Goal: Information Seeking & Learning: Learn about a topic

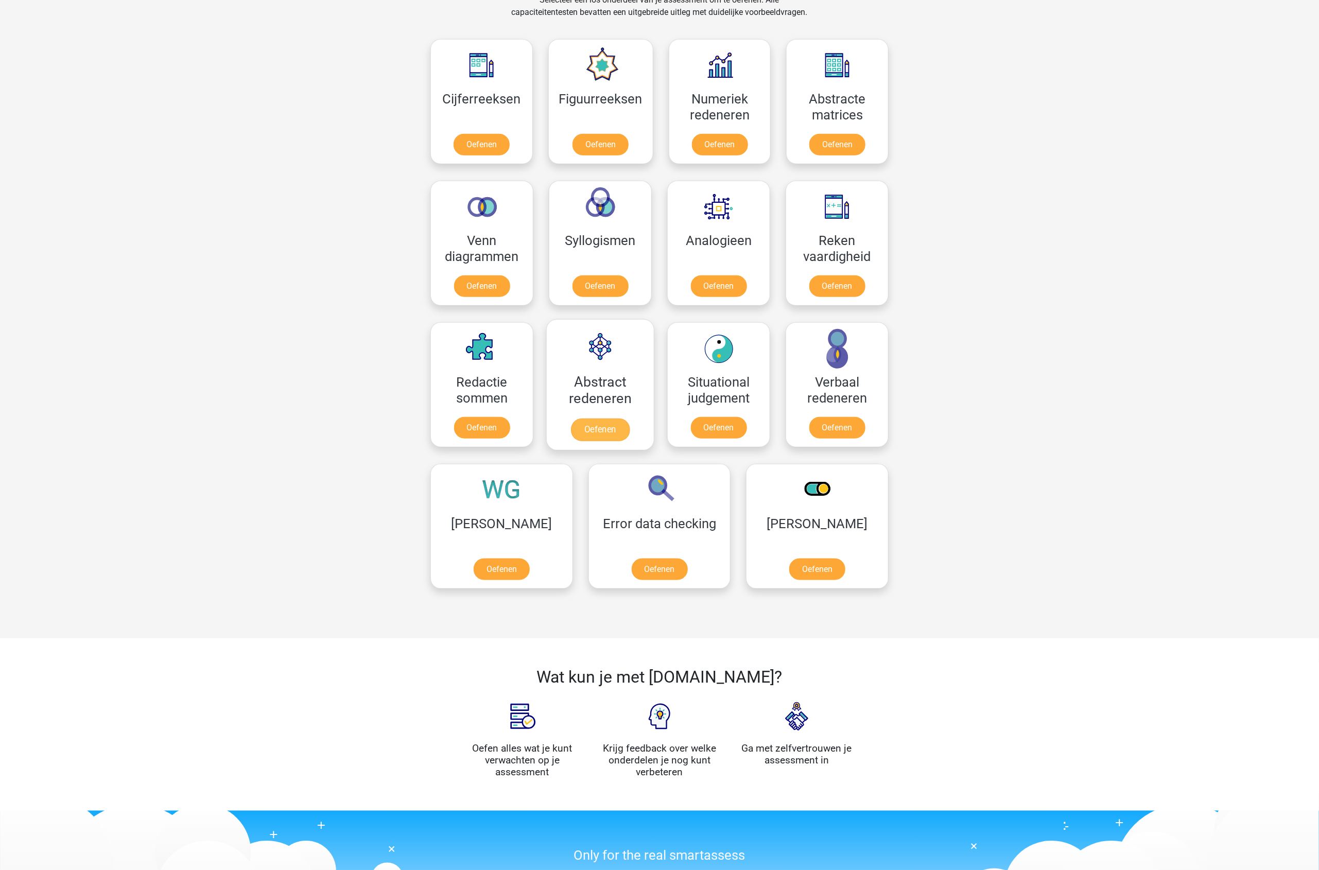
scroll to position [129, 0]
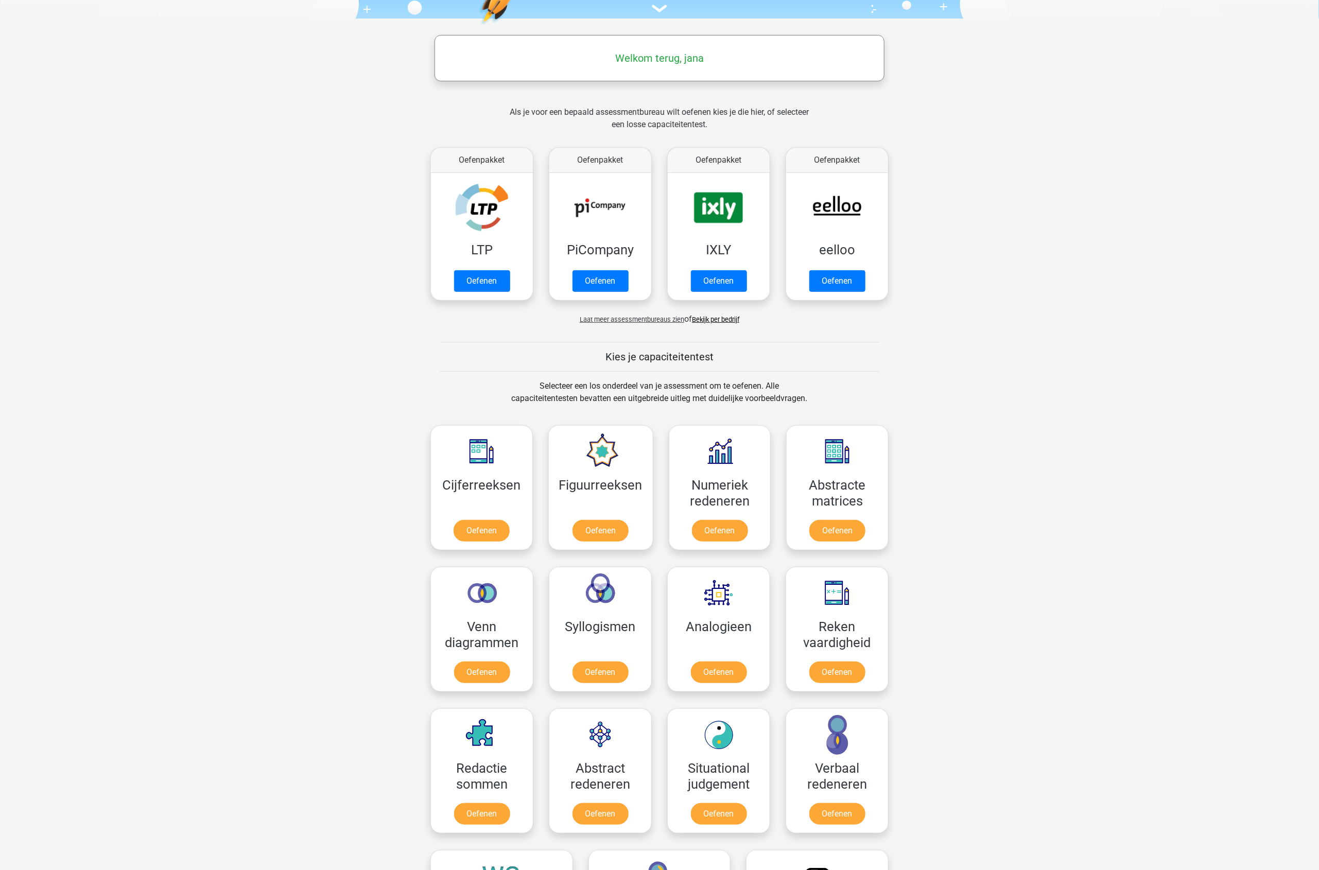
click at [721, 322] on link "Bekijk per bedrijf" at bounding box center [715, 319] width 47 height 8
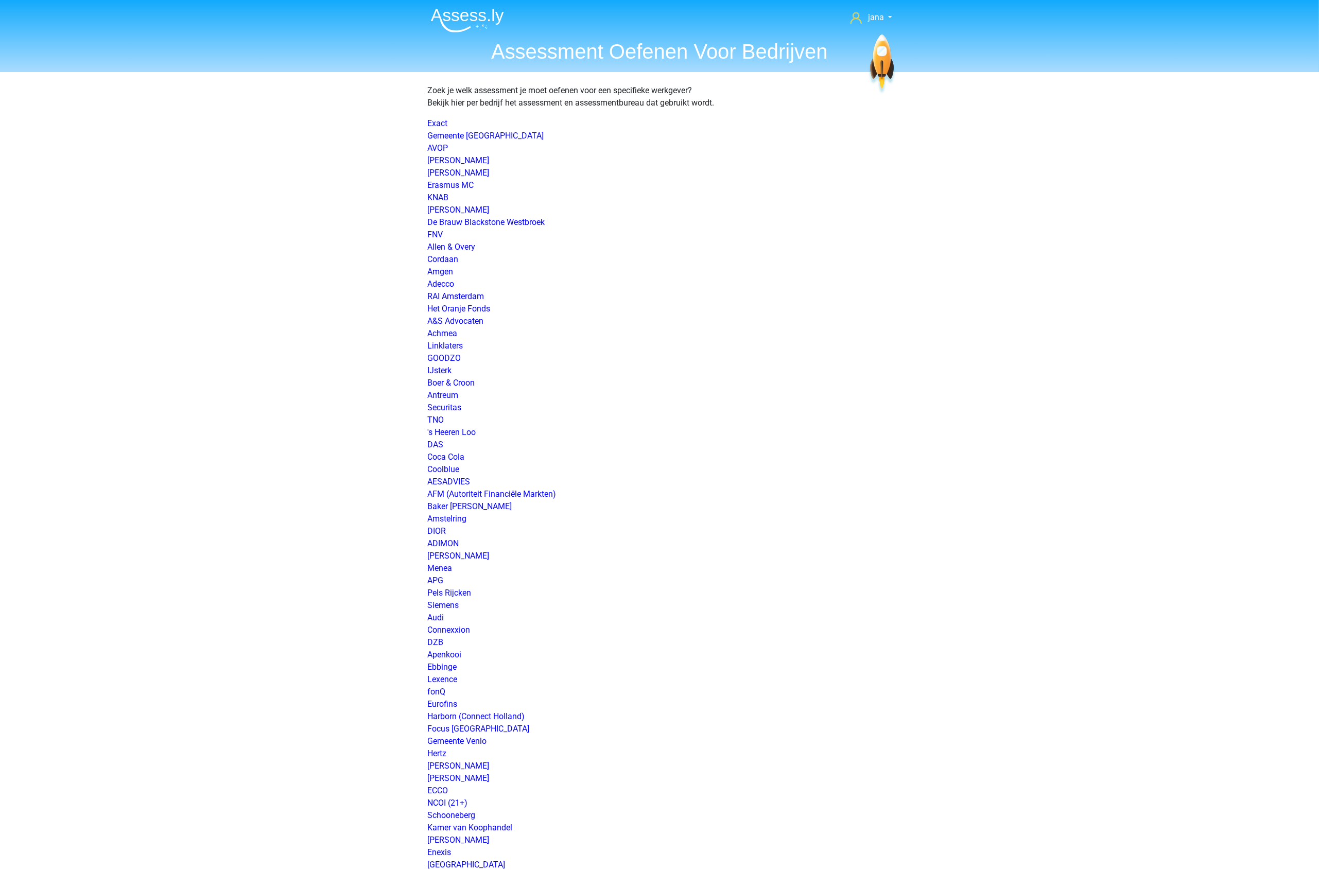
scroll to position [1207, 0]
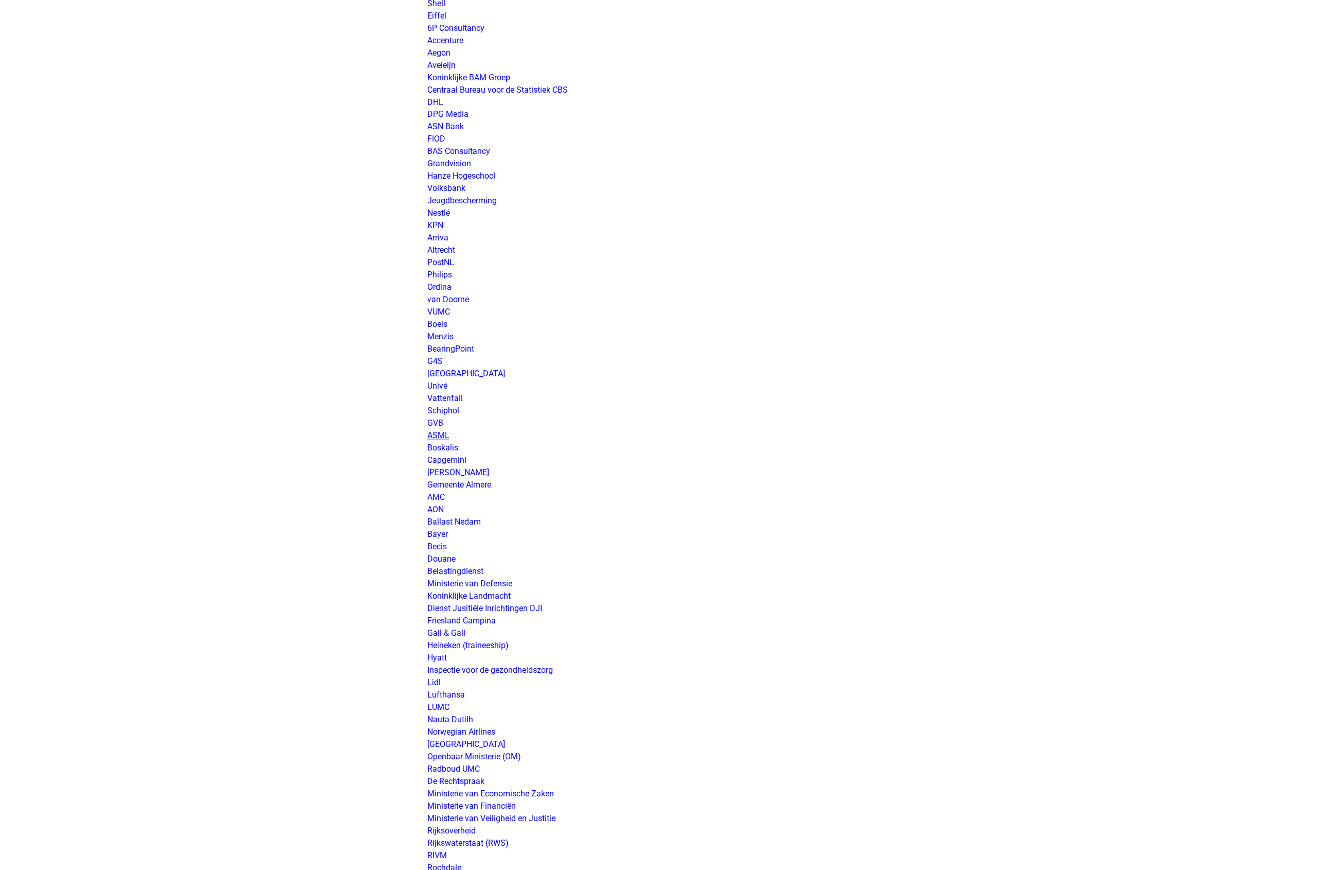
click at [435, 433] on link "ASML" at bounding box center [438, 436] width 22 height 10
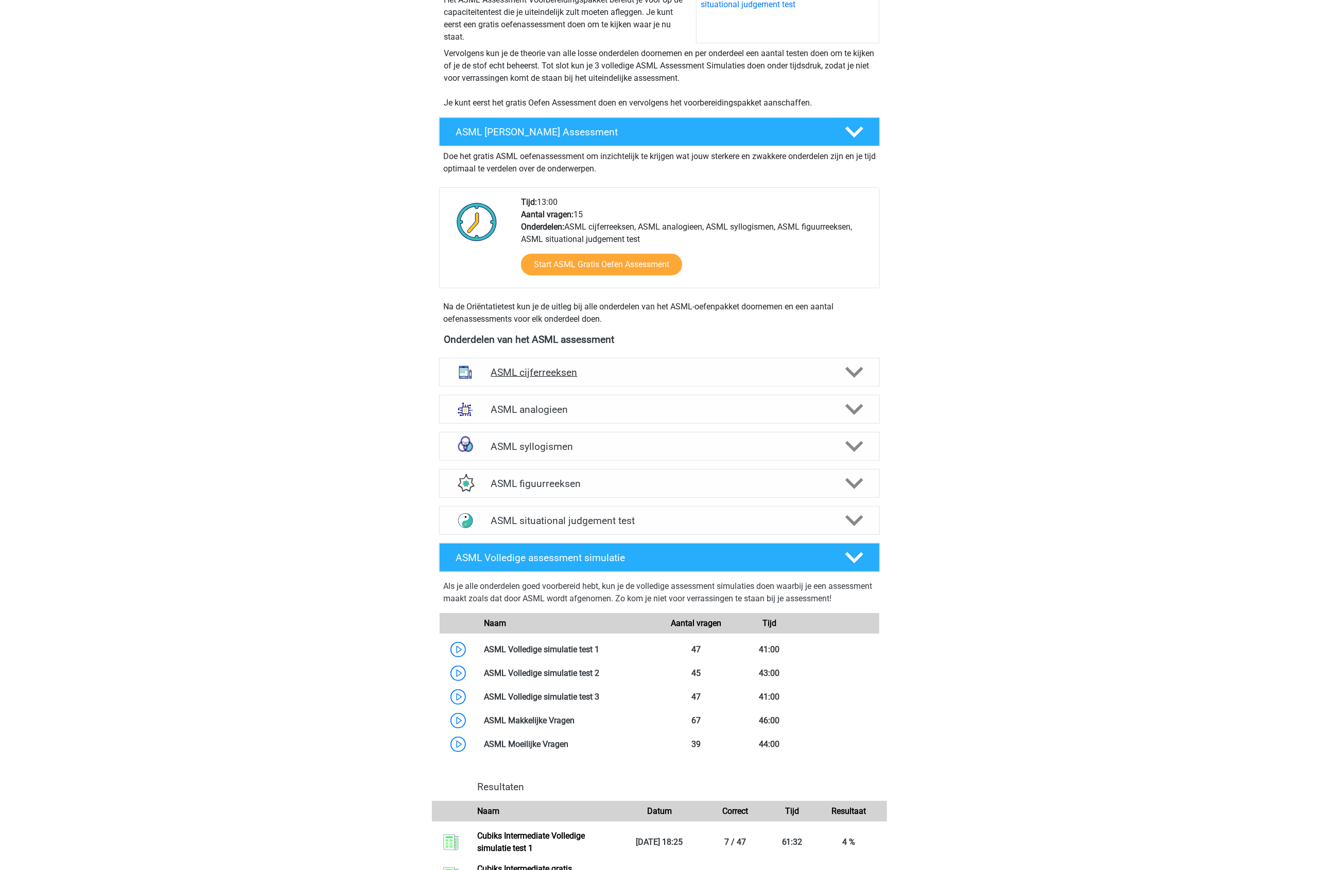
click at [584, 373] on h4 "ASML cijferreeksen" at bounding box center [658, 372] width 337 height 12
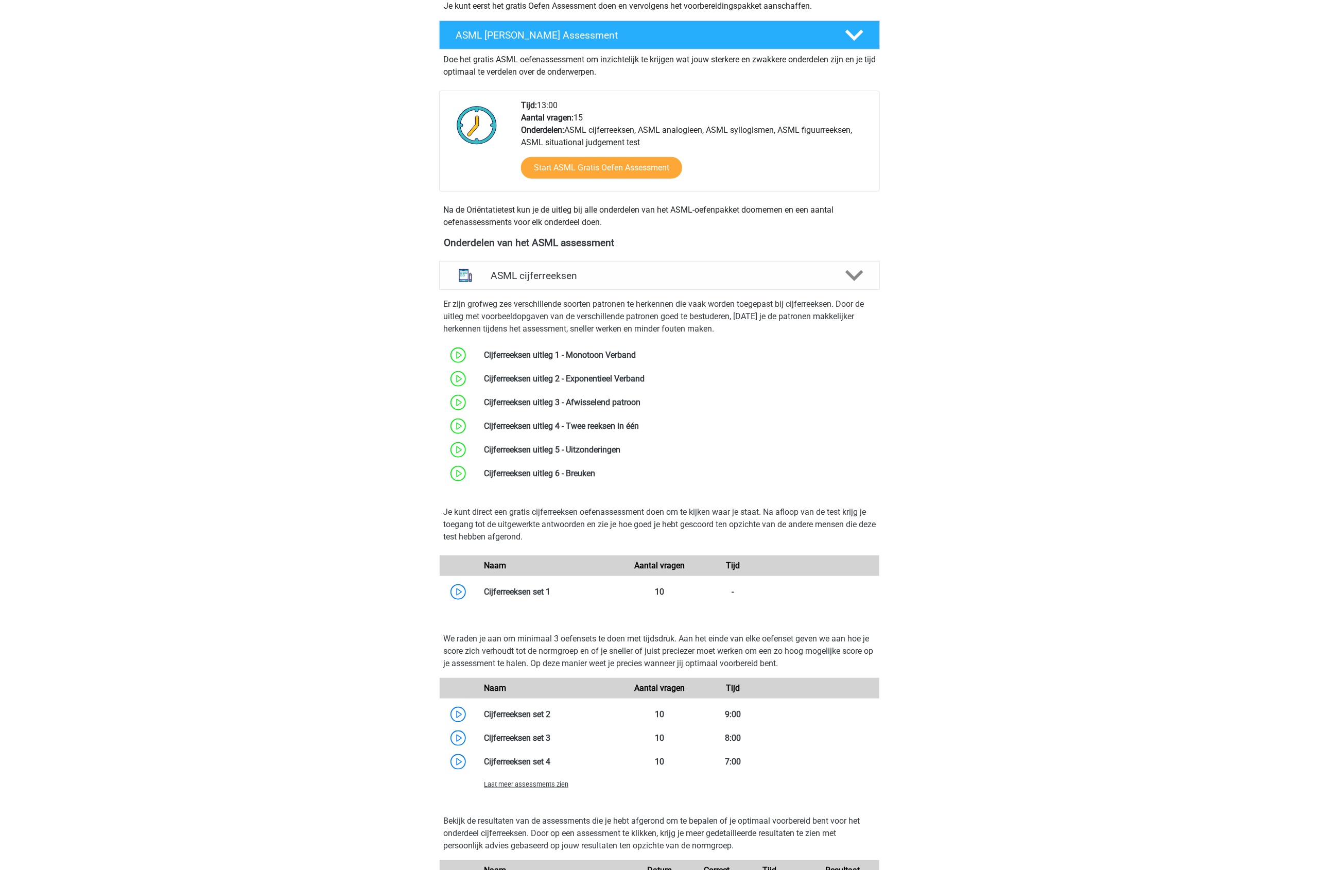
scroll to position [386, 0]
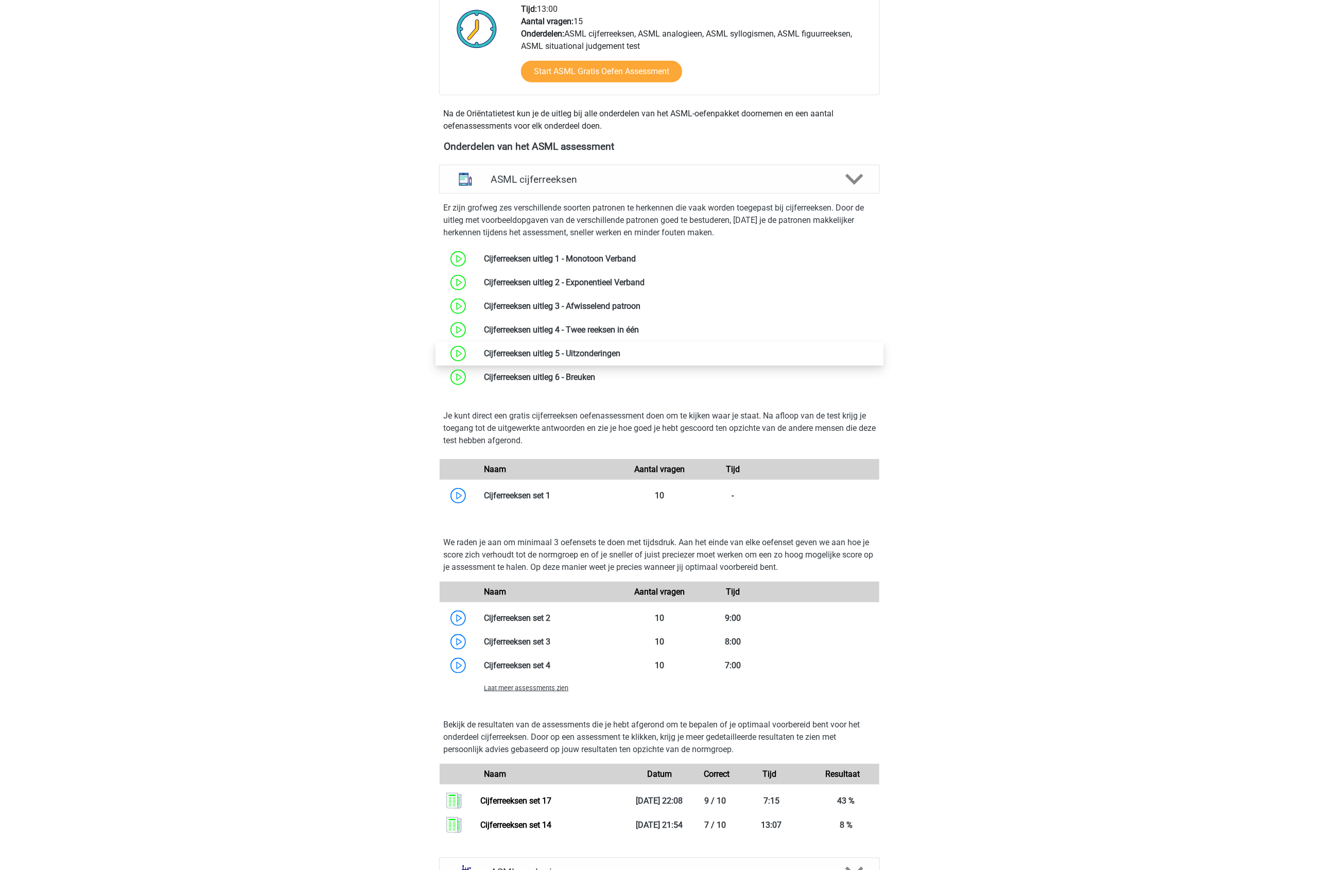
click at [620, 351] on link at bounding box center [620, 353] width 0 height 10
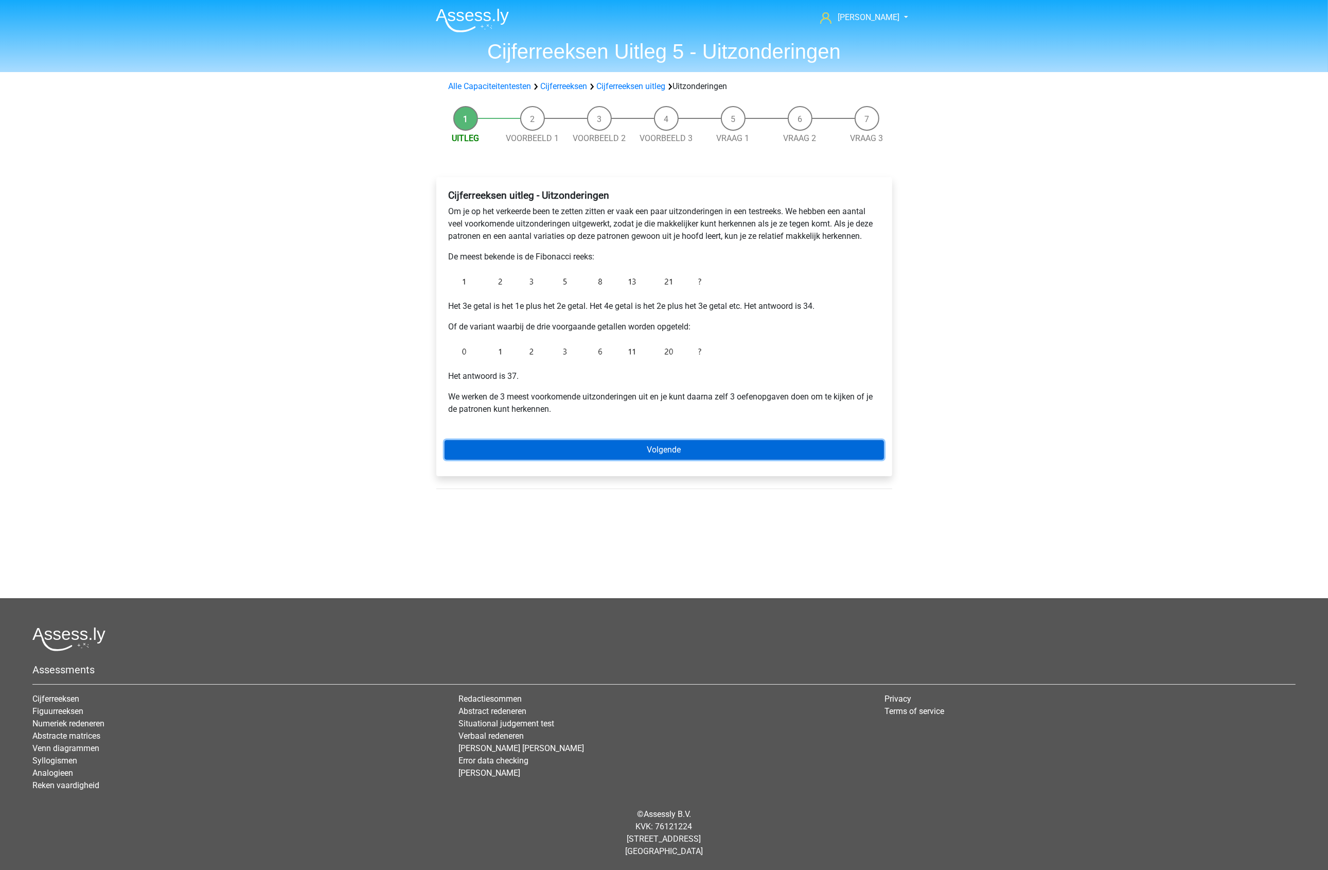
click at [660, 446] on link "Volgende" at bounding box center [665, 450] width 440 height 20
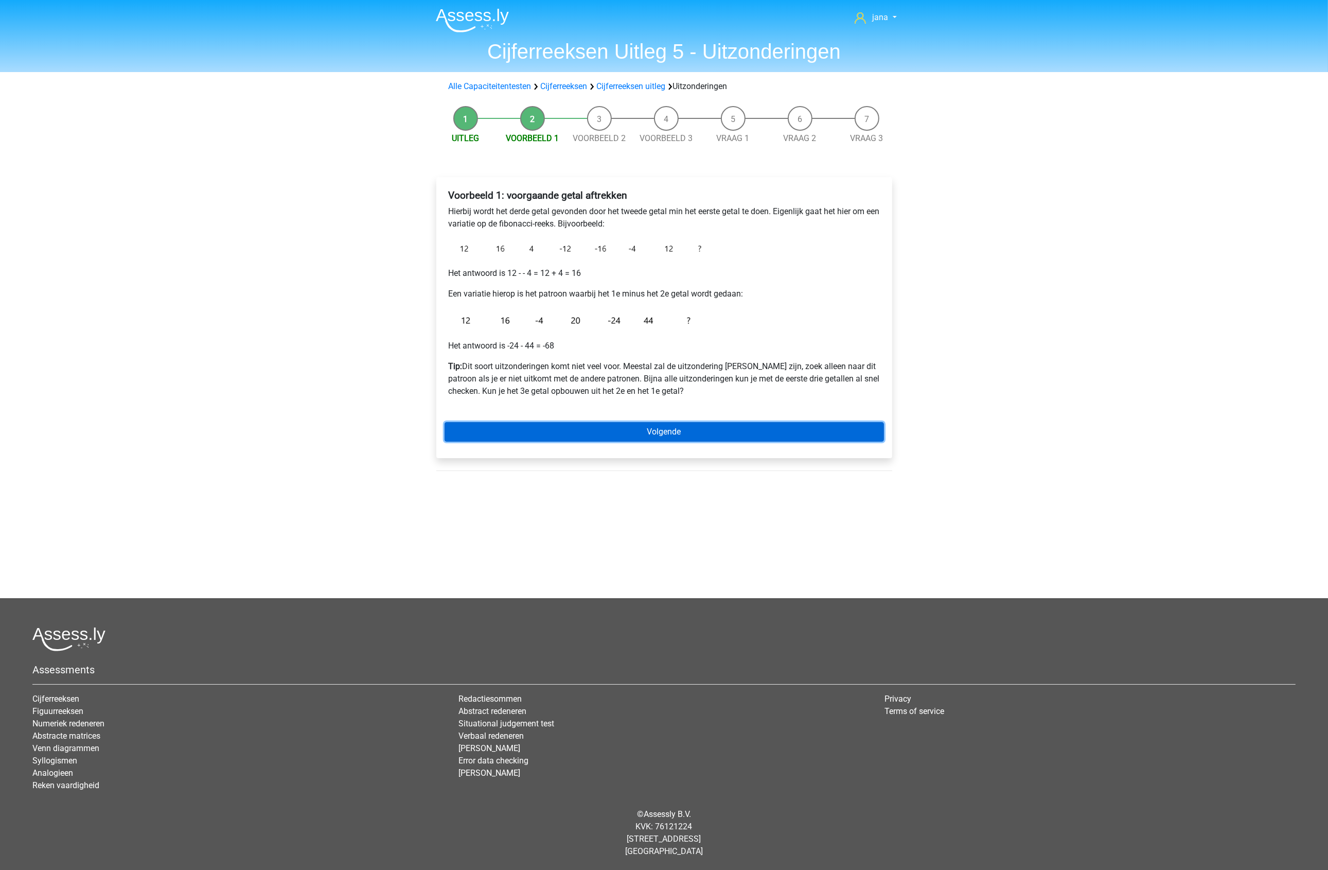
click at [664, 439] on link "Volgende" at bounding box center [665, 432] width 440 height 20
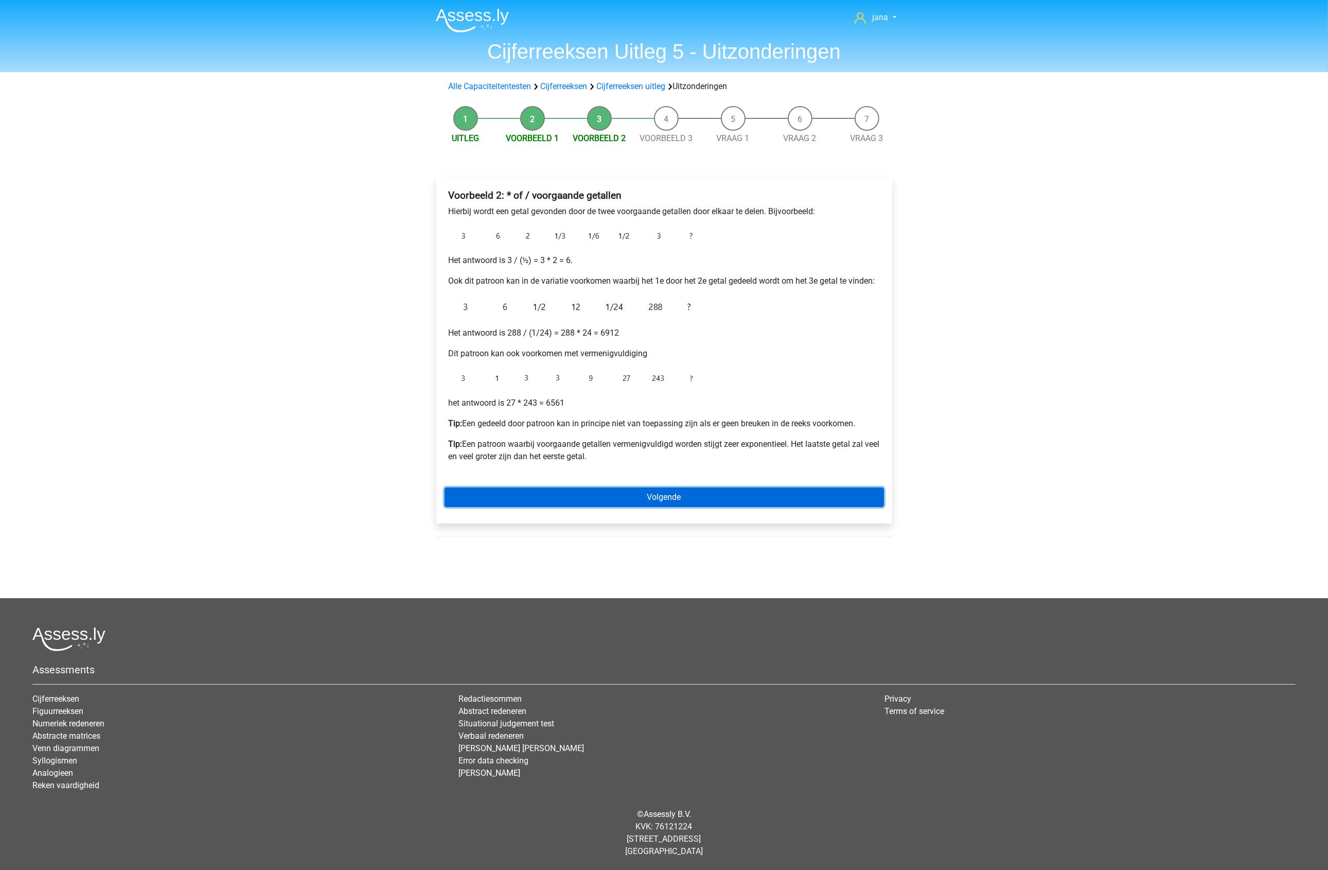
click at [668, 499] on link "Volgende" at bounding box center [665, 497] width 440 height 20
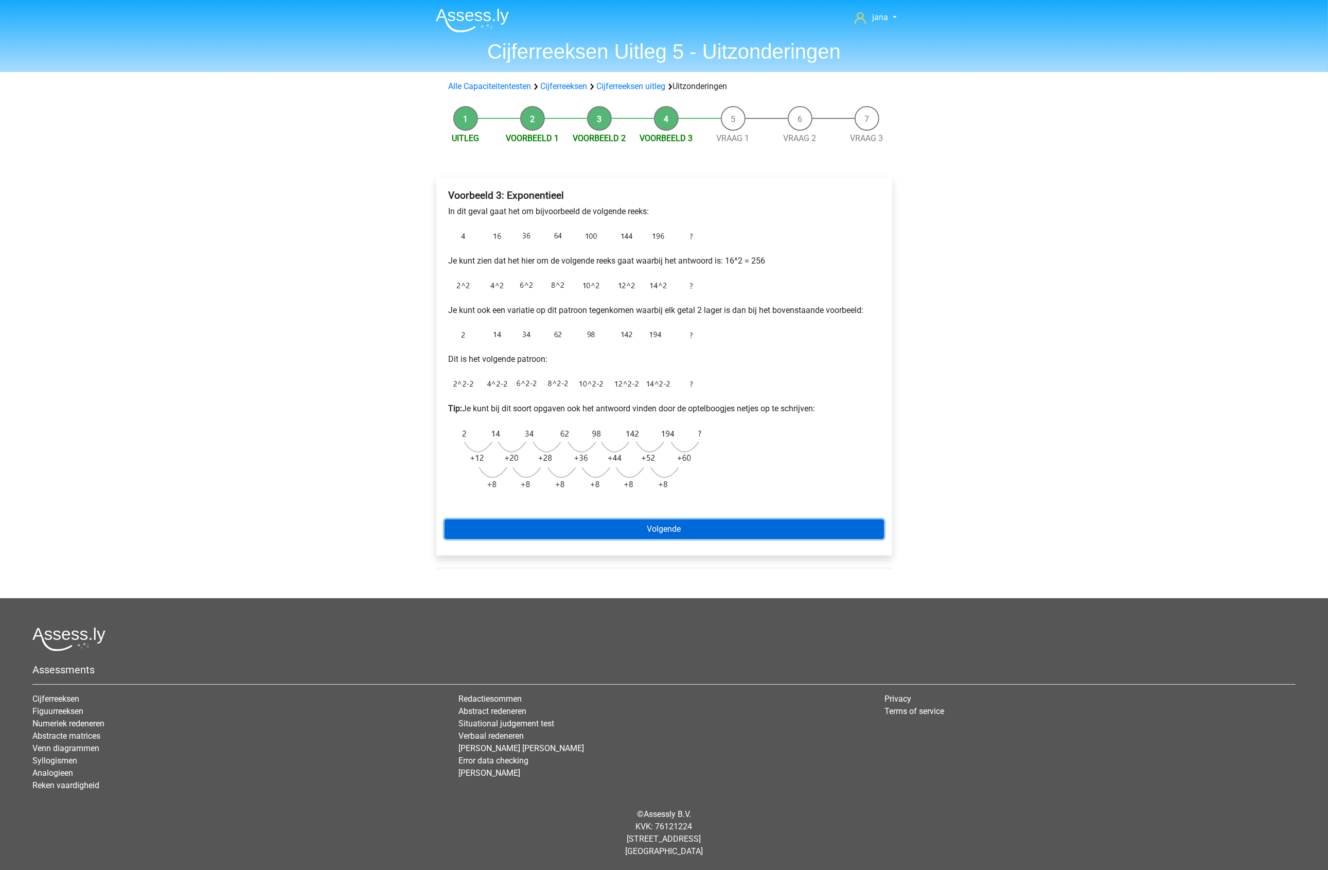
click at [668, 533] on link "Volgende" at bounding box center [665, 529] width 440 height 20
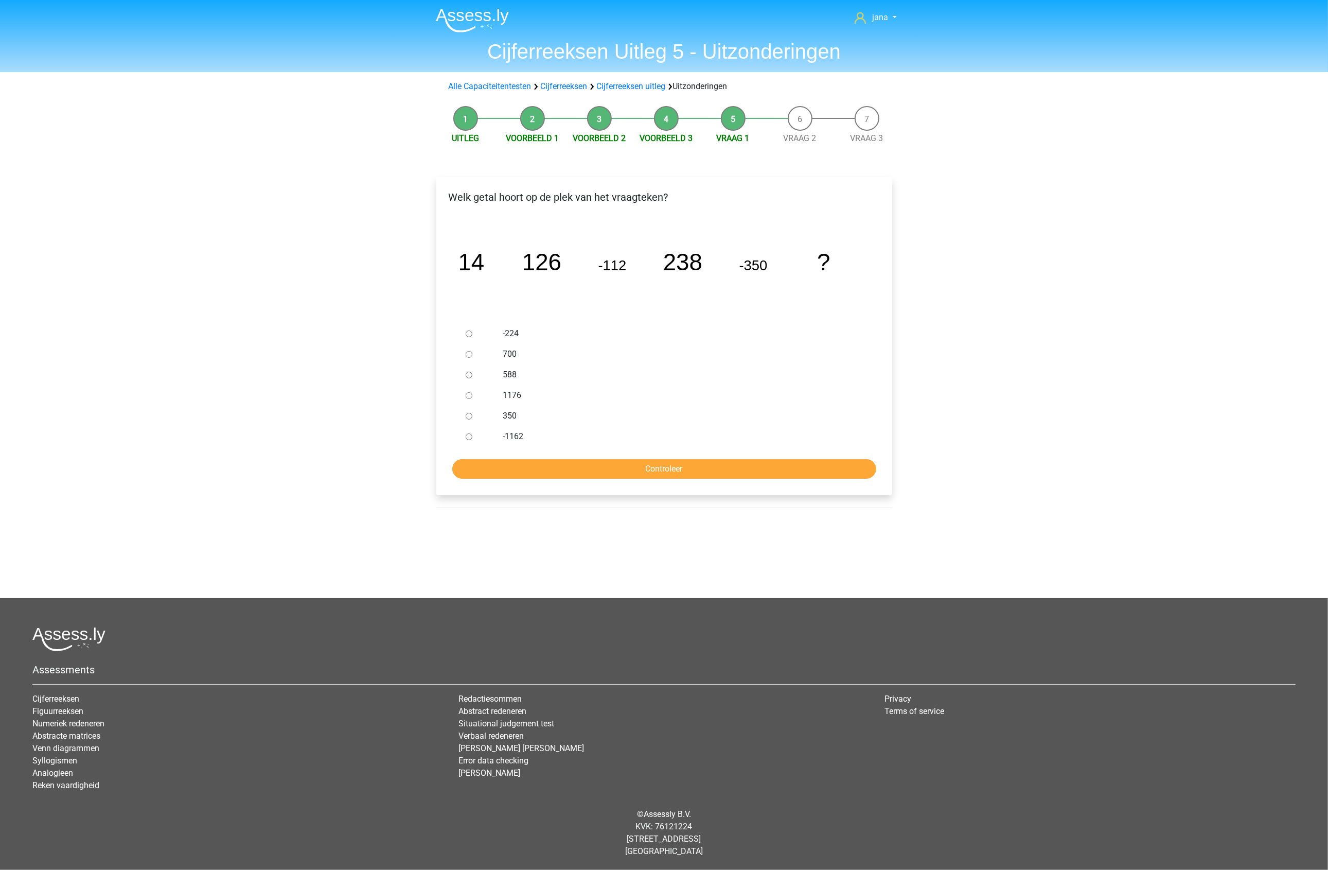
click at [478, 375] on div at bounding box center [479, 374] width 34 height 21
click at [462, 374] on div at bounding box center [479, 374] width 34 height 21
click at [470, 376] on input "588" at bounding box center [469, 375] width 7 height 7
radio input "true"
click at [578, 472] on input "Controleer" at bounding box center [664, 469] width 424 height 20
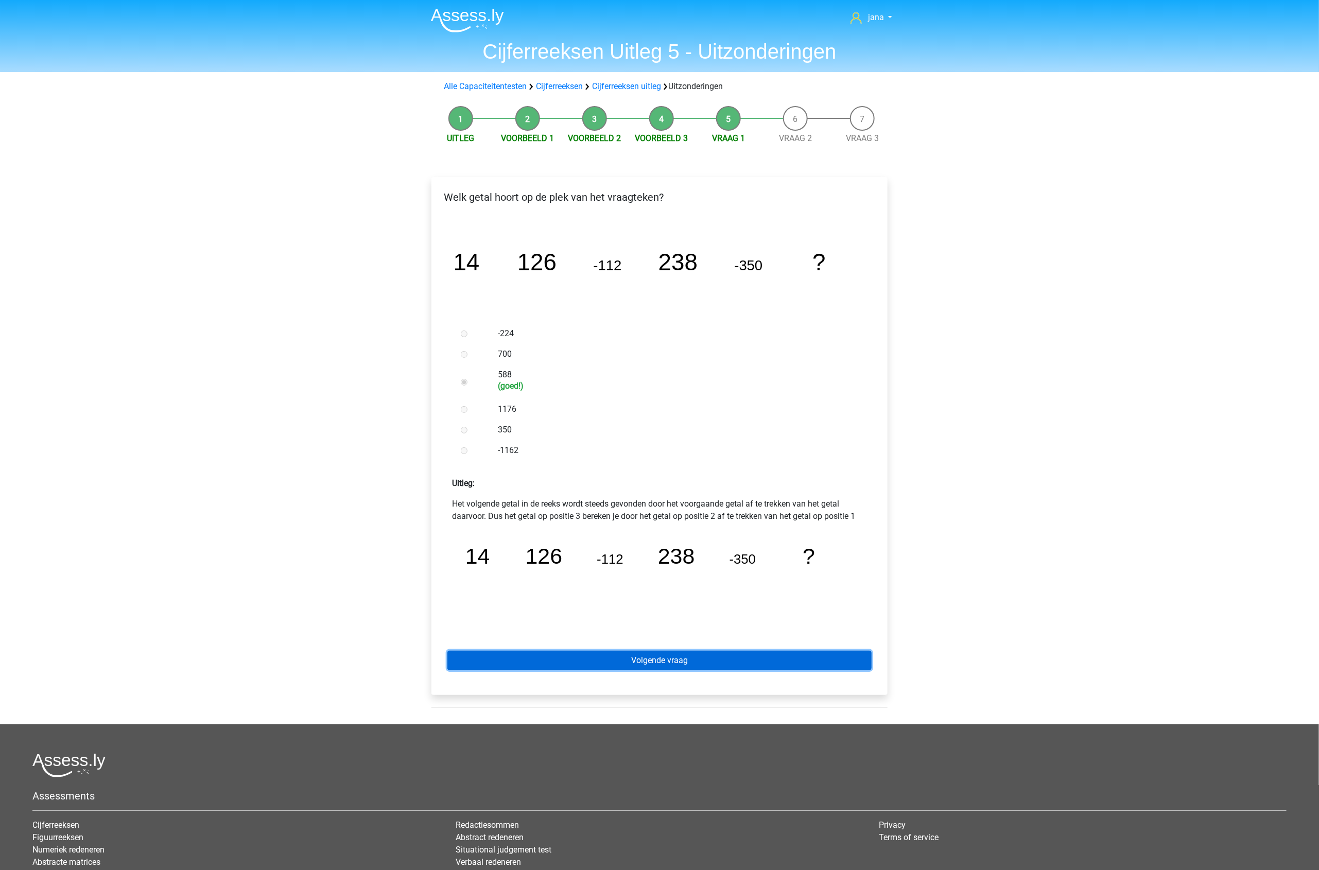
click at [661, 654] on link "Volgende vraag" at bounding box center [659, 661] width 424 height 20
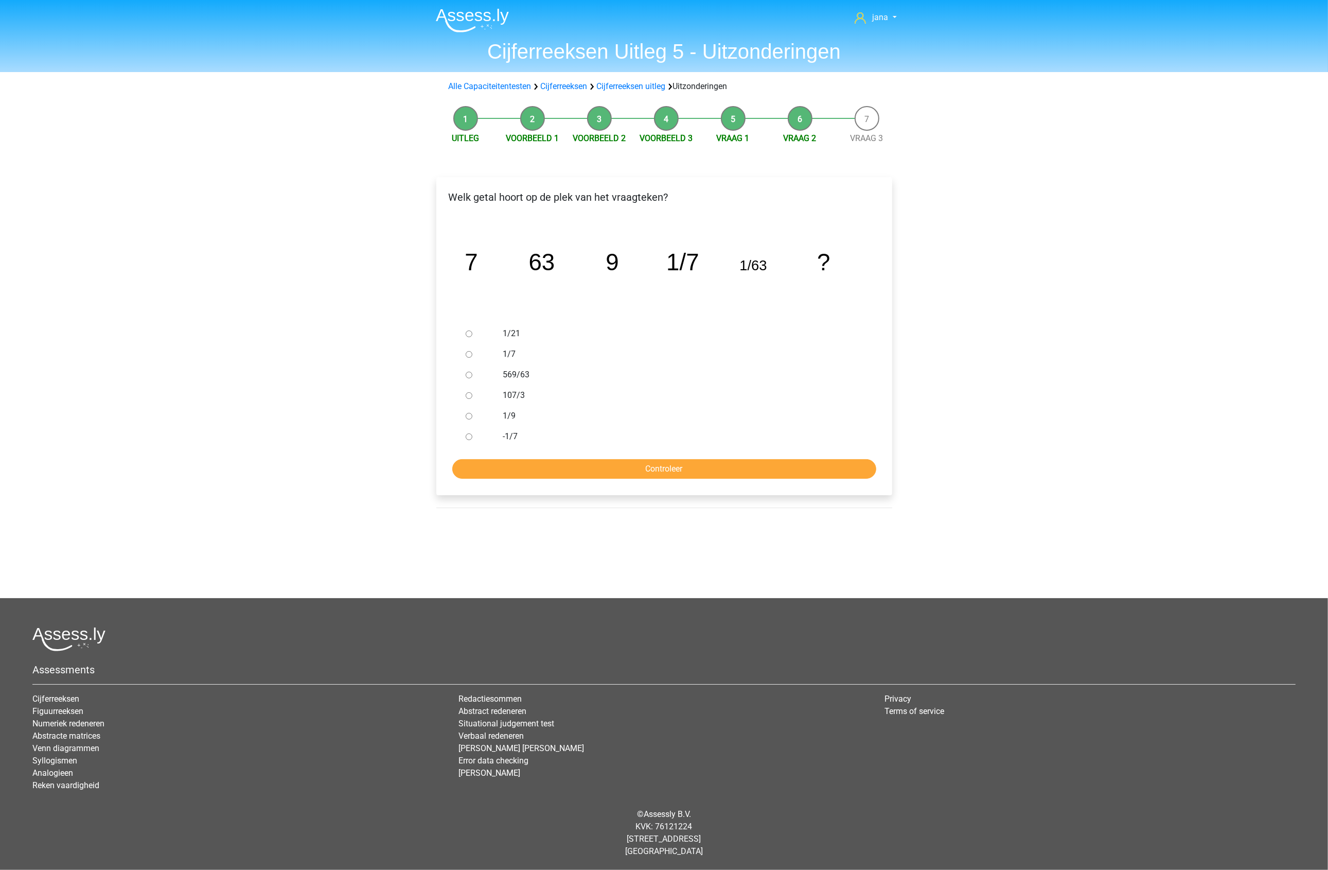
click at [478, 415] on div at bounding box center [479, 416] width 34 height 21
click at [469, 416] on input "1/9" at bounding box center [469, 416] width 7 height 7
radio input "true"
click at [533, 466] on input "Controleer" at bounding box center [664, 469] width 424 height 20
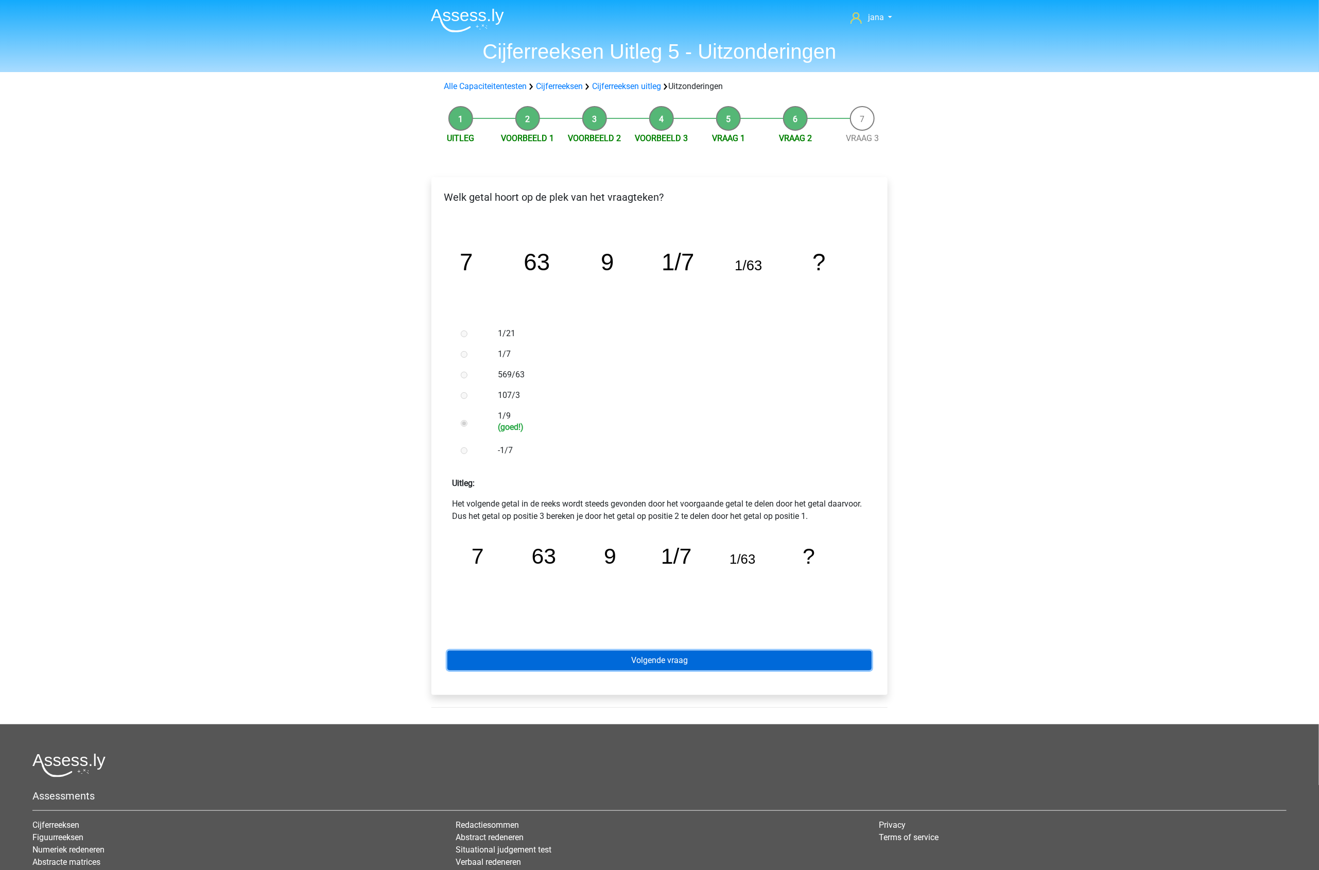
click at [695, 661] on link "Volgende vraag" at bounding box center [659, 661] width 424 height 20
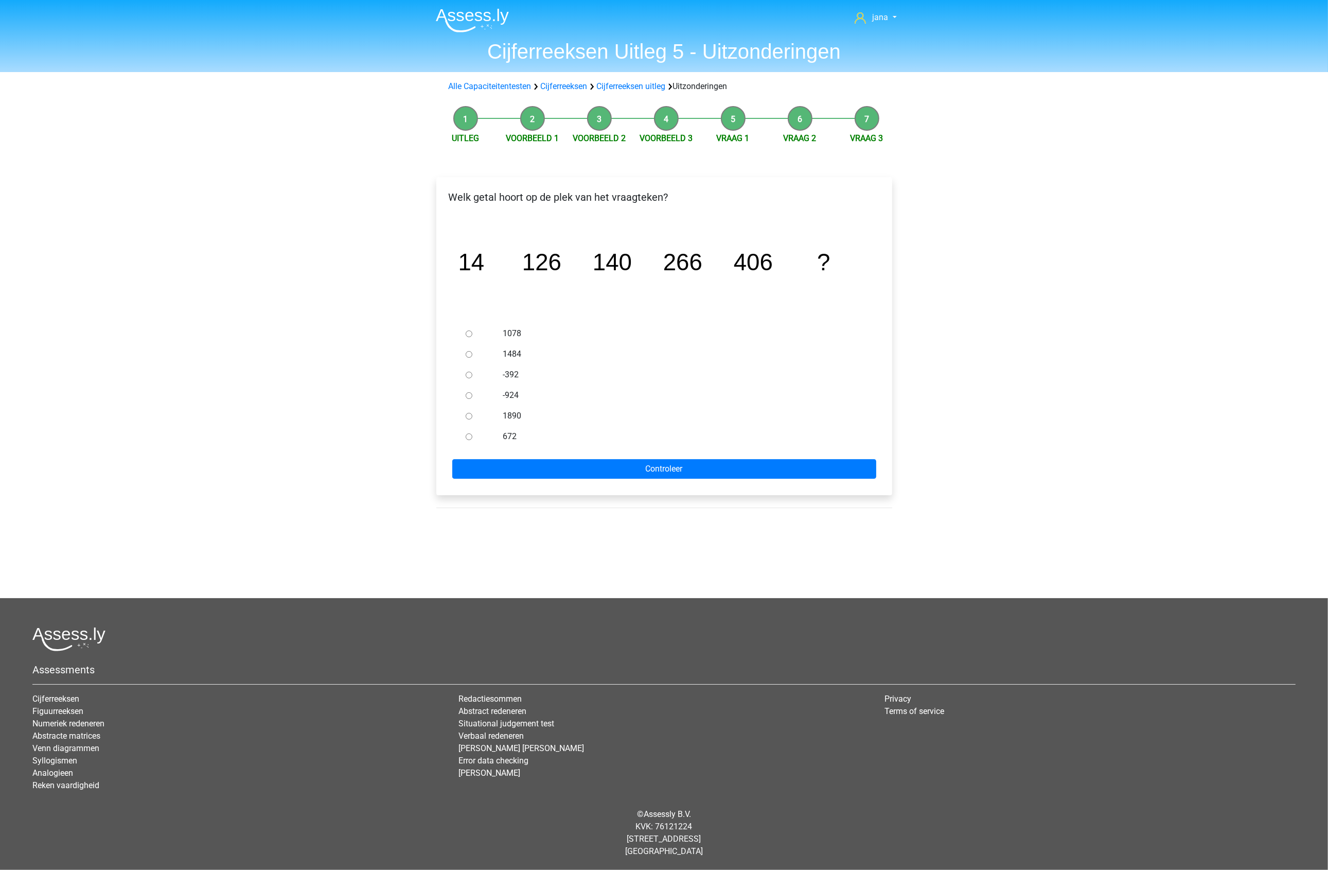
click at [486, 441] on div at bounding box center [479, 436] width 34 height 21
click at [467, 437] on input "672" at bounding box center [469, 436] width 7 height 7
radio input "true"
click at [522, 466] on input "Controleer" at bounding box center [664, 469] width 424 height 20
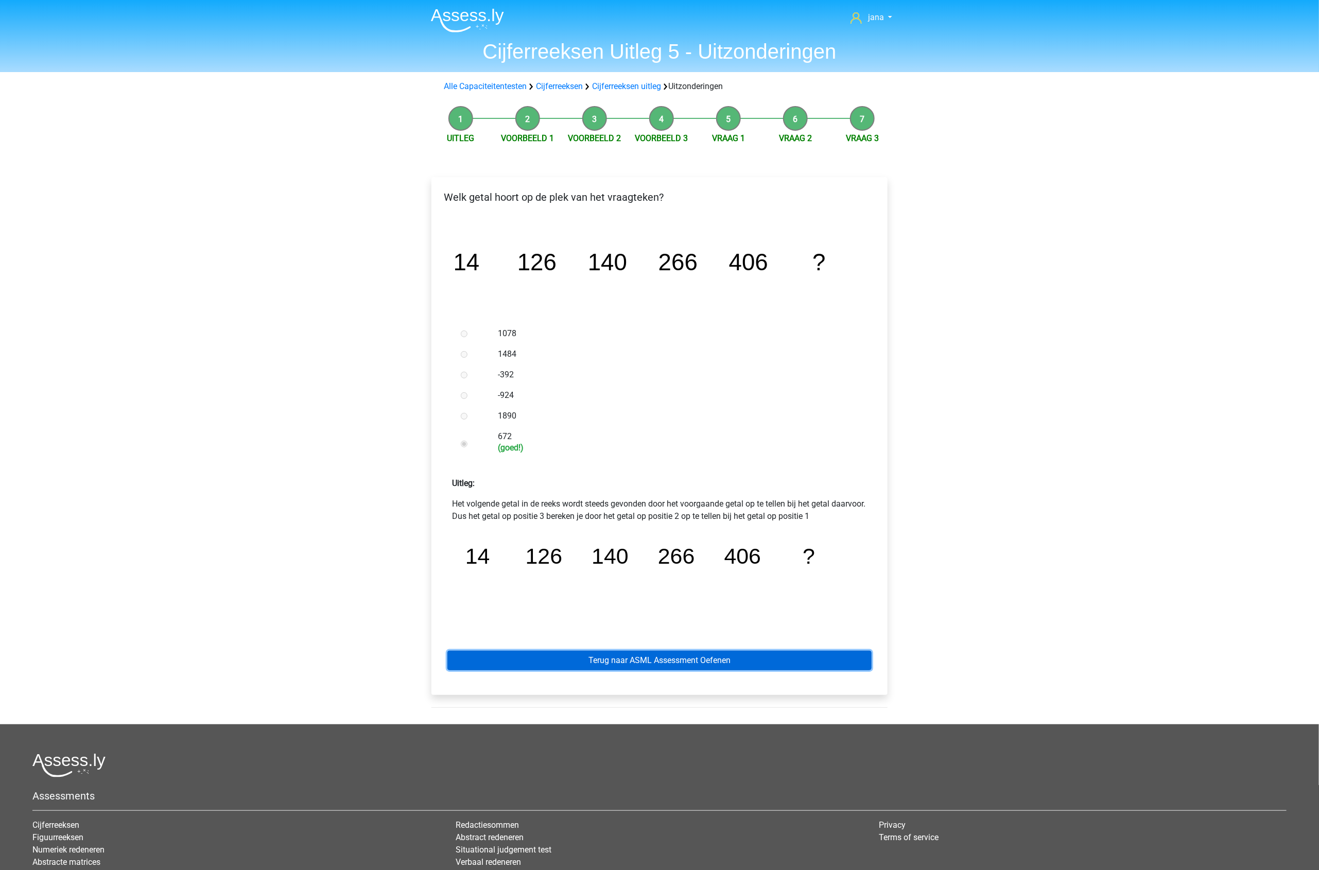
click at [674, 663] on link "Terug naar ASML Assessment Oefenen" at bounding box center [659, 661] width 424 height 20
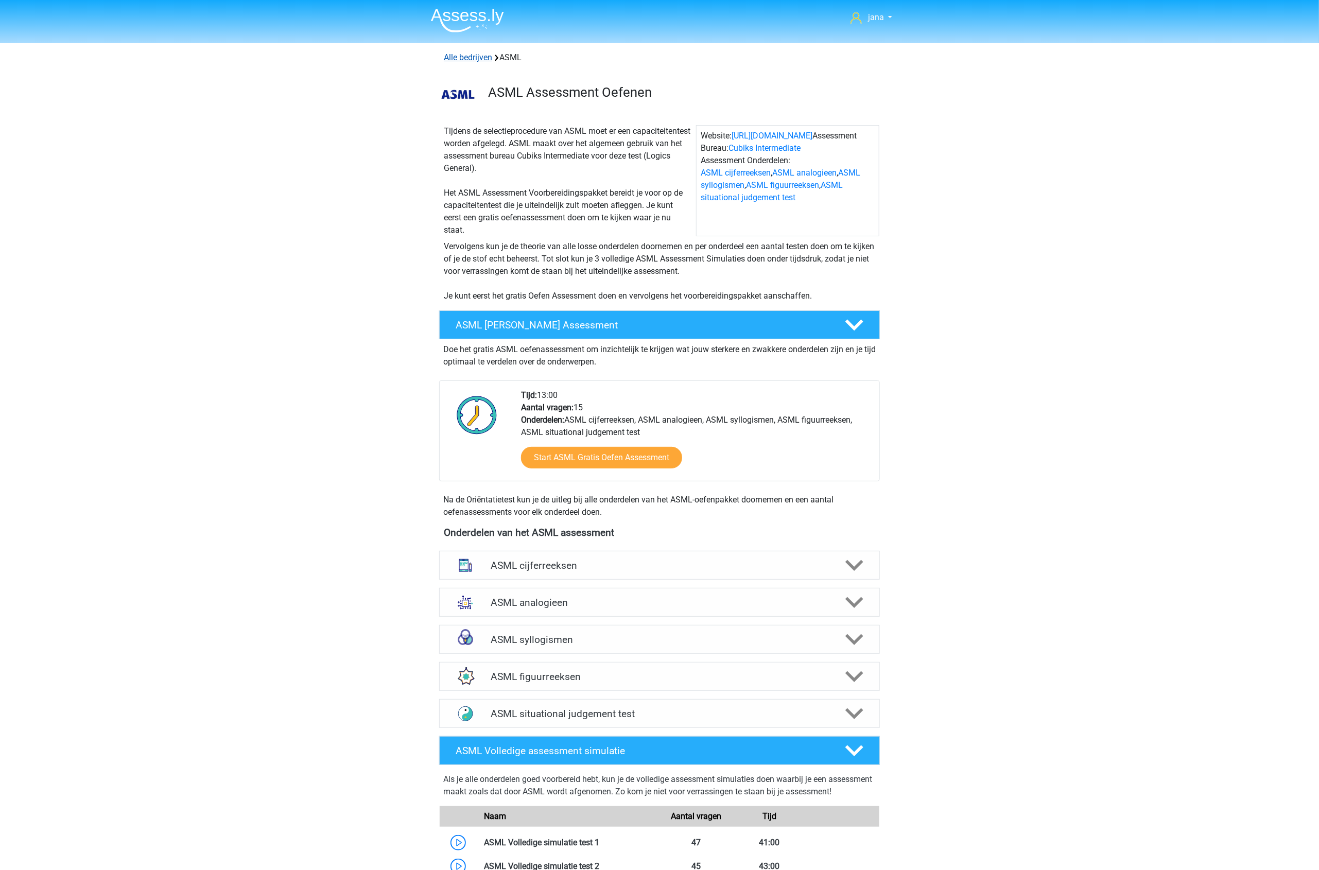
click at [449, 56] on link "Alle bedrijven" at bounding box center [468, 57] width 48 height 10
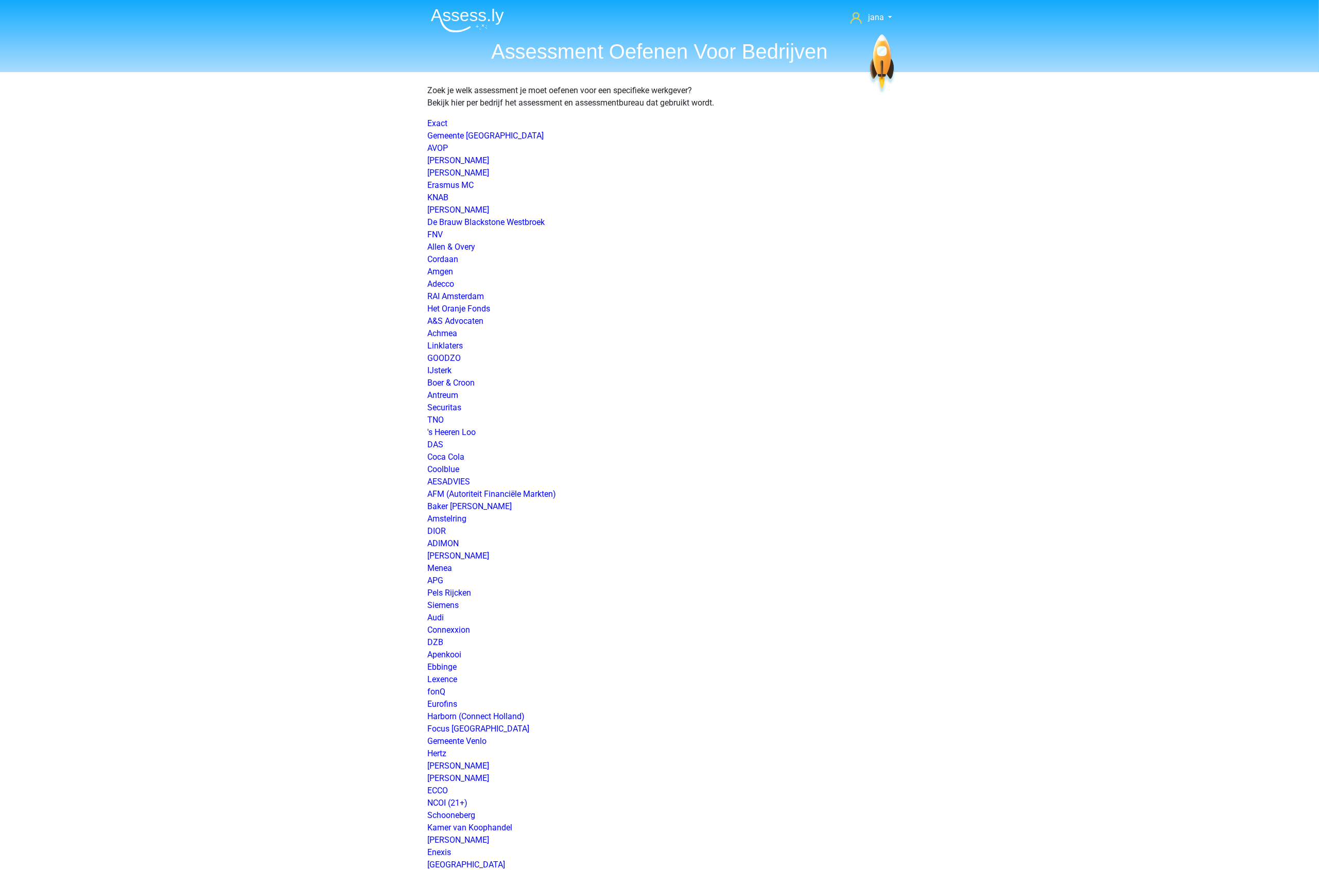
scroll to position [1207, 0]
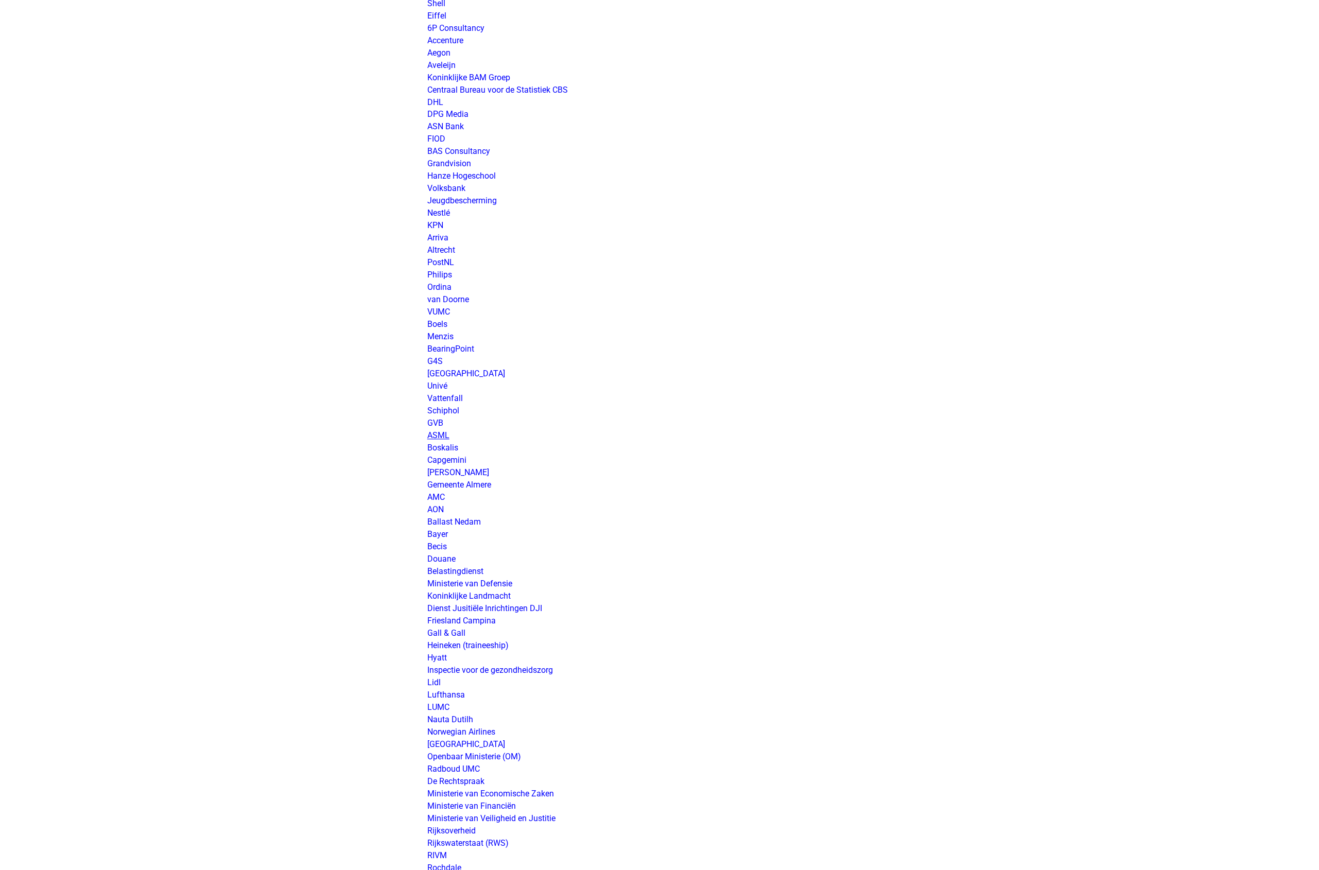
click at [436, 433] on link "ASML" at bounding box center [438, 436] width 22 height 10
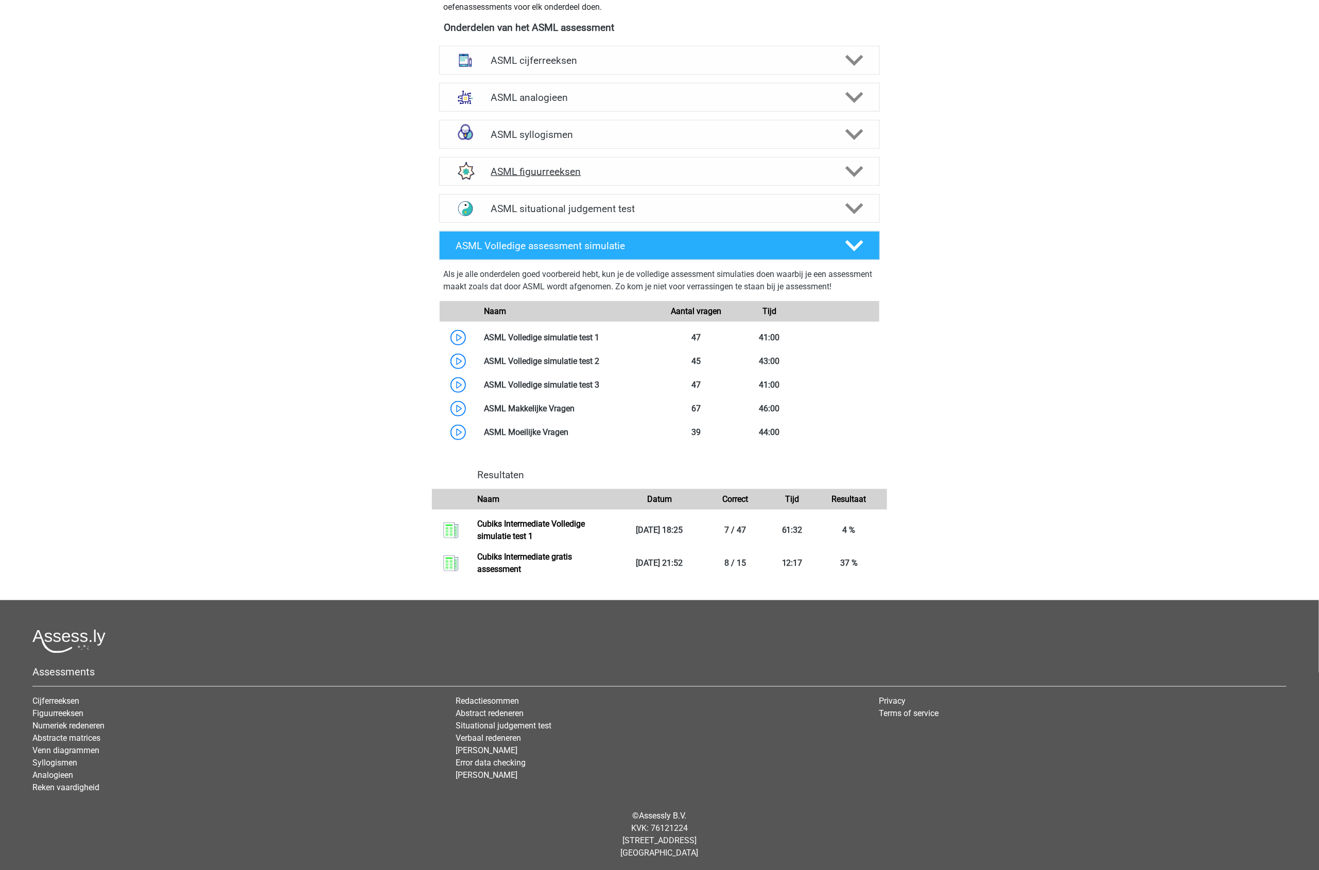
scroll to position [515, 0]
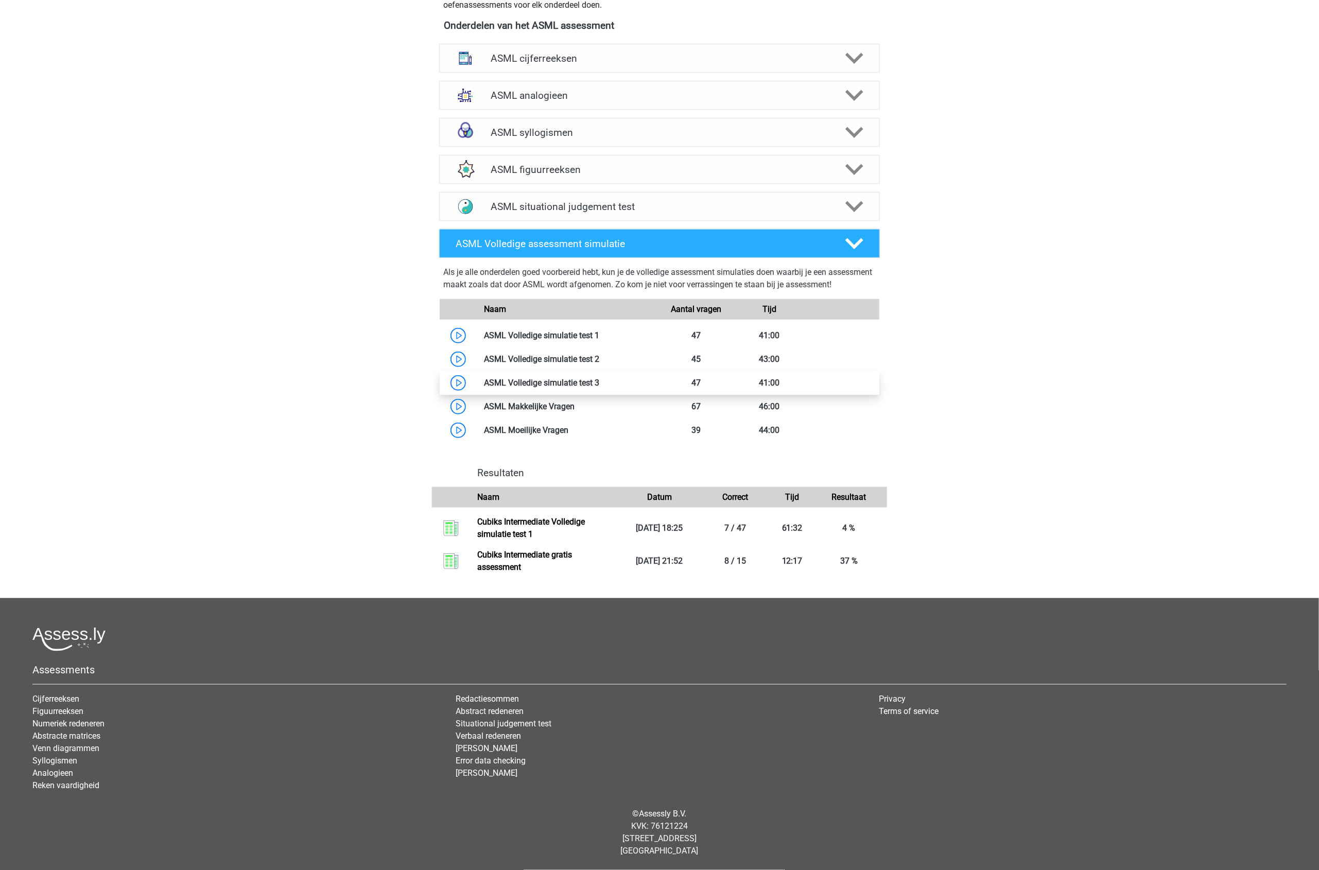
click at [599, 386] on link at bounding box center [599, 383] width 0 height 10
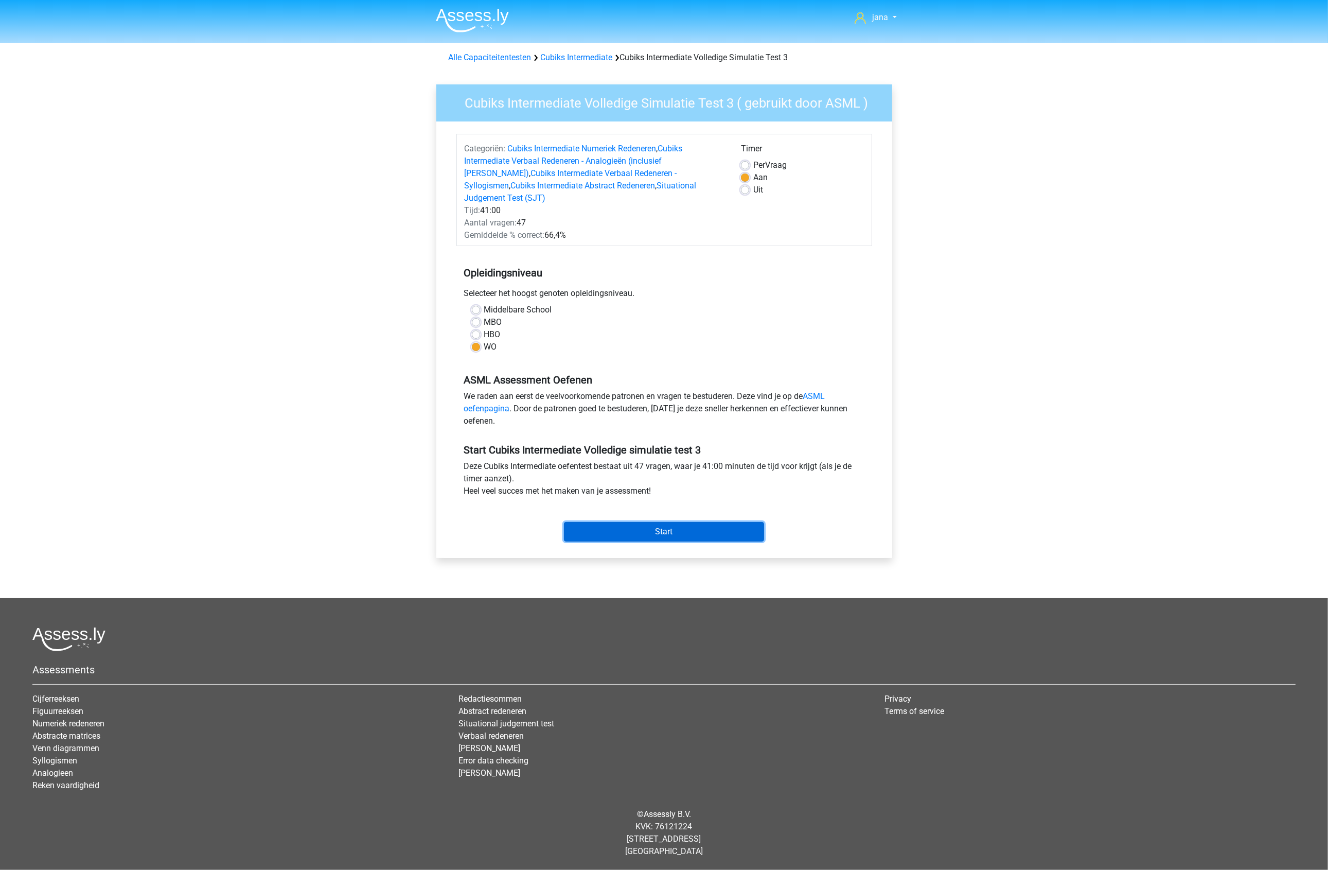
click at [628, 522] on input "Start" at bounding box center [664, 532] width 200 height 20
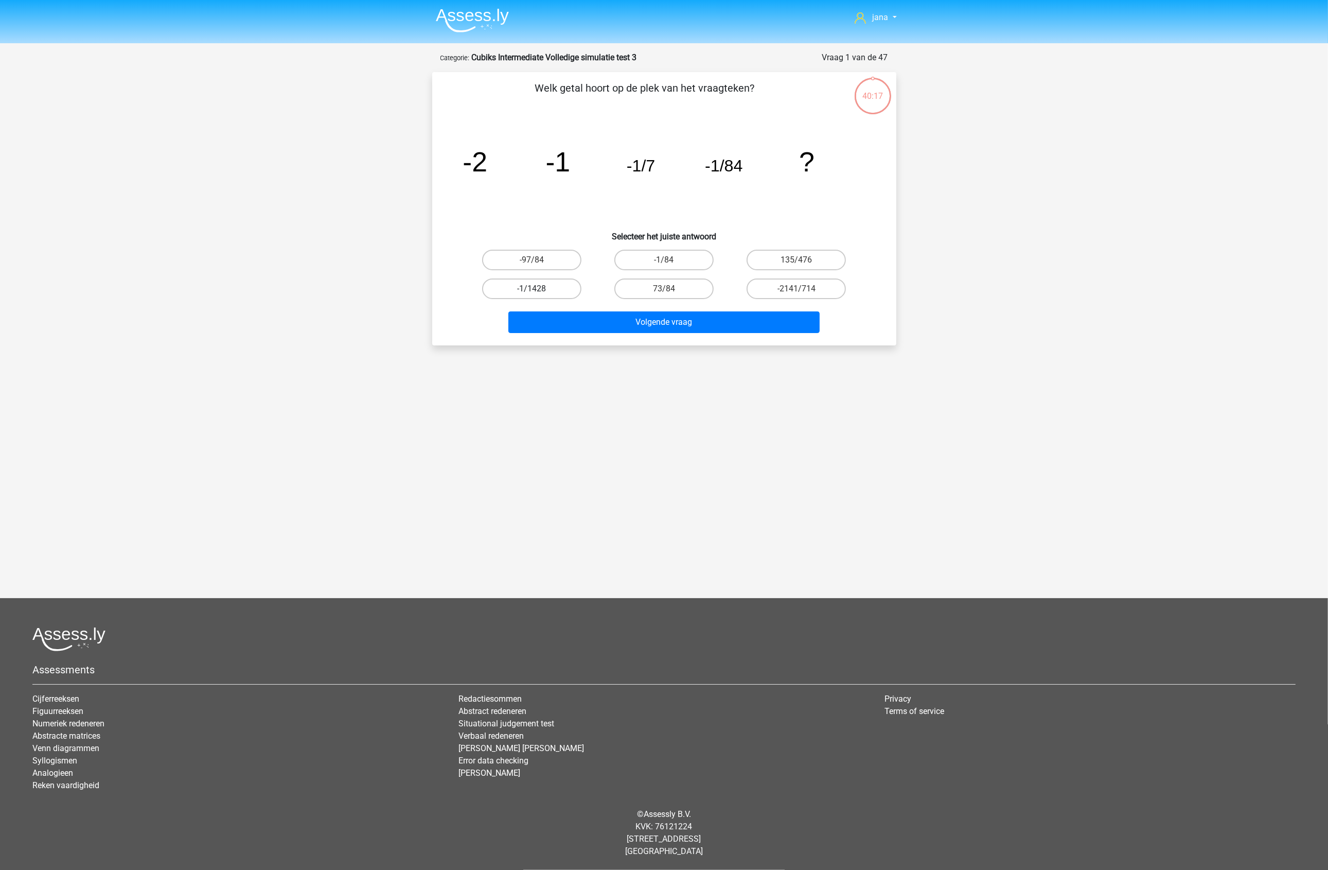
click at [561, 284] on label "-1/1428" at bounding box center [531, 288] width 99 height 21
click at [538, 289] on input "-1/1428" at bounding box center [535, 292] width 7 height 7
radio input "true"
click at [593, 325] on button "Volgende vraag" at bounding box center [663, 322] width 311 height 22
click at [781, 262] on label "3075/64" at bounding box center [796, 260] width 99 height 21
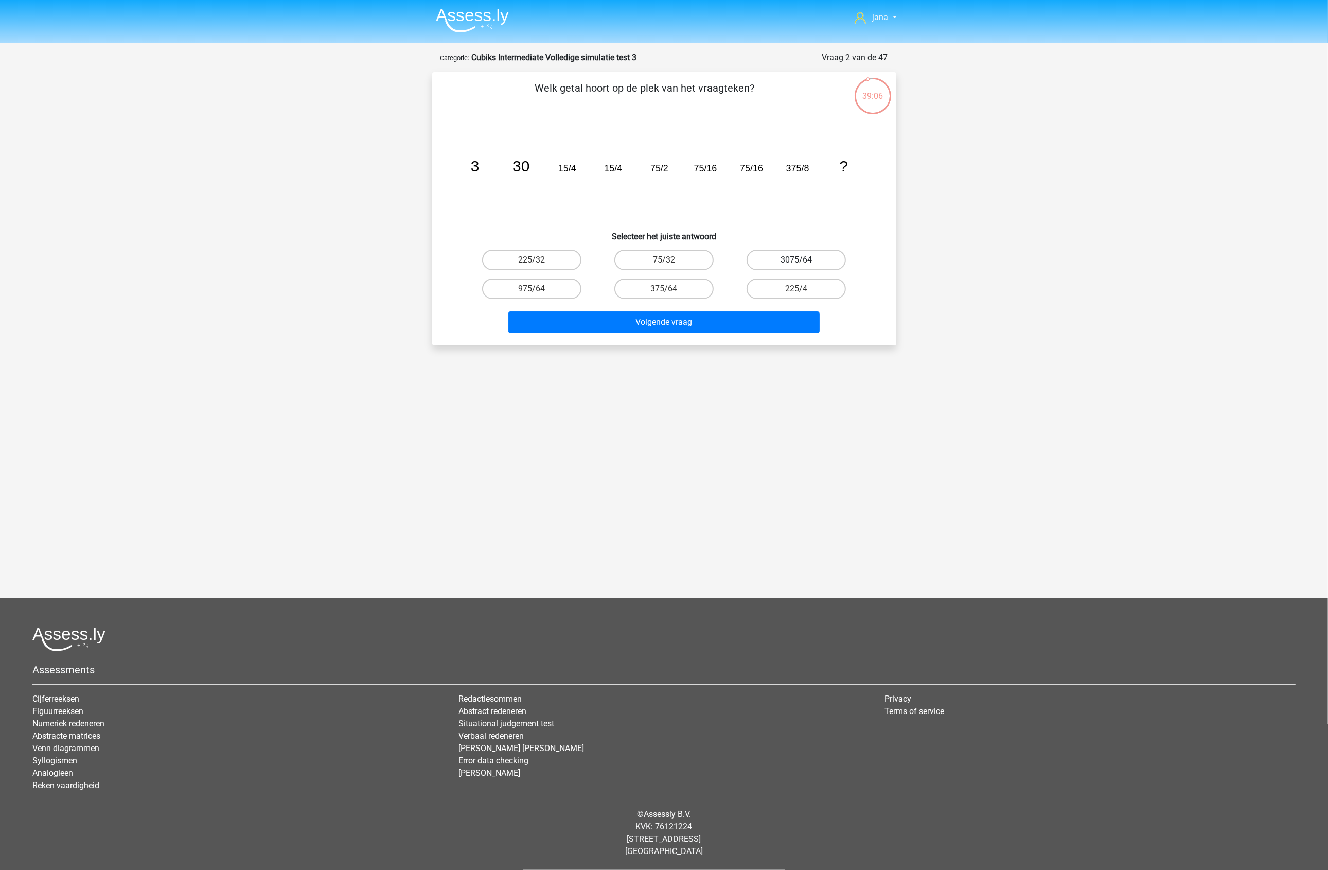
click at [797, 262] on input "3075/64" at bounding box center [800, 263] width 7 height 7
radio input "true"
click at [791, 321] on button "Volgende vraag" at bounding box center [663, 322] width 311 height 22
click at [791, 282] on label "-1/162" at bounding box center [796, 288] width 99 height 21
click at [797, 289] on input "-1/162" at bounding box center [800, 292] width 7 height 7
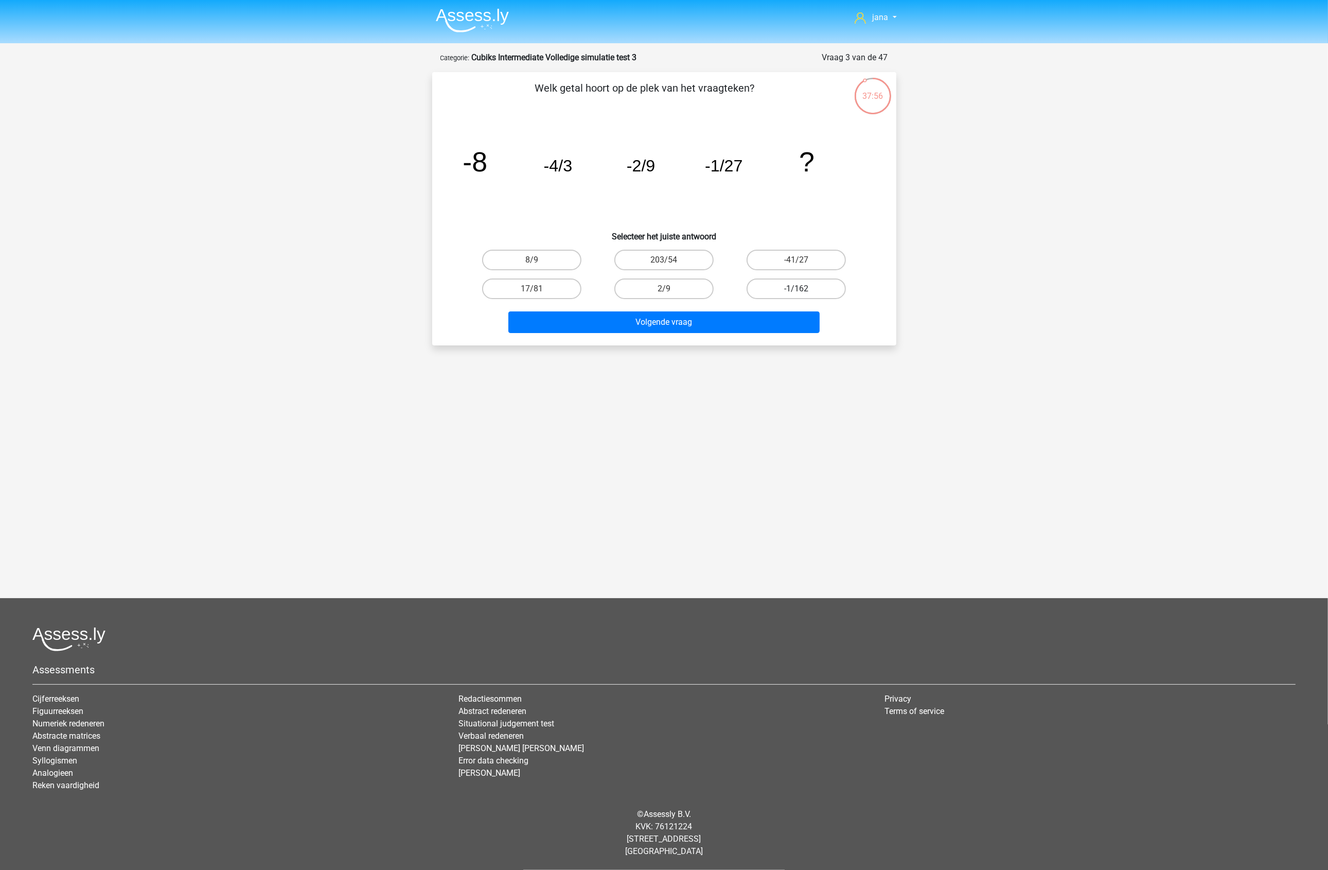
radio input "true"
click at [768, 322] on button "Volgende vraag" at bounding box center [663, 322] width 311 height 22
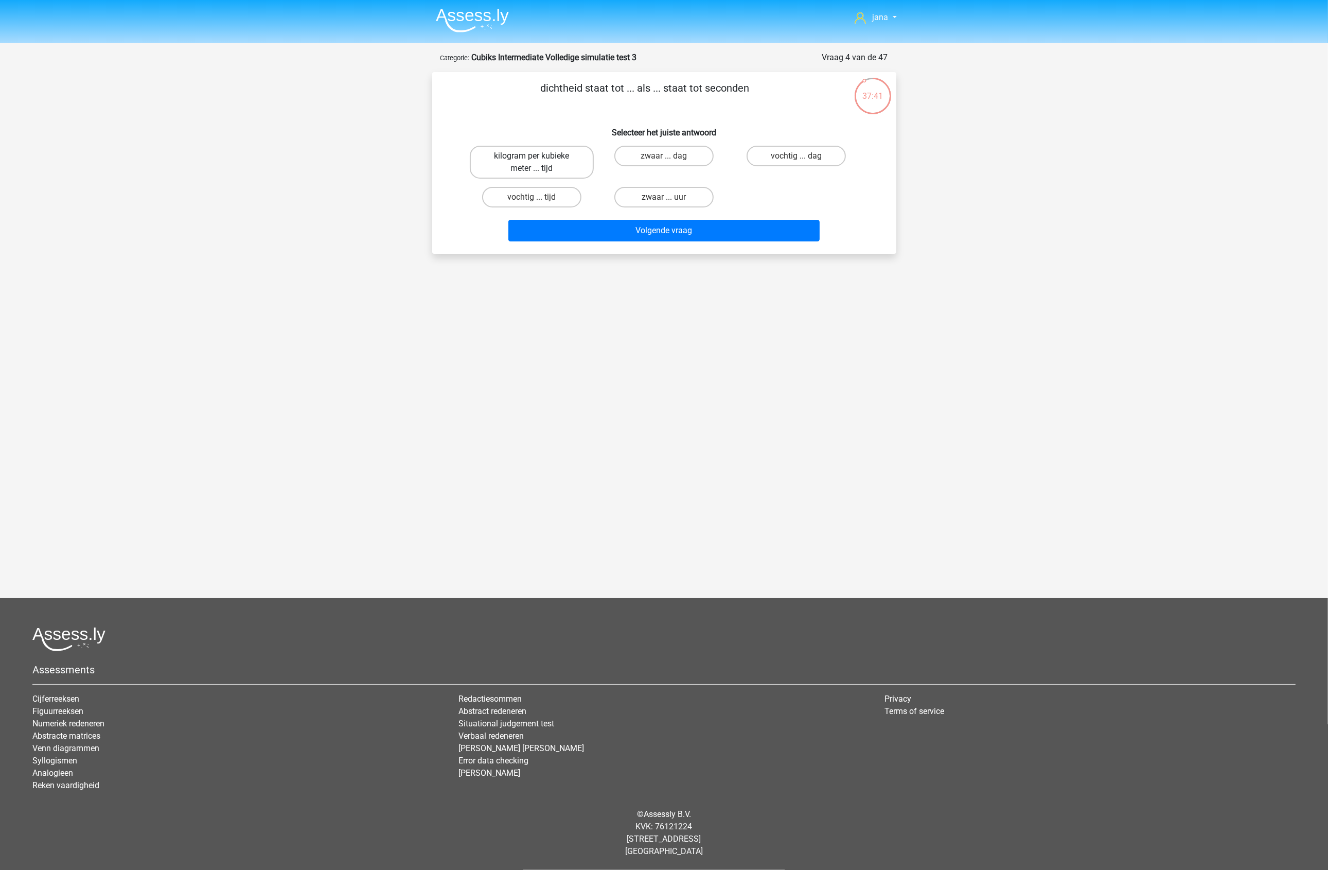
click at [531, 169] on label "kilogram per kubieke meter ... tijd" at bounding box center [532, 162] width 124 height 33
click at [532, 163] on input "kilogram per kubieke meter ... tijd" at bounding box center [535, 159] width 7 height 7
radio input "true"
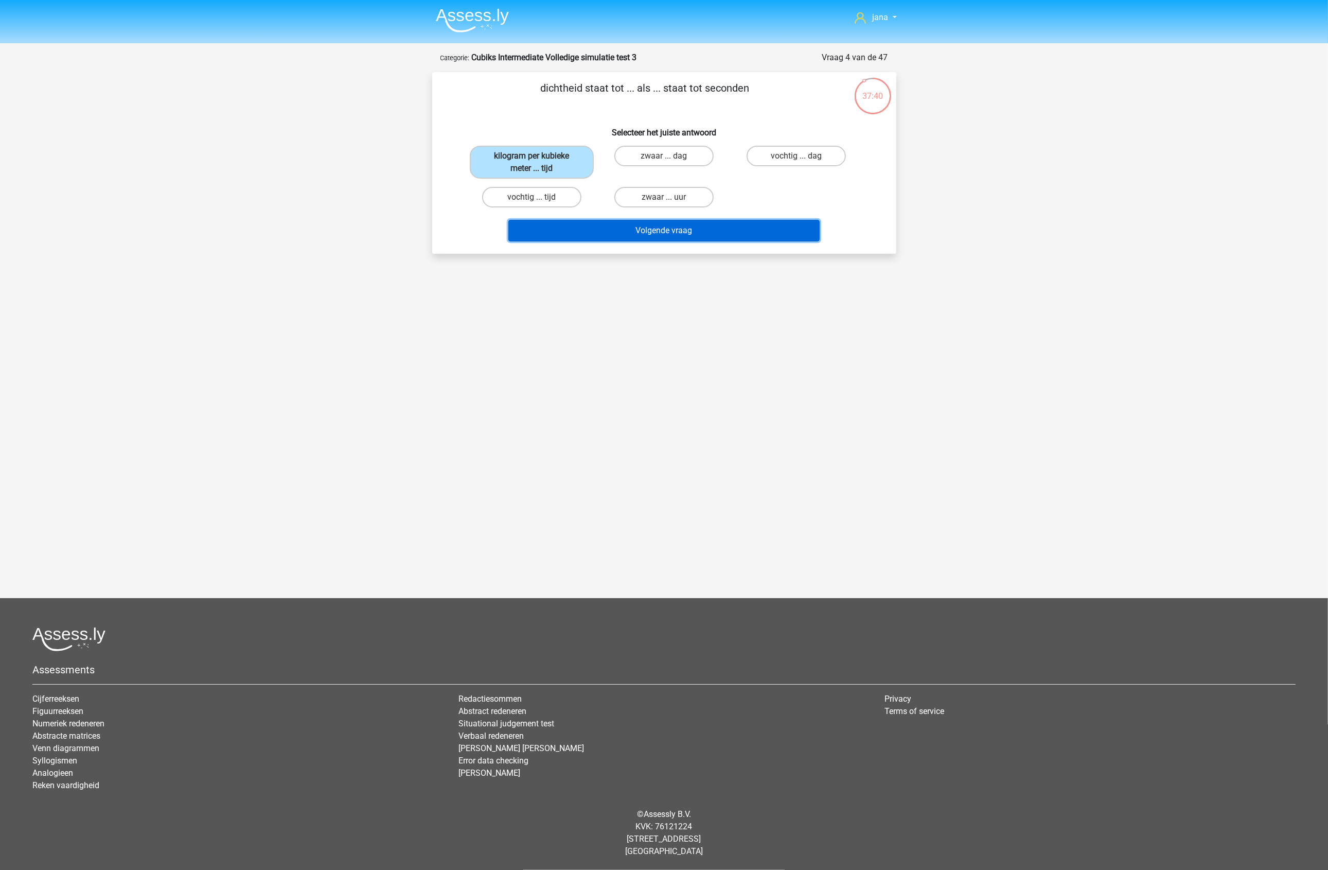
click at [677, 225] on button "Volgende vraag" at bounding box center [663, 231] width 311 height 22
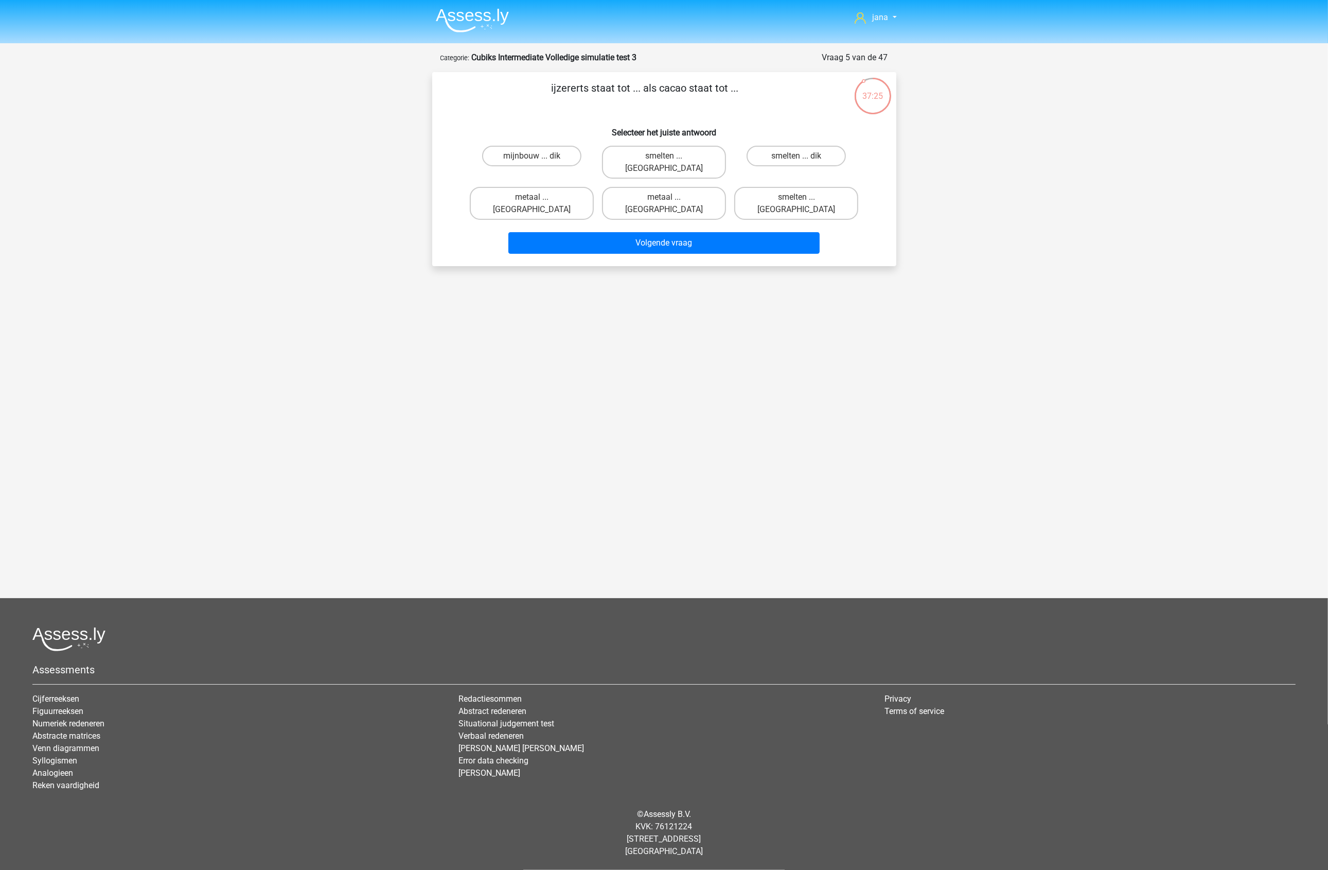
click at [668, 197] on input "metaal ... chocola" at bounding box center [667, 200] width 7 height 7
radio input "true"
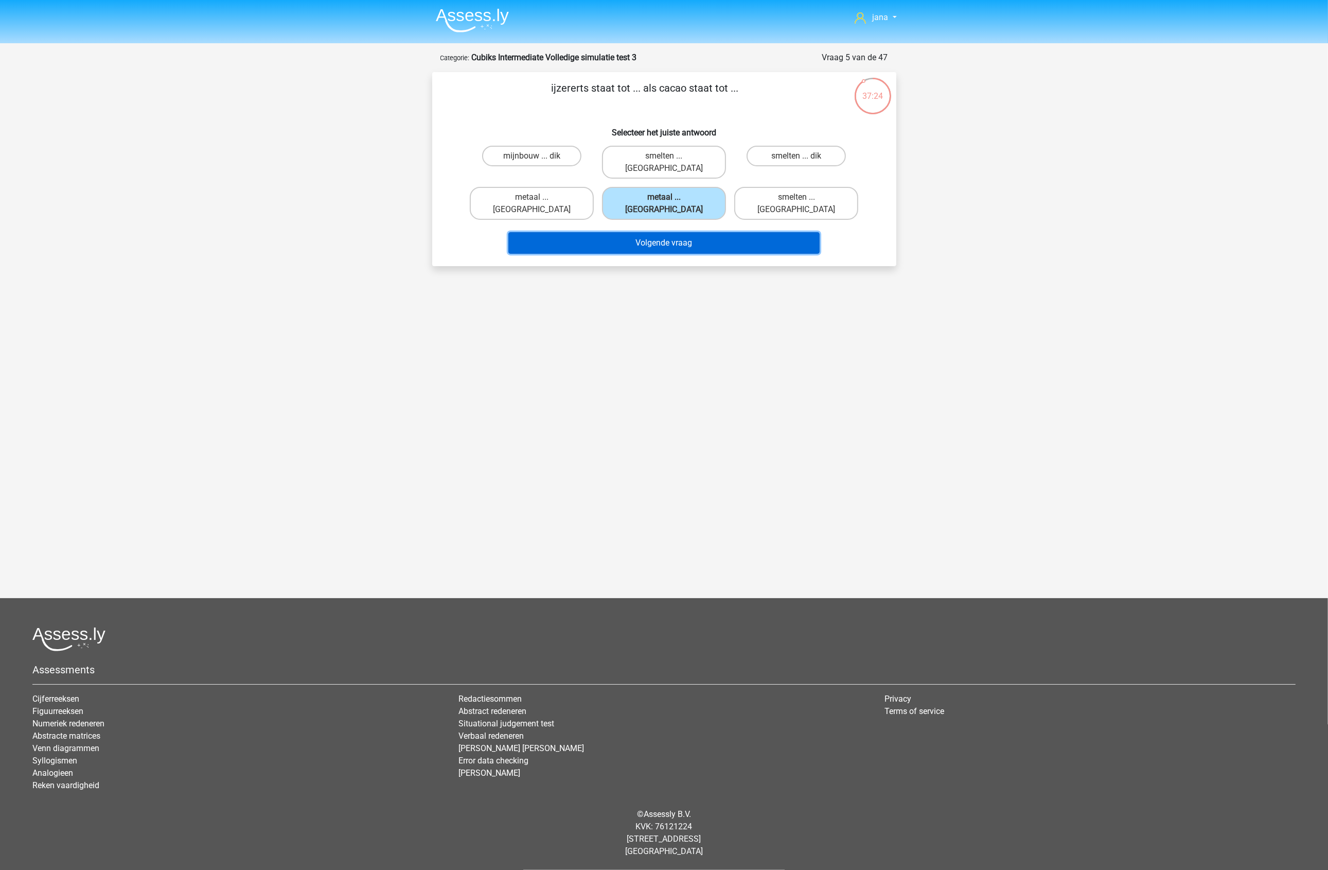
click at [671, 232] on button "Volgende vraag" at bounding box center [663, 243] width 311 height 22
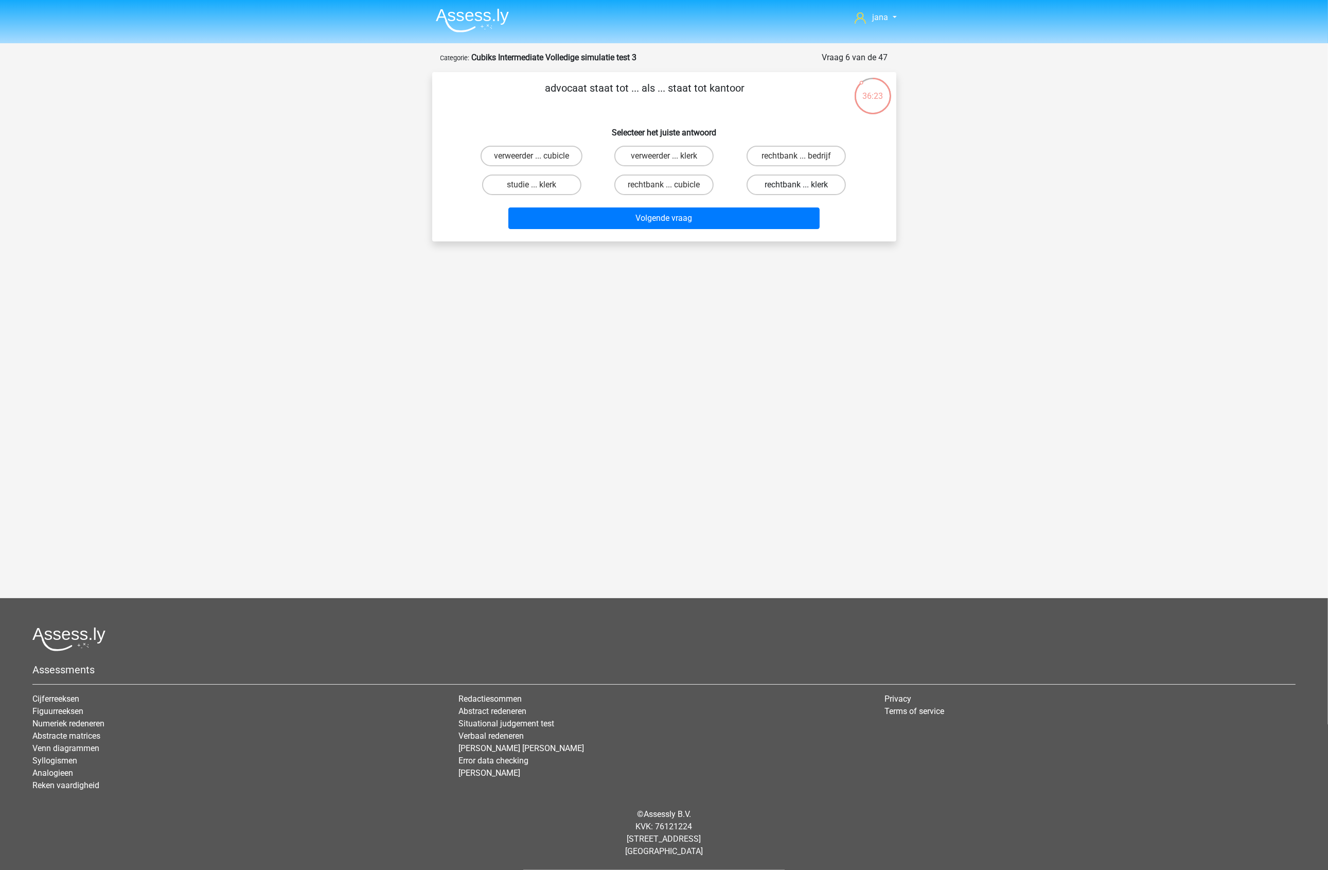
click at [799, 181] on label "rechtbank ... klerk" at bounding box center [796, 184] width 99 height 21
click at [799, 185] on input "rechtbank ... klerk" at bounding box center [800, 188] width 7 height 7
radio input "true"
click at [768, 217] on button "Volgende vraag" at bounding box center [663, 218] width 311 height 22
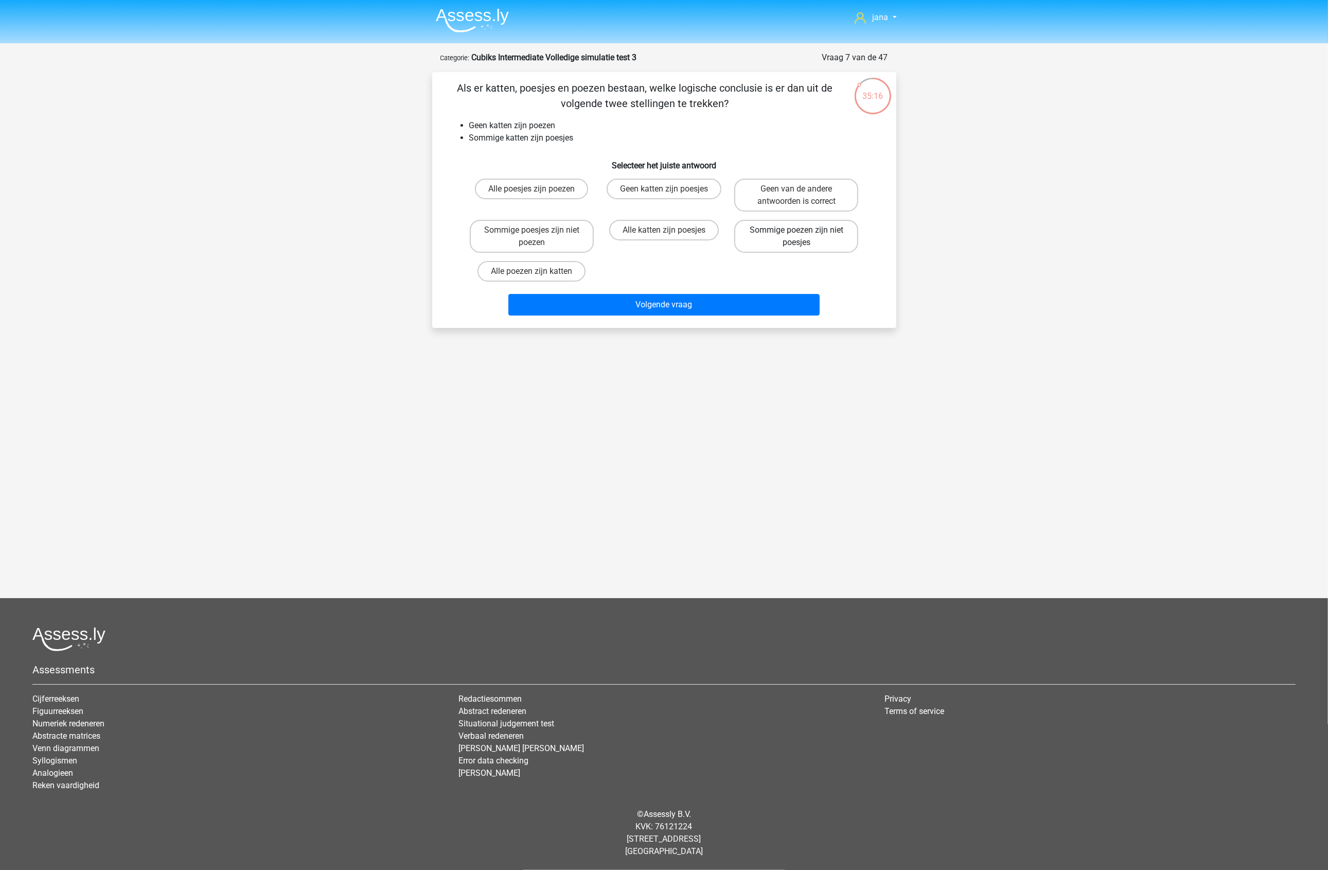
click at [816, 235] on label "Sommige poezen zijn niet poesjes" at bounding box center [796, 236] width 124 height 33
click at [803, 235] on input "Sommige poezen zijn niet poesjes" at bounding box center [800, 233] width 7 height 7
radio input "true"
click at [732, 297] on button "Volgende vraag" at bounding box center [663, 305] width 311 height 22
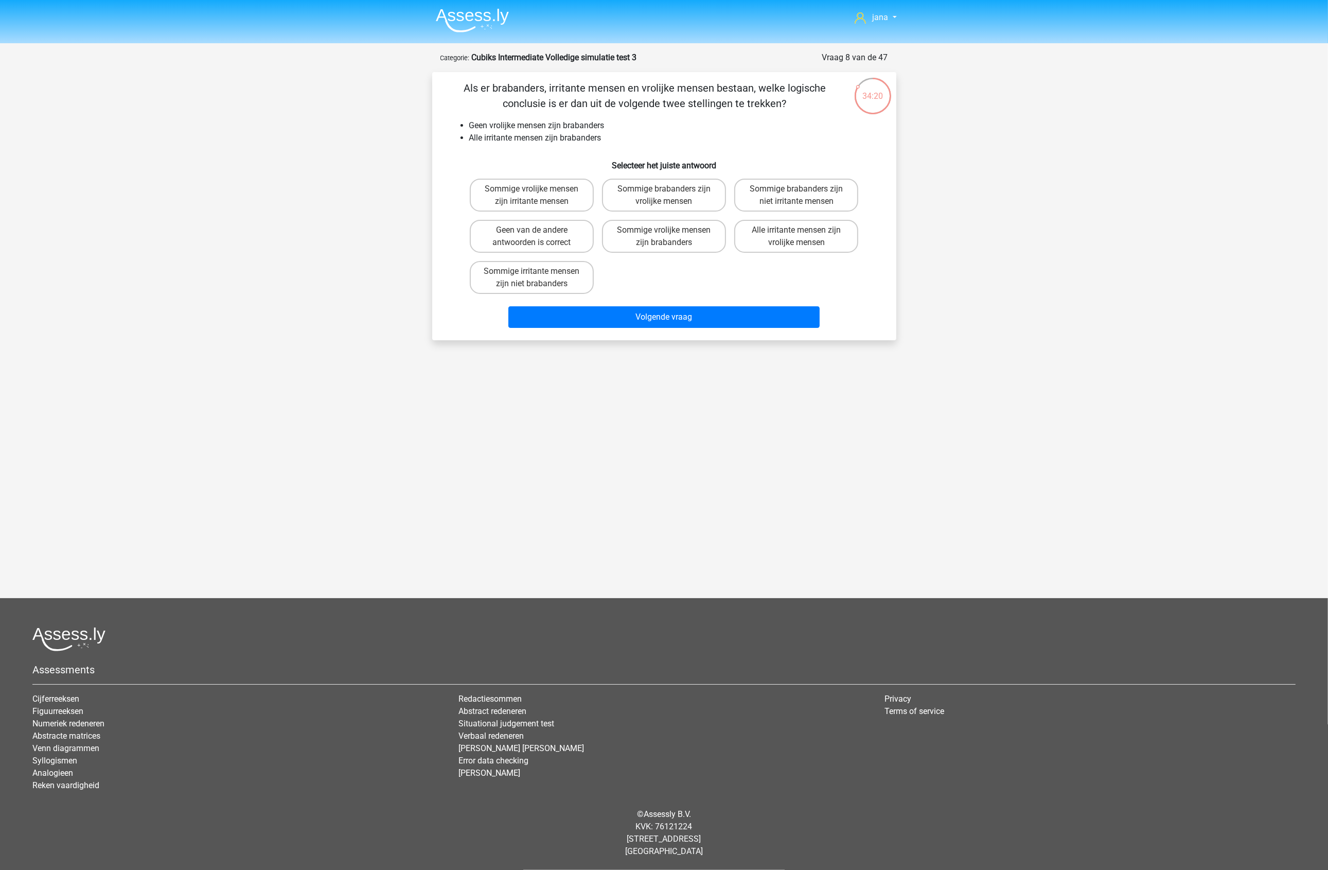
drag, startPoint x: 556, startPoint y: 215, endPoint x: 546, endPoint y: 228, distance: 16.9
click at [554, 217] on div "Geen van de andere antwoorden is correct" at bounding box center [532, 236] width 132 height 41
click at [546, 228] on label "Geen van de andere antwoorden is correct" at bounding box center [532, 236] width 124 height 33
click at [538, 230] on input "Geen van de andere antwoorden is correct" at bounding box center [535, 233] width 7 height 7
radio input "true"
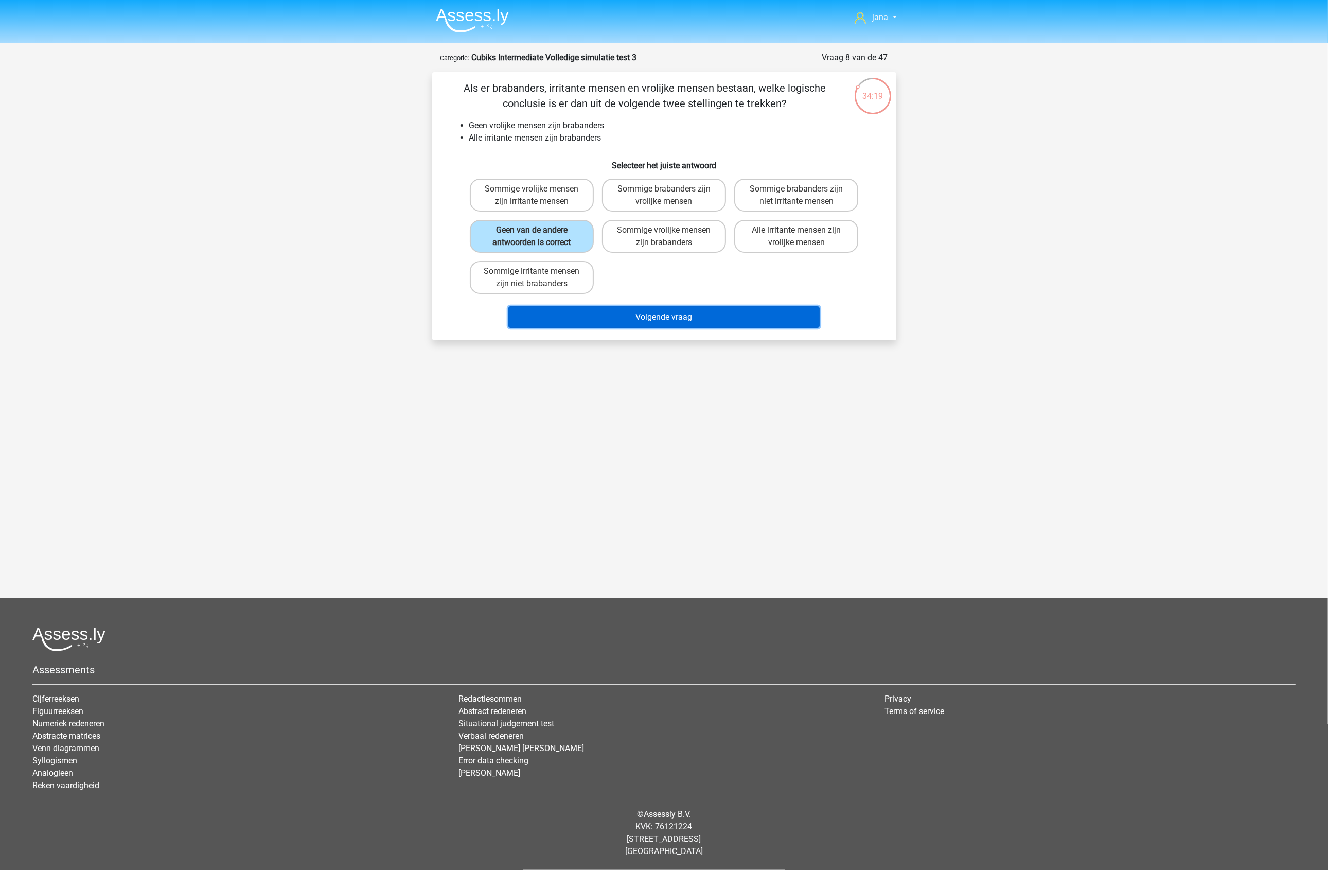
click at [663, 312] on button "Volgende vraag" at bounding box center [663, 317] width 311 height 22
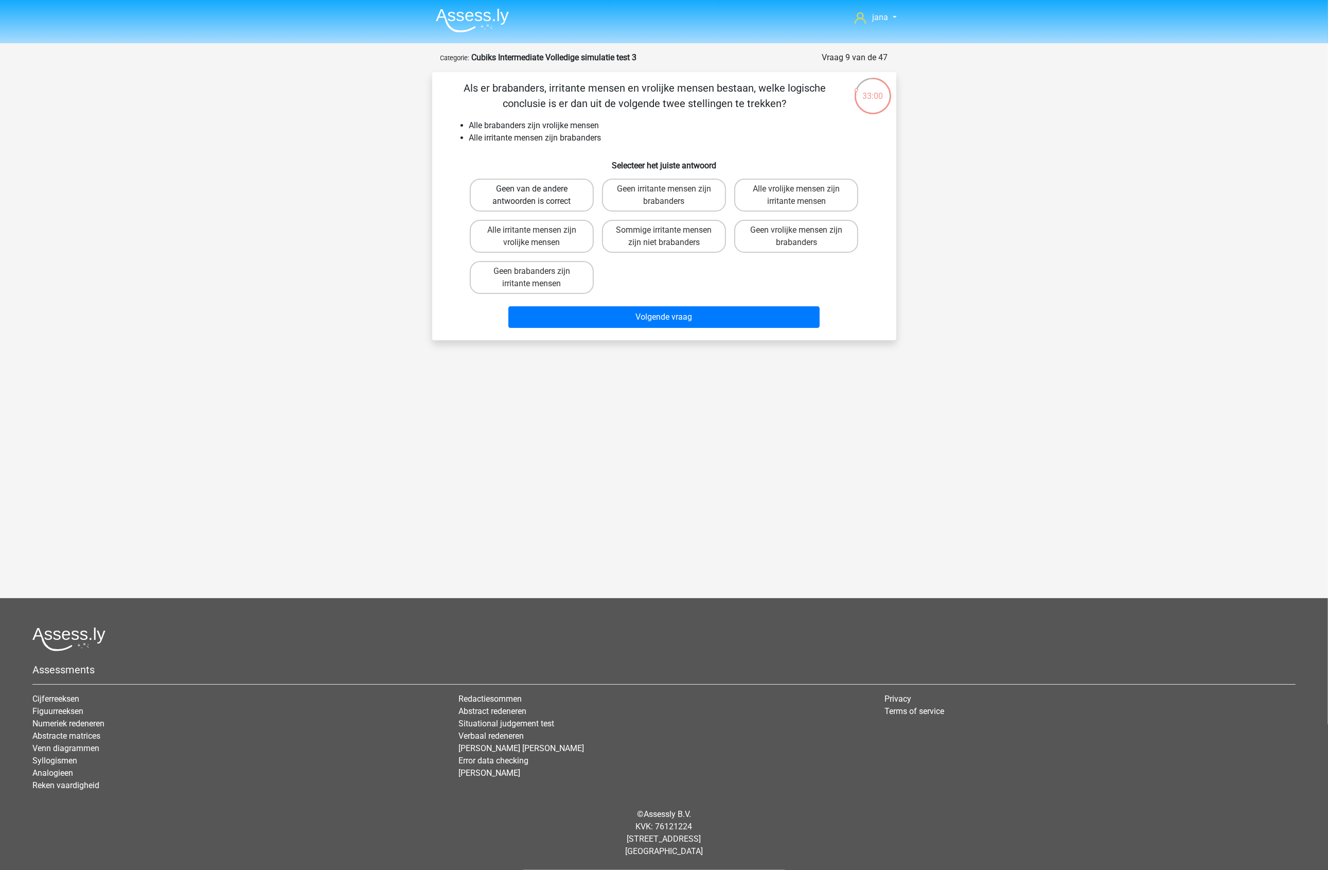
click at [574, 198] on label "Geen van de andere antwoorden is correct" at bounding box center [532, 195] width 124 height 33
click at [538, 196] on input "Geen van de andere antwoorden is correct" at bounding box center [535, 192] width 7 height 7
radio input "true"
click at [654, 315] on button "Volgende vraag" at bounding box center [663, 317] width 311 height 22
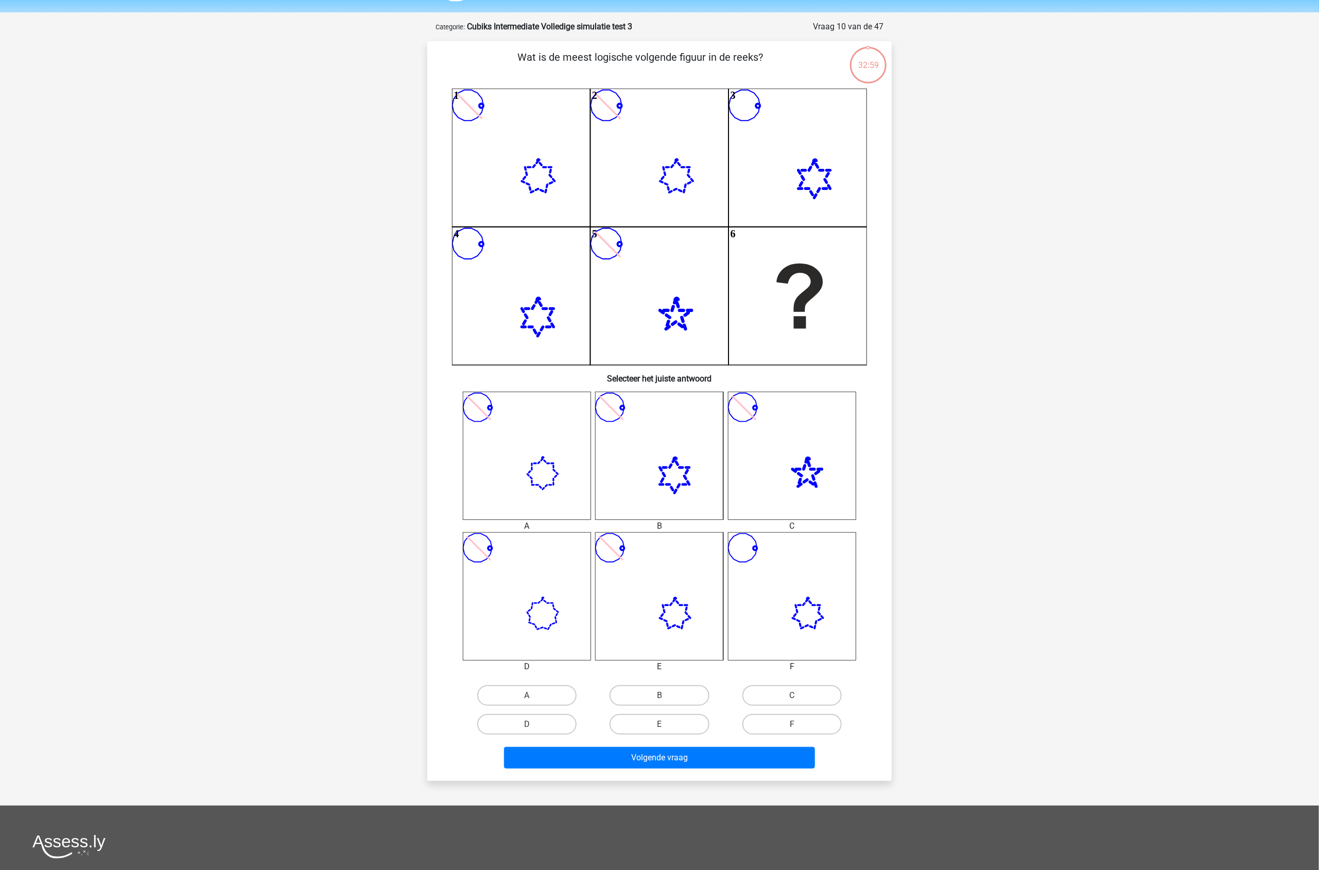
scroll to position [51, 0]
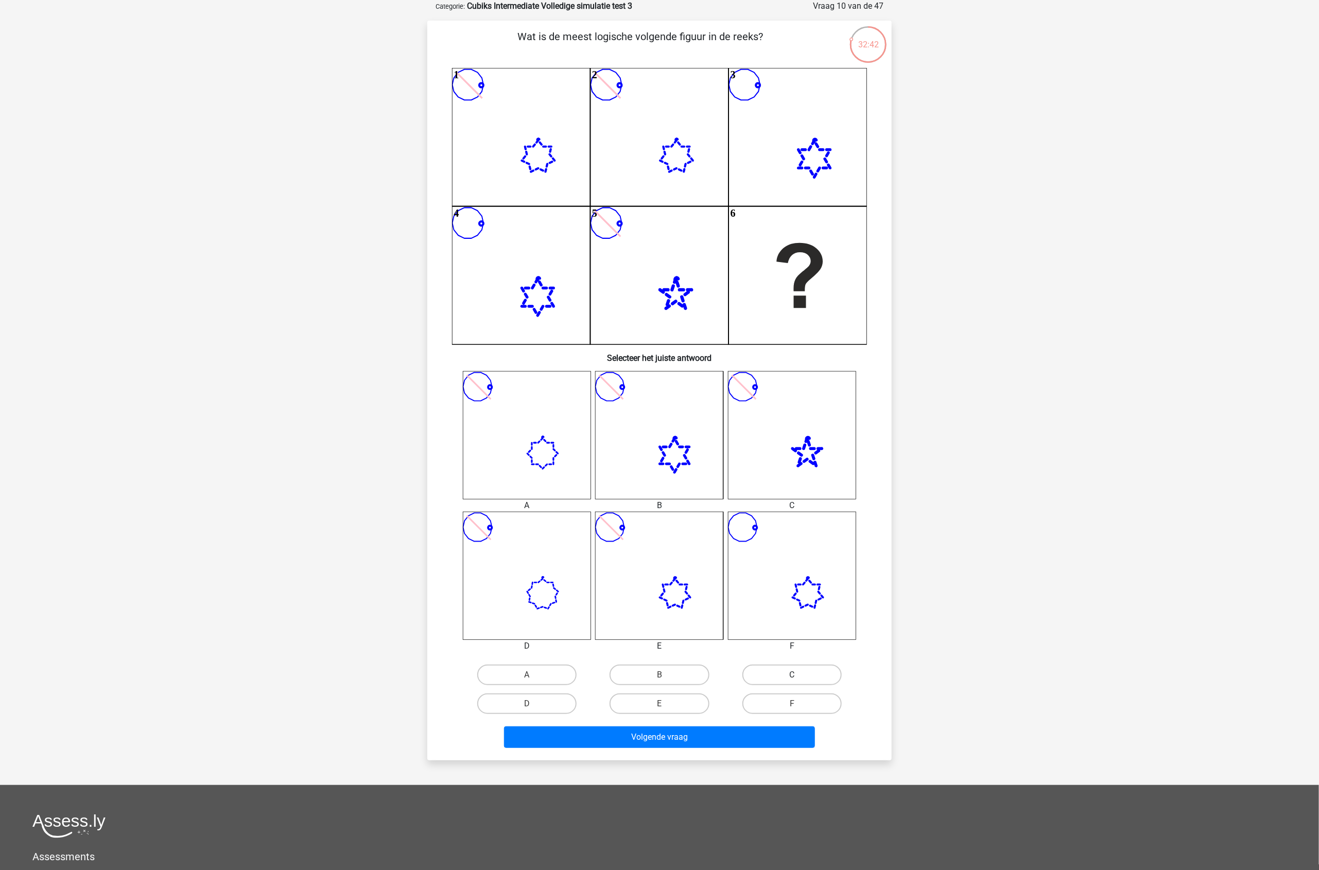
click at [816, 675] on label "C" at bounding box center [791, 674] width 99 height 21
click at [798, 675] on input "C" at bounding box center [795, 678] width 7 height 7
radio input "true"
click at [778, 733] on button "Volgende vraag" at bounding box center [659, 737] width 311 height 22
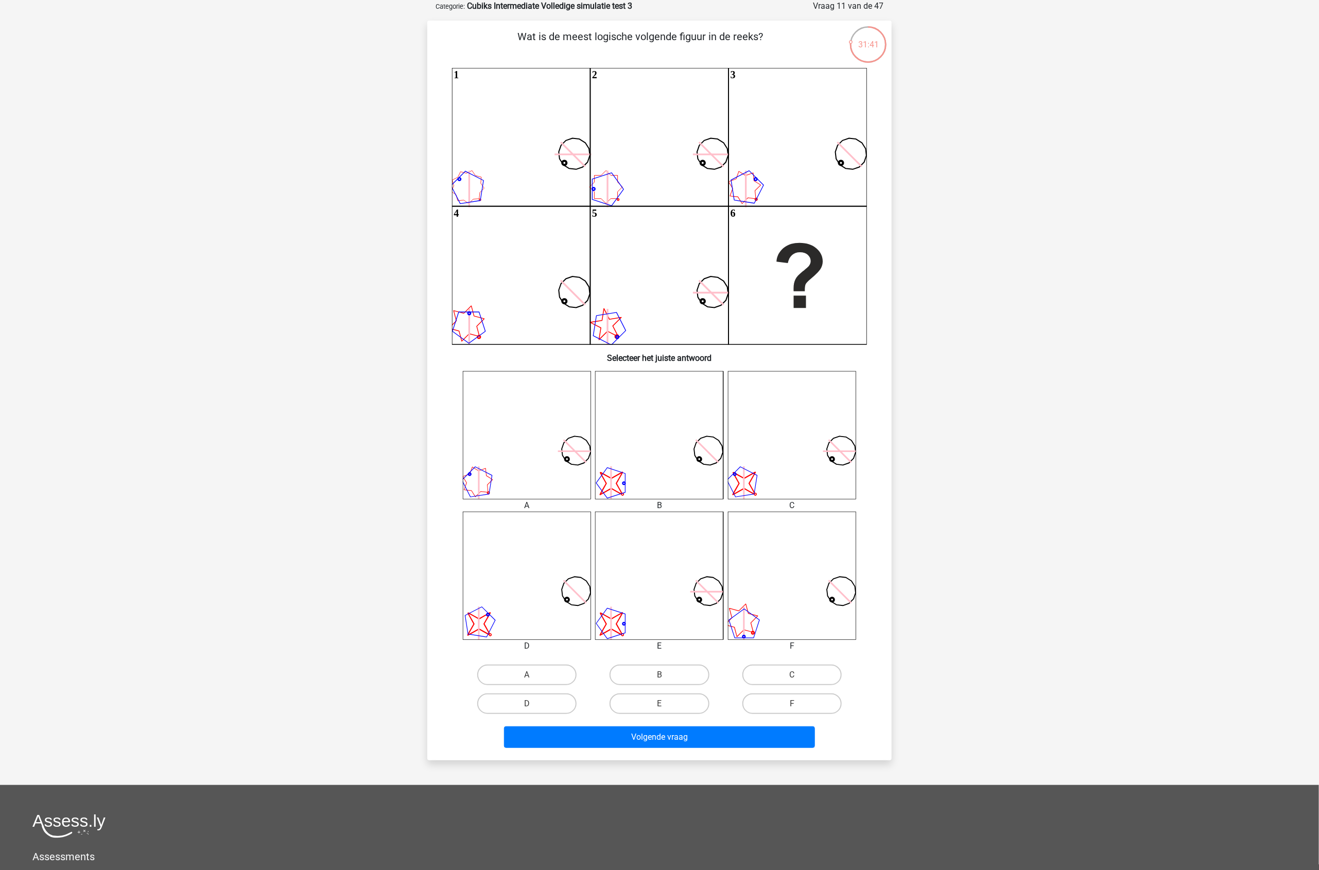
click at [624, 626] on icon "image/svg+xml" at bounding box center [659, 576] width 128 height 128
click at [660, 697] on label "E" at bounding box center [658, 703] width 99 height 21
click at [660, 704] on input "E" at bounding box center [662, 707] width 7 height 7
radio input "true"
click at [682, 737] on button "Volgende vraag" at bounding box center [659, 737] width 311 height 22
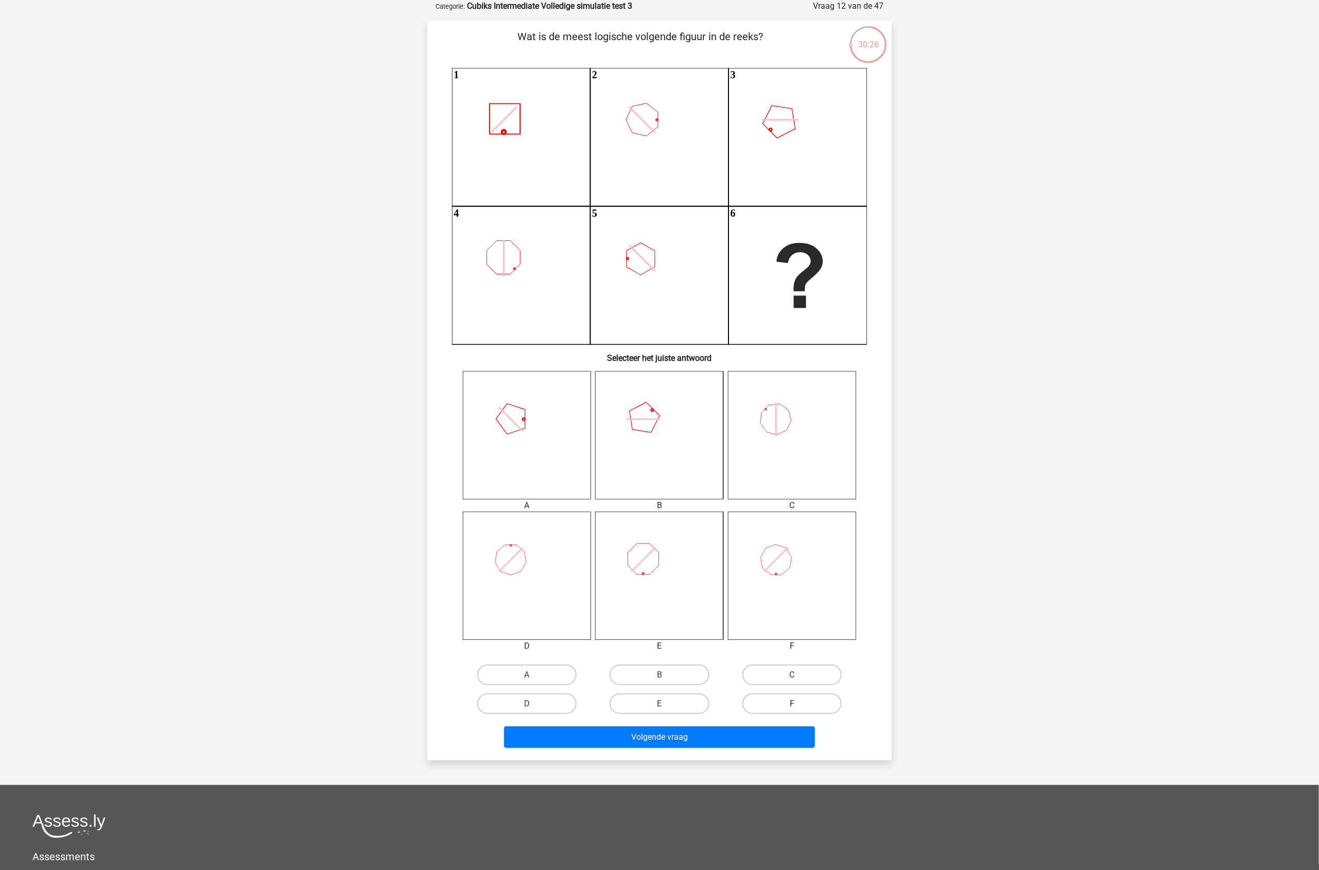
click at [794, 698] on label "F" at bounding box center [791, 703] width 99 height 21
click at [794, 704] on input "F" at bounding box center [795, 707] width 7 height 7
radio input "true"
click at [781, 741] on button "Volgende vraag" at bounding box center [659, 737] width 311 height 22
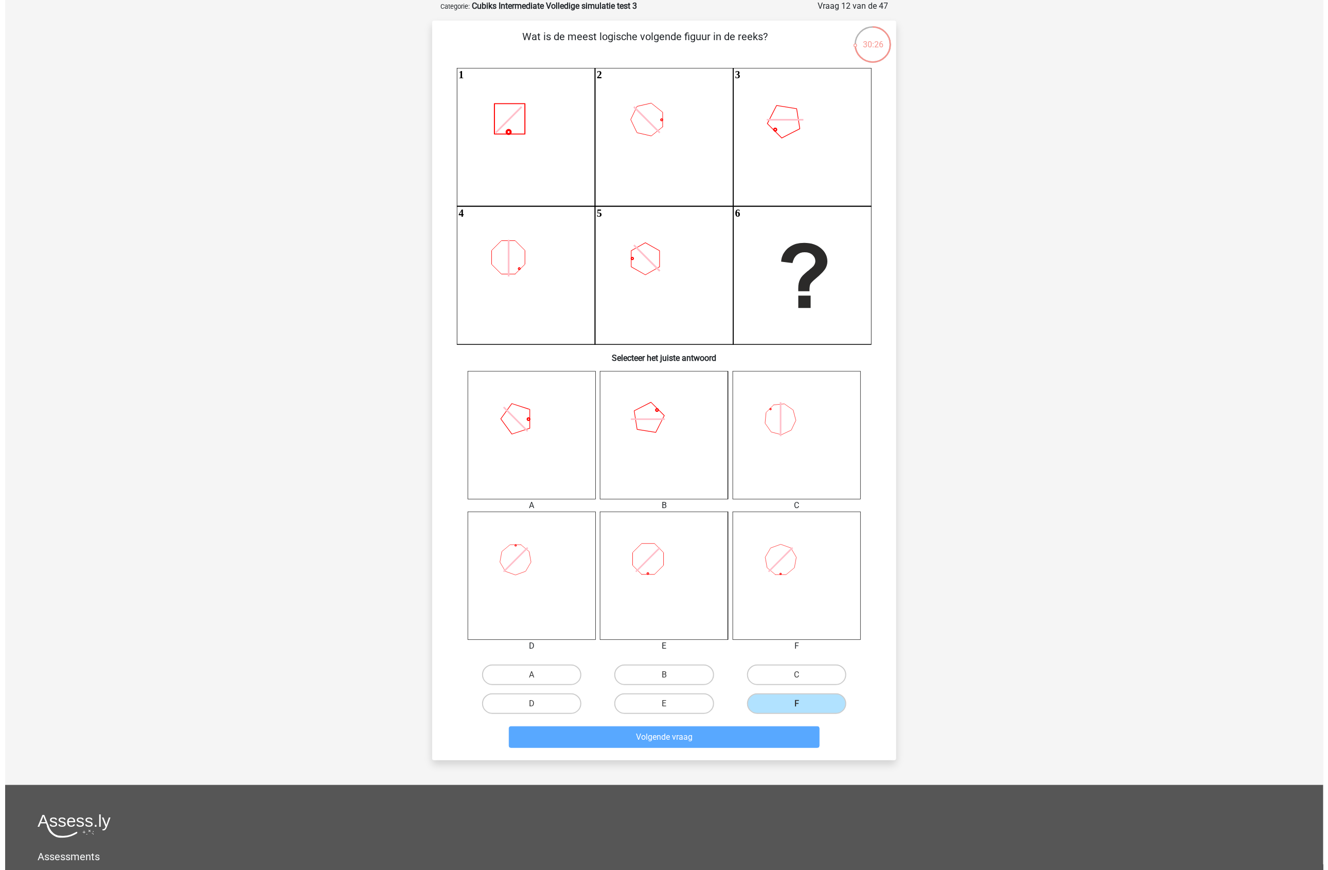
scroll to position [0, 0]
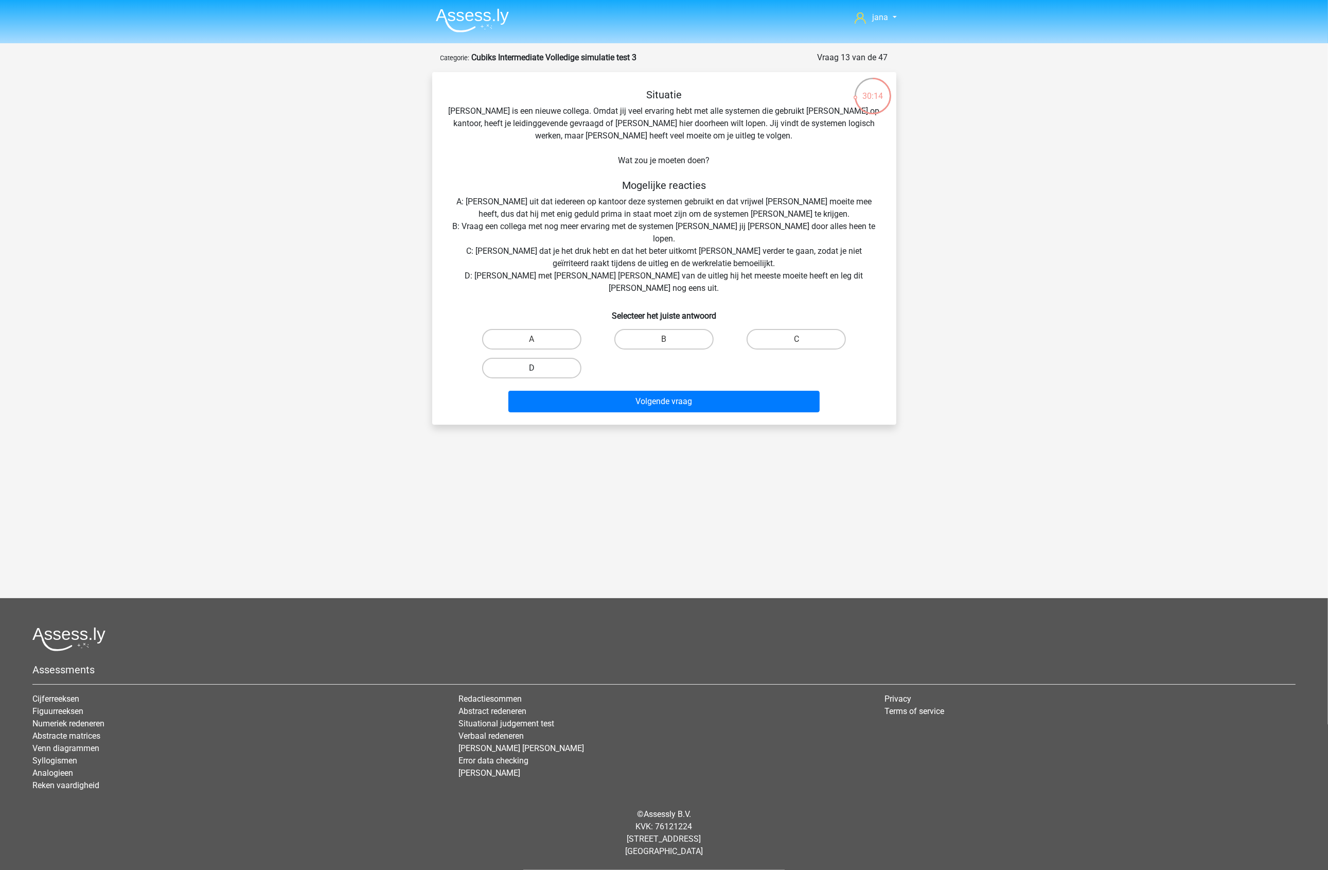
click at [554, 358] on label "D" at bounding box center [531, 368] width 99 height 21
click at [538, 368] on input "D" at bounding box center [535, 371] width 7 height 7
radio input "true"
click at [619, 391] on button "Volgende vraag" at bounding box center [663, 402] width 311 height 22
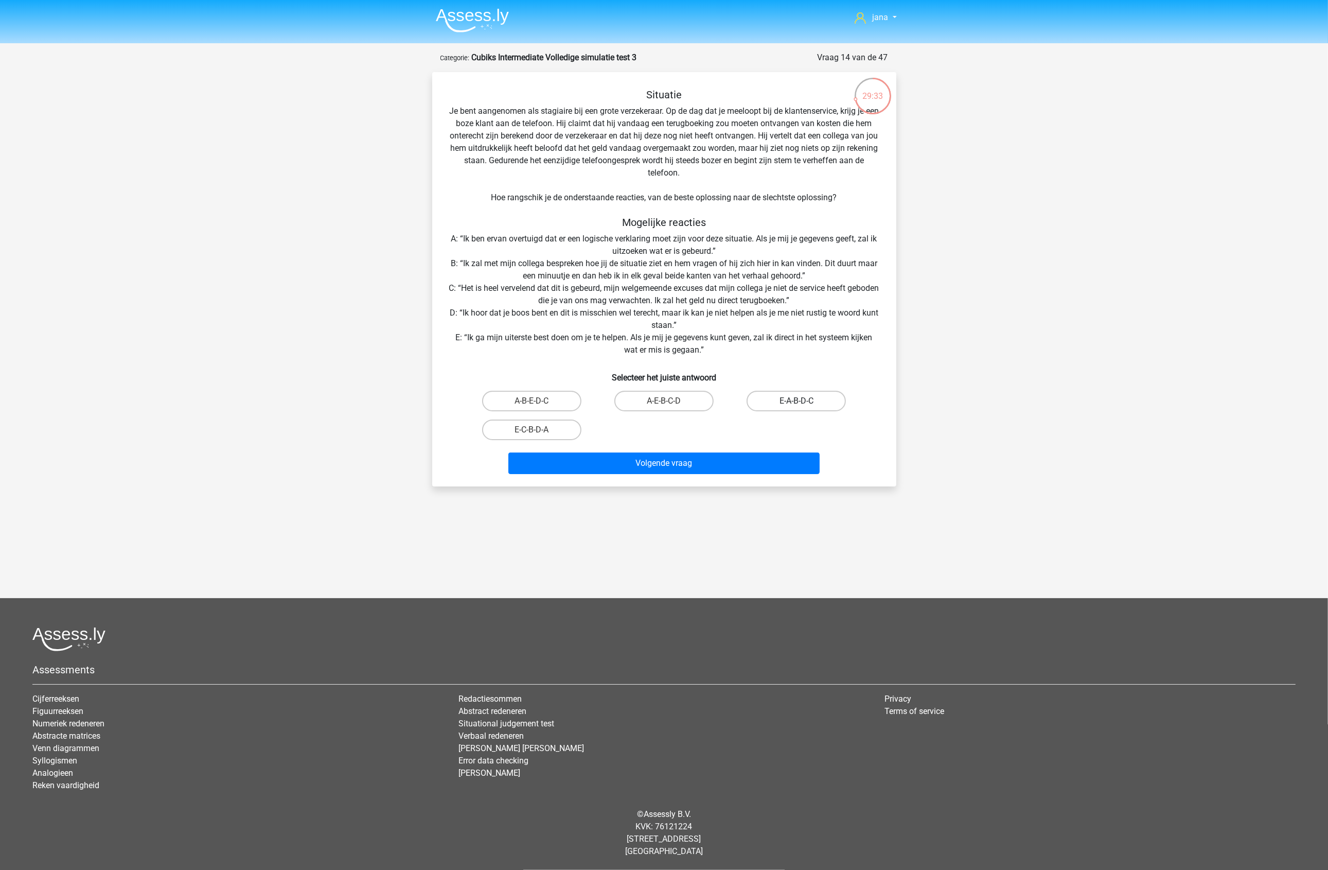
click at [794, 399] on label "E-A-B-D-C" at bounding box center [796, 401] width 99 height 21
click at [797, 401] on input "E-A-B-D-C" at bounding box center [800, 404] width 7 height 7
radio input "true"
click at [759, 462] on button "Volgende vraag" at bounding box center [663, 463] width 311 height 22
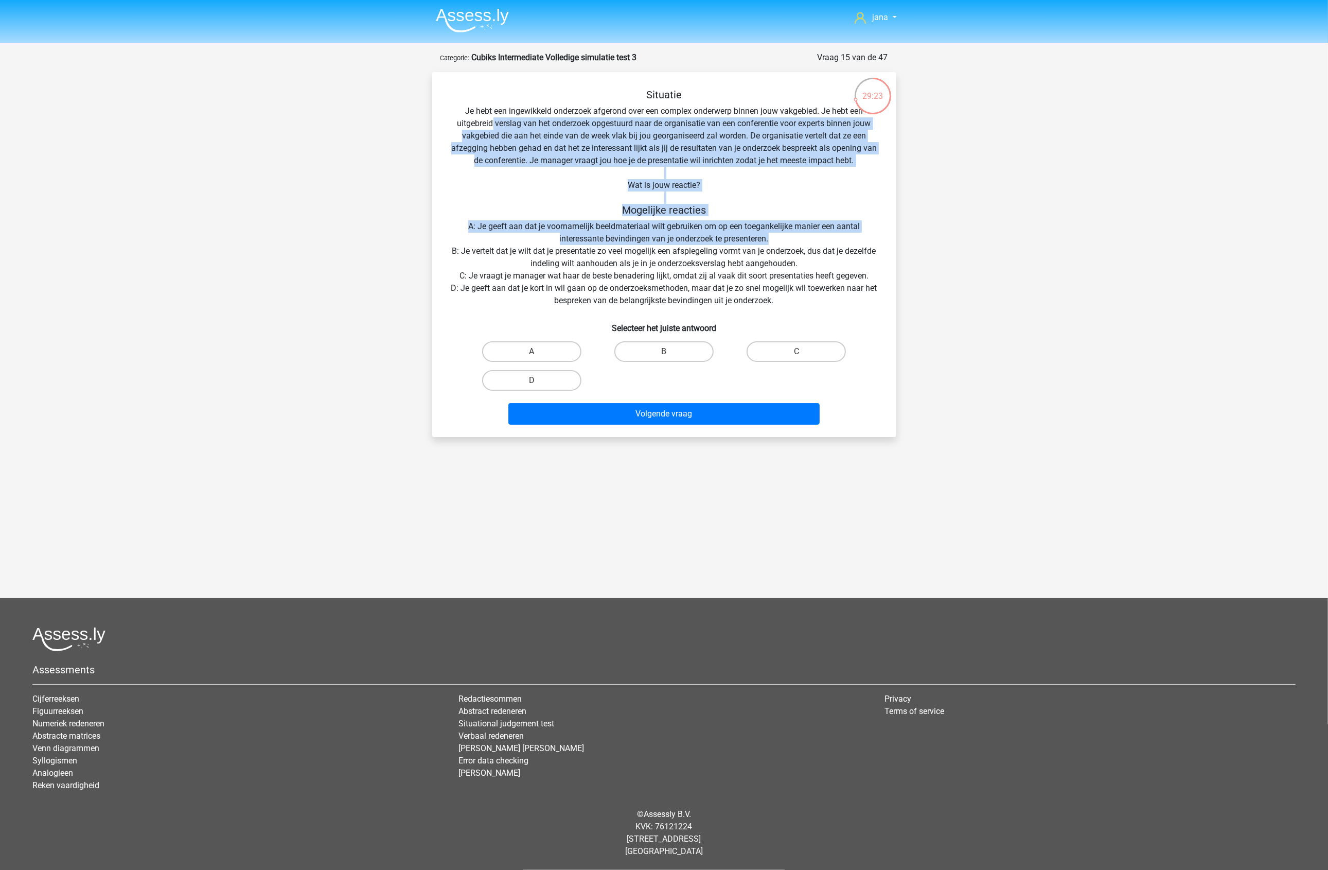
drag, startPoint x: 493, startPoint y: 127, endPoint x: 809, endPoint y: 240, distance: 335.5
click at [809, 240] on div "Situatie Je hebt een ingewikkeld onderzoek afgerond over een complex onderwerp …" at bounding box center [664, 259] width 456 height 340
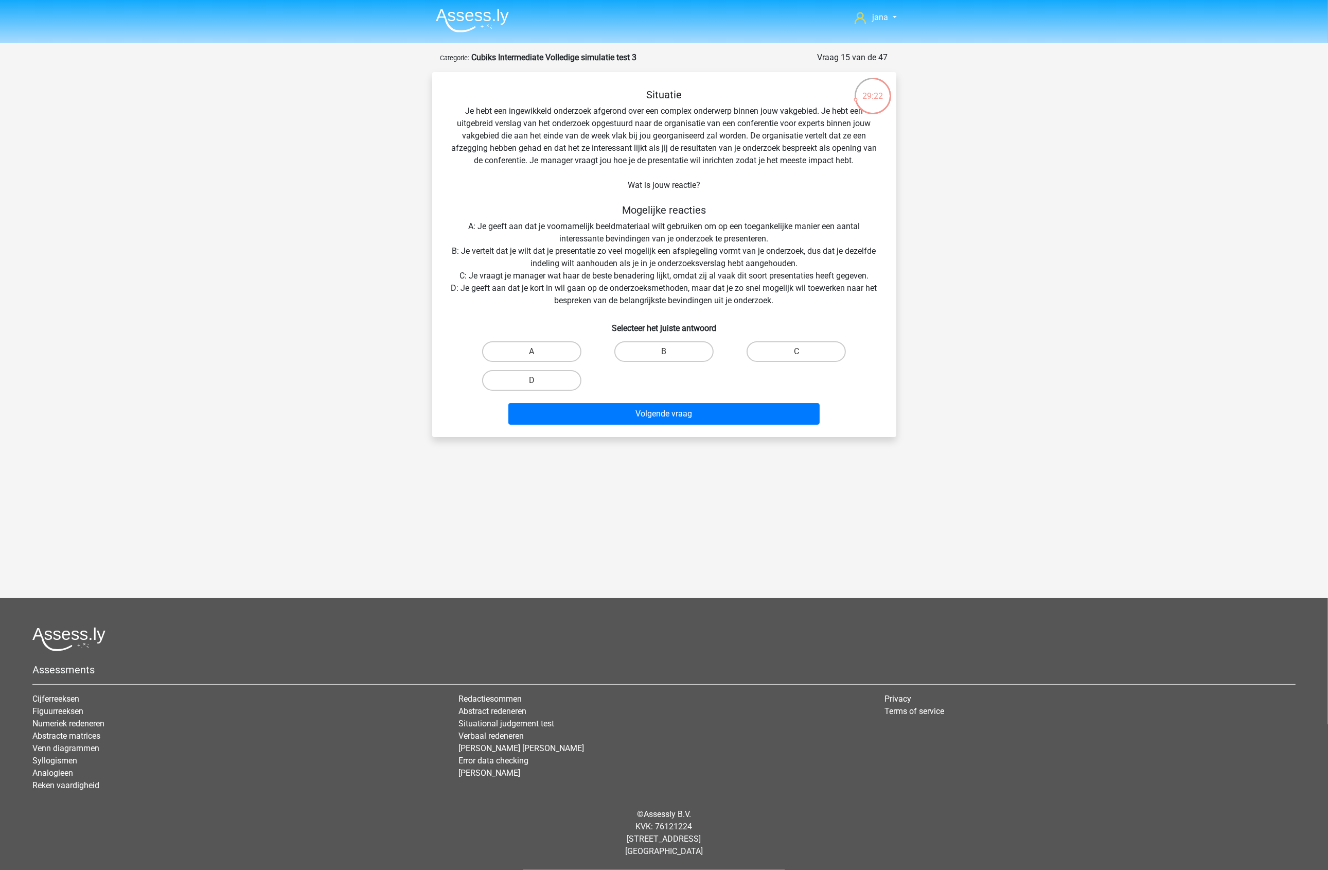
click at [747, 293] on div "Situatie Je hebt een ingewikkeld onderzoek afgerond over een complex onderwerp …" at bounding box center [664, 259] width 456 height 340
drag, startPoint x: 791, startPoint y: 303, endPoint x: 410, endPoint y: 282, distance: 381.9
click at [410, 282] on div "jana jana2022@hotmail.com" at bounding box center [664, 366] width 1328 height 733
click at [567, 376] on label "D" at bounding box center [531, 380] width 99 height 21
click at [538, 380] on input "D" at bounding box center [535, 383] width 7 height 7
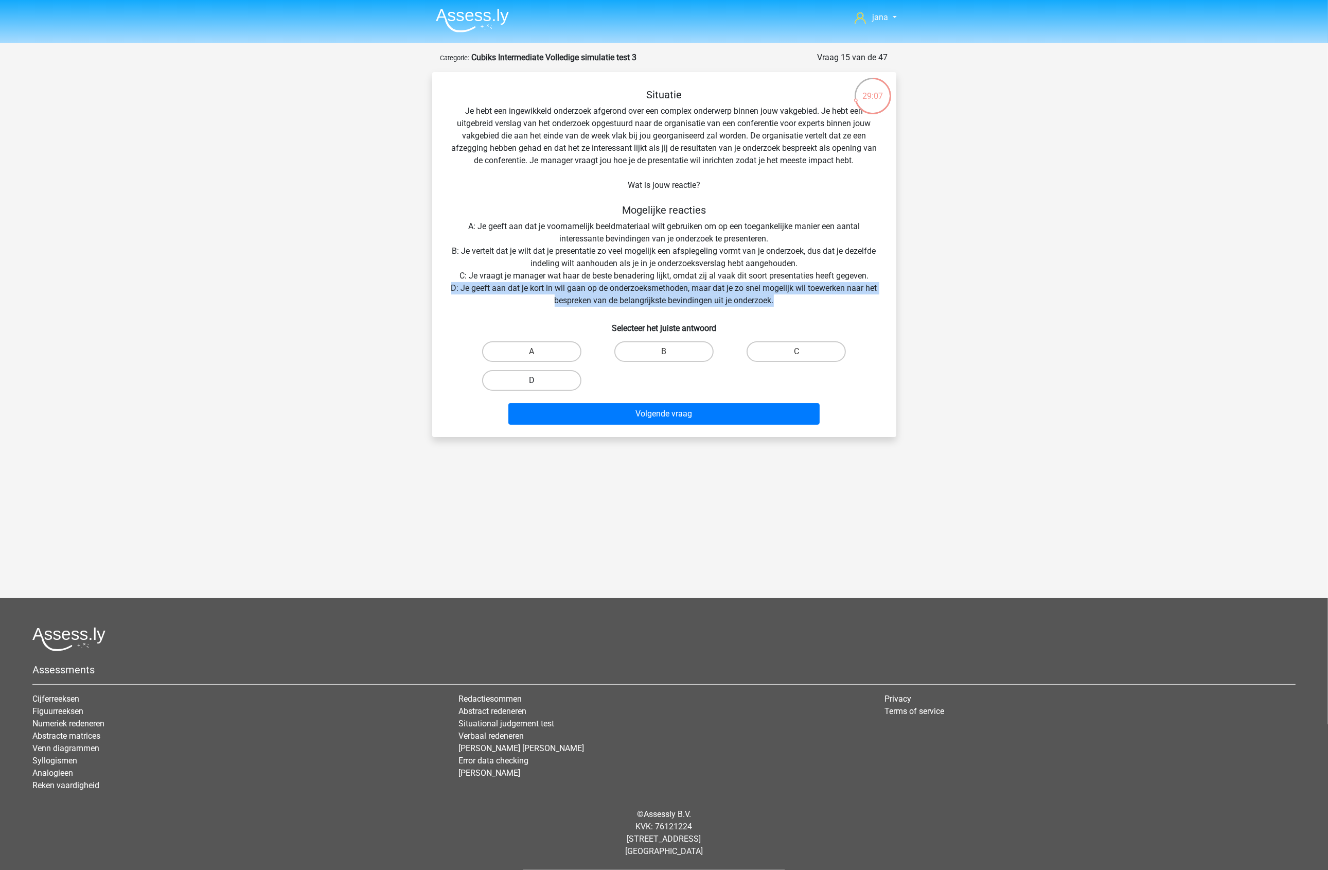
radio input "true"
click at [660, 409] on button "Volgende vraag" at bounding box center [663, 414] width 311 height 22
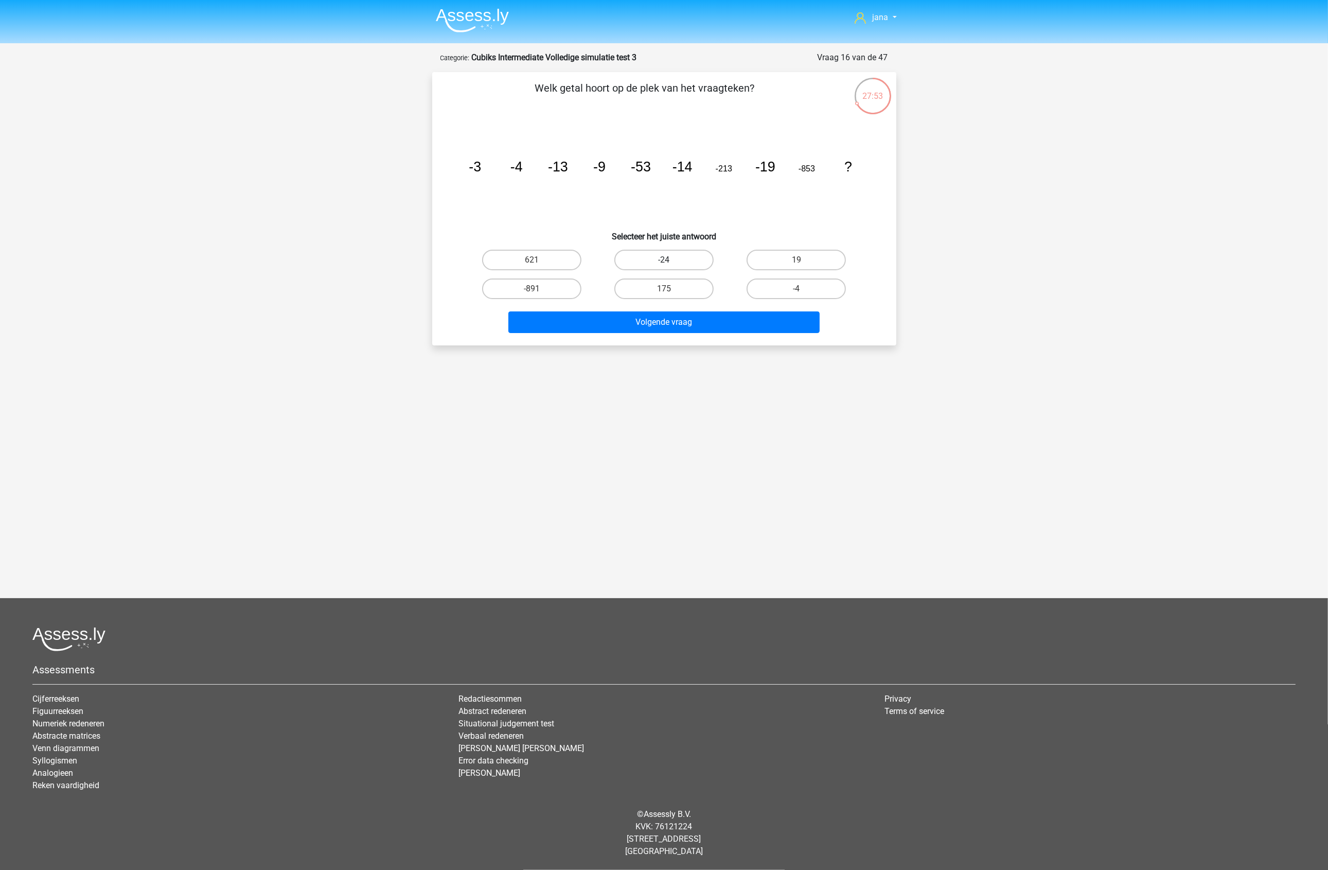
click at [657, 255] on label "-24" at bounding box center [664, 260] width 99 height 21
click at [664, 260] on input "-24" at bounding box center [667, 263] width 7 height 7
radio input "true"
click at [721, 319] on button "Volgende vraag" at bounding box center [663, 322] width 311 height 22
click at [769, 263] on label "43046721" at bounding box center [796, 260] width 99 height 21
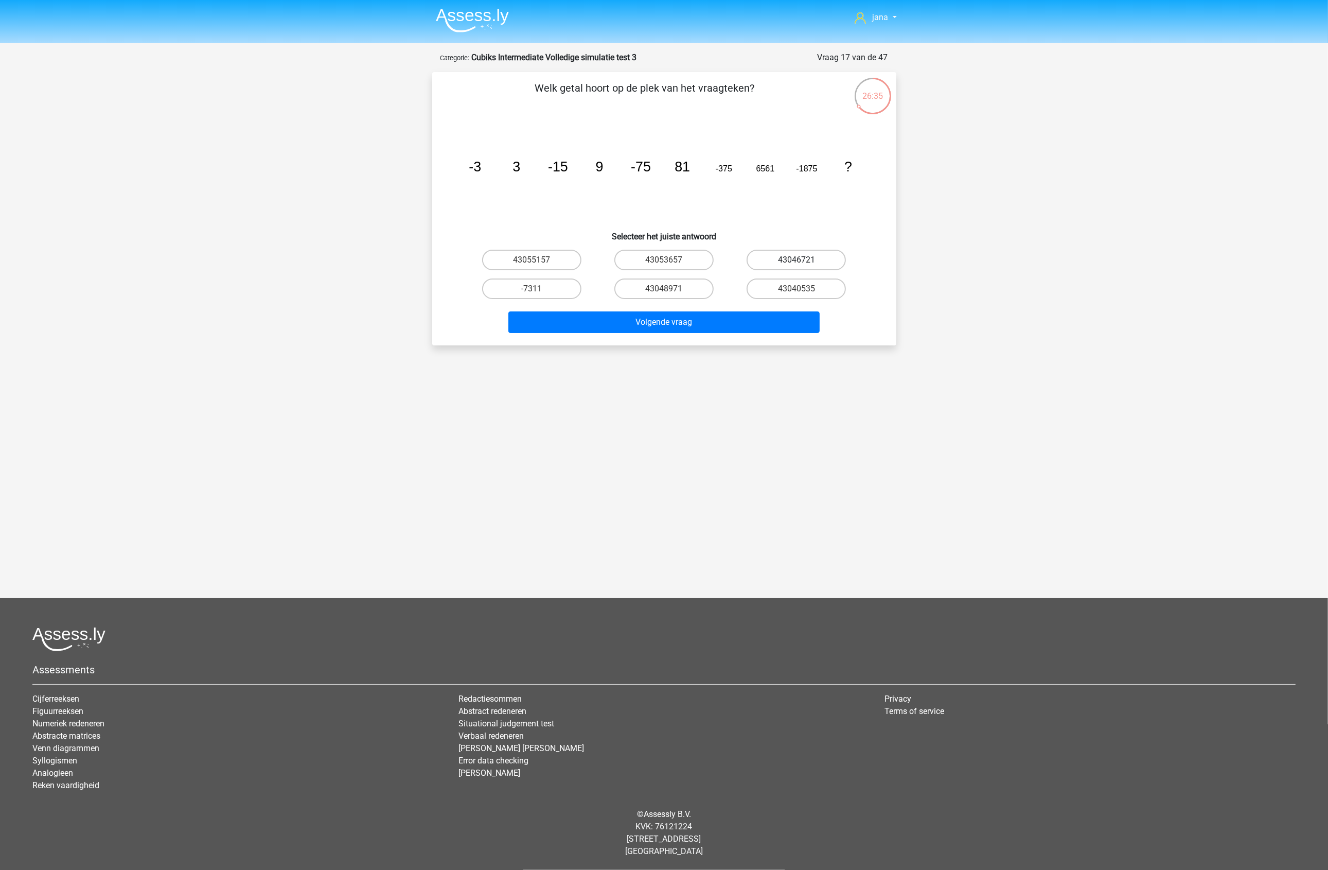
click at [797, 263] on input "43046721" at bounding box center [800, 263] width 7 height 7
radio input "true"
click at [745, 318] on button "Volgende vraag" at bounding box center [663, 322] width 311 height 22
click at [794, 260] on label "-60" at bounding box center [796, 260] width 99 height 21
click at [797, 260] on input "-60" at bounding box center [800, 263] width 7 height 7
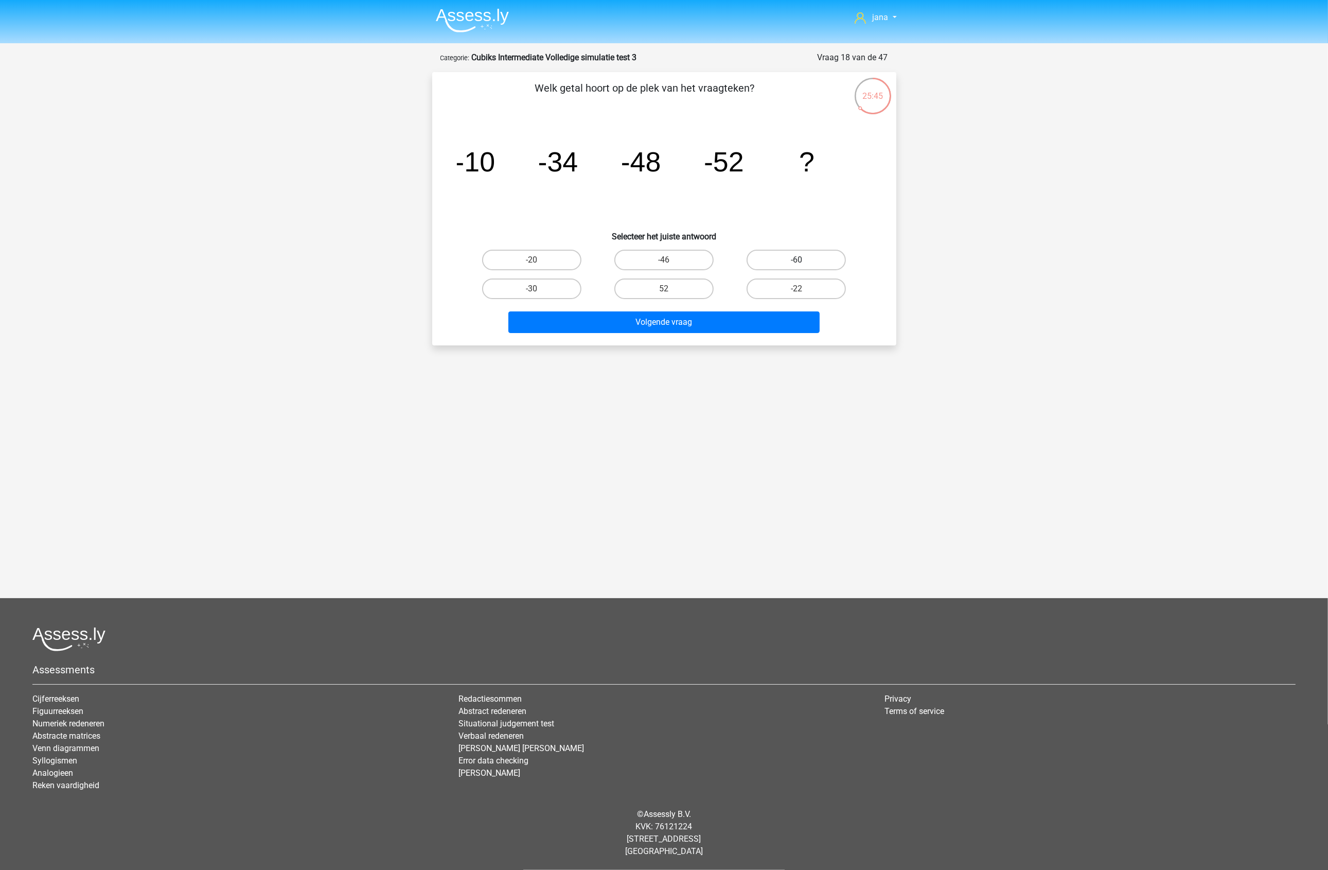
radio input "true"
click at [678, 255] on label "-46" at bounding box center [664, 260] width 99 height 21
click at [671, 260] on input "-46" at bounding box center [667, 263] width 7 height 7
radio input "true"
click at [703, 323] on button "Volgende vraag" at bounding box center [663, 322] width 311 height 22
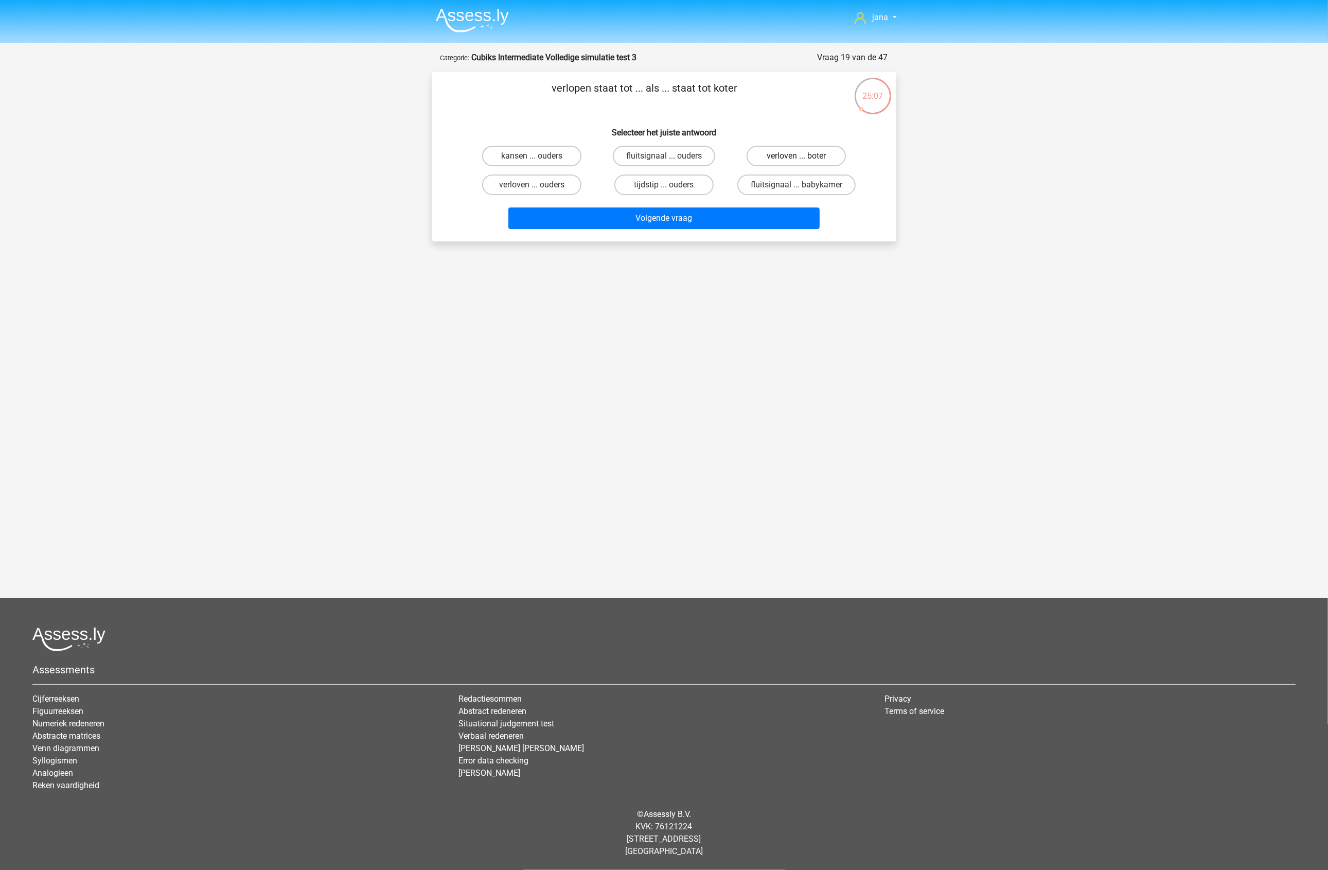
click at [817, 156] on label "verloven ... boter" at bounding box center [796, 156] width 99 height 21
click at [803, 156] on input "verloven ... boter" at bounding box center [800, 159] width 7 height 7
radio input "true"
click at [780, 219] on button "Volgende vraag" at bounding box center [663, 218] width 311 height 22
click at [523, 152] on label "laboratorium ... acteur" at bounding box center [532, 156] width 107 height 21
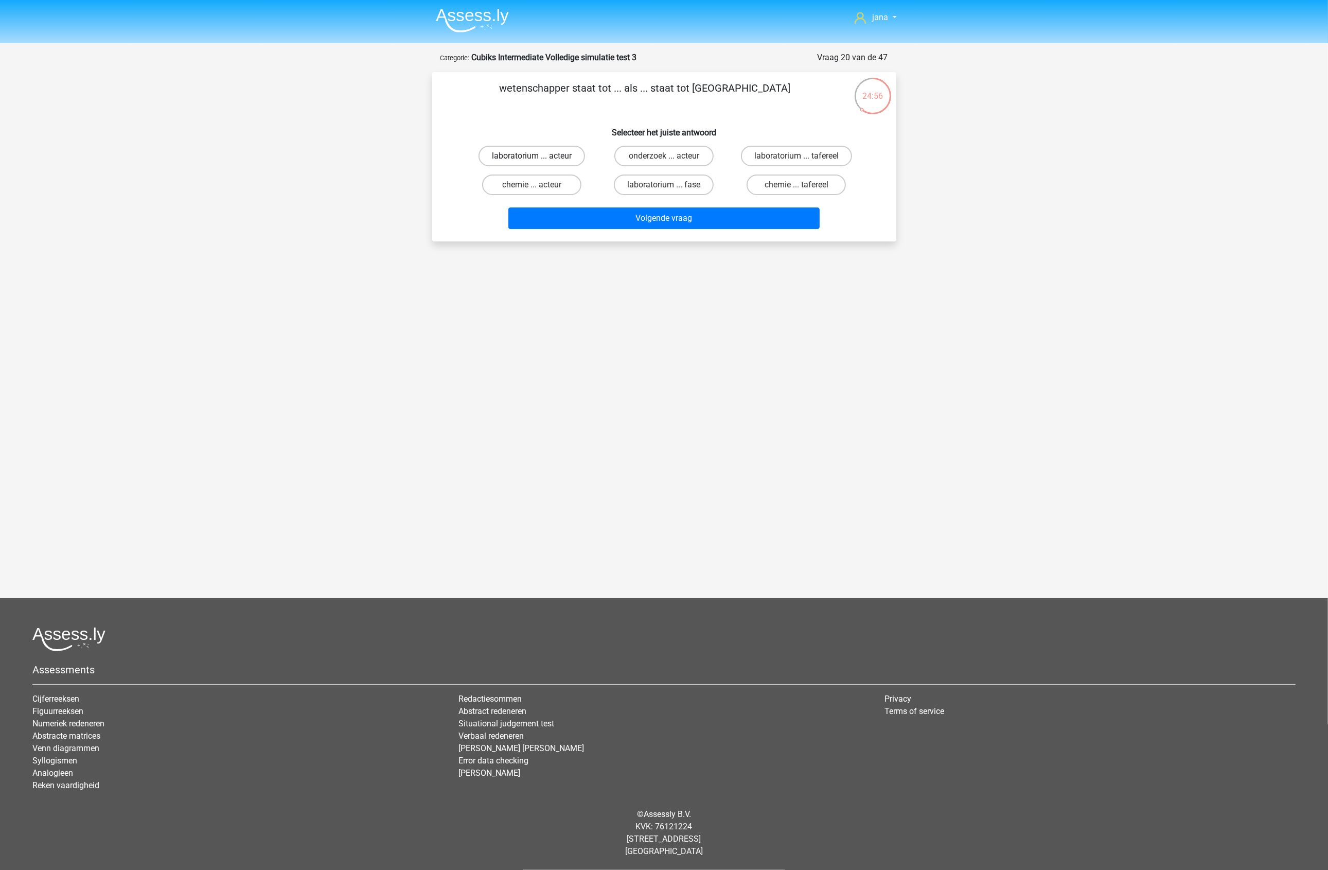
click at [532, 156] on input "laboratorium ... acteur" at bounding box center [535, 159] width 7 height 7
radio input "true"
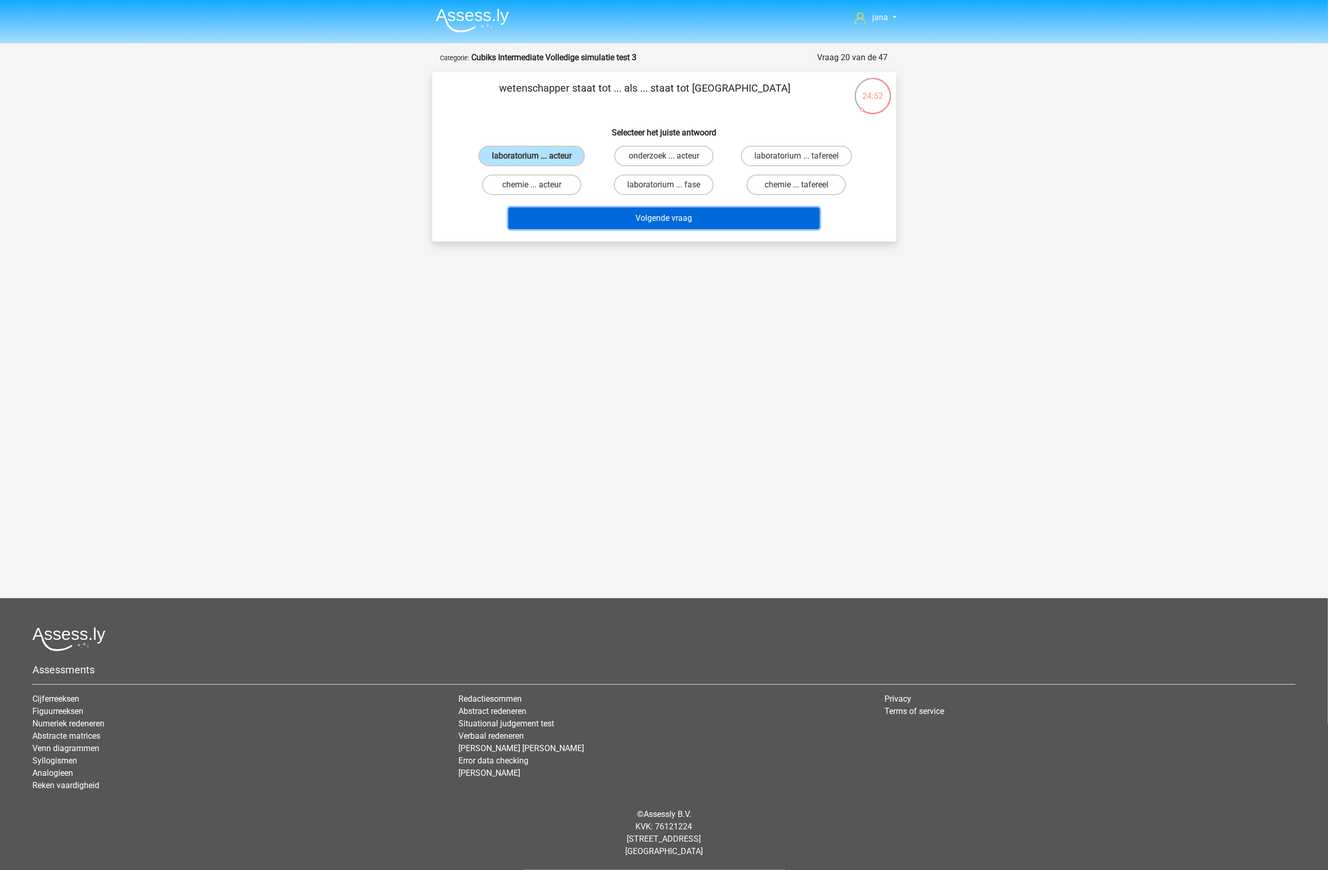
click at [627, 215] on button "Volgende vraag" at bounding box center [663, 218] width 311 height 22
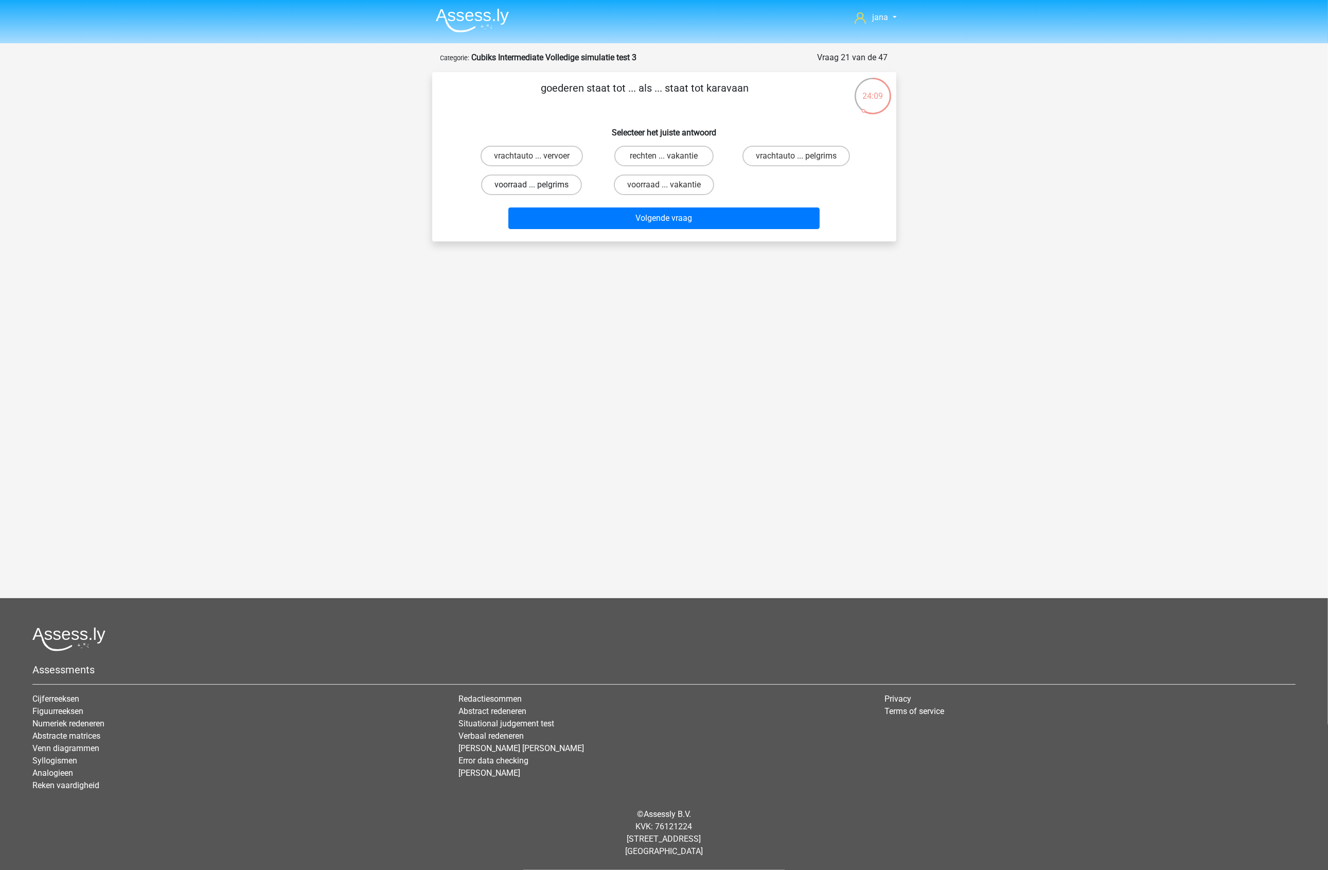
click at [570, 188] on label "voorraad ... pelgrims" at bounding box center [531, 184] width 101 height 21
click at [538, 188] on input "voorraad ... pelgrims" at bounding box center [535, 188] width 7 height 7
radio input "true"
click at [650, 224] on button "Volgende vraag" at bounding box center [663, 218] width 311 height 22
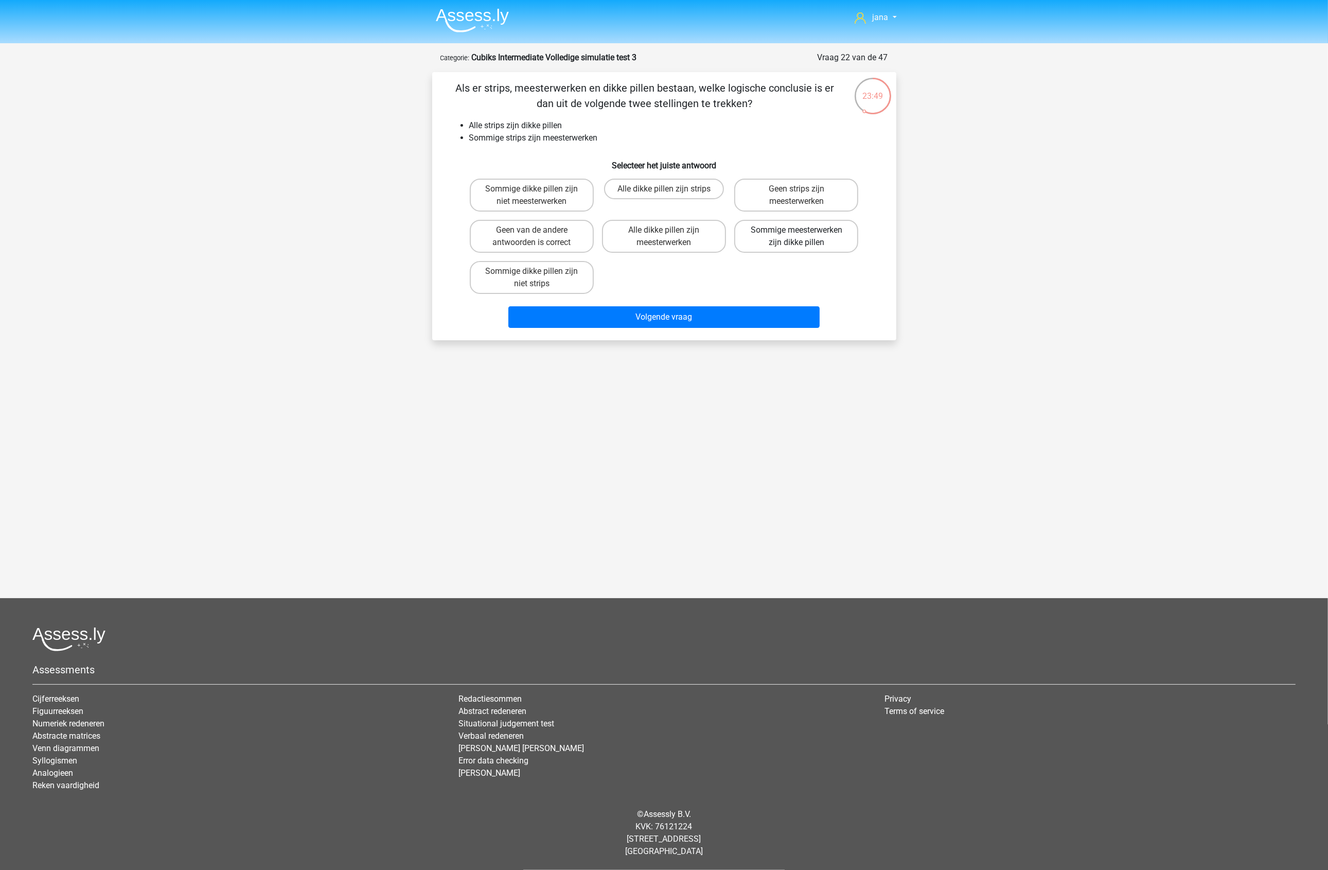
click at [818, 233] on label "Sommige meesterwerken zijn dikke pillen" at bounding box center [796, 236] width 124 height 33
click at [803, 233] on input "Sommige meesterwerken zijn dikke pillen" at bounding box center [800, 233] width 7 height 7
radio input "true"
click at [732, 309] on button "Volgende vraag" at bounding box center [663, 317] width 311 height 22
click at [532, 191] on input "Sommige pilaren zijn niet piraten" at bounding box center [535, 192] width 7 height 7
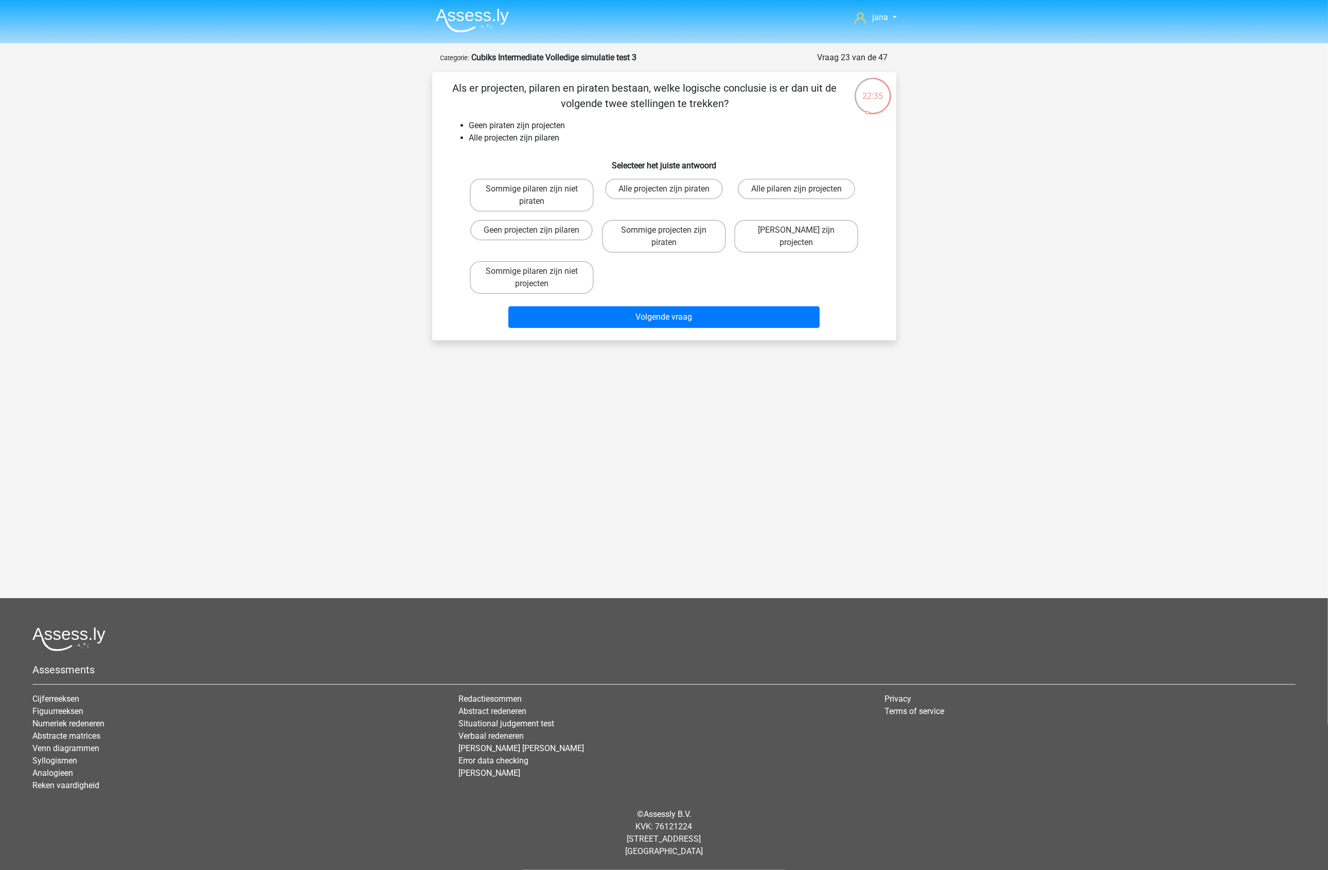
radio input "true"
click at [639, 327] on div "Volgende vraag" at bounding box center [664, 319] width 397 height 26
click at [660, 317] on button "Volgende vraag" at bounding box center [663, 317] width 311 height 22
click at [673, 189] on label "Sommige proeke prakies zijn niet prakke proekies" at bounding box center [664, 195] width 124 height 33
click at [671, 189] on input "Sommige proeke prakies zijn niet prakke proekies" at bounding box center [667, 192] width 7 height 7
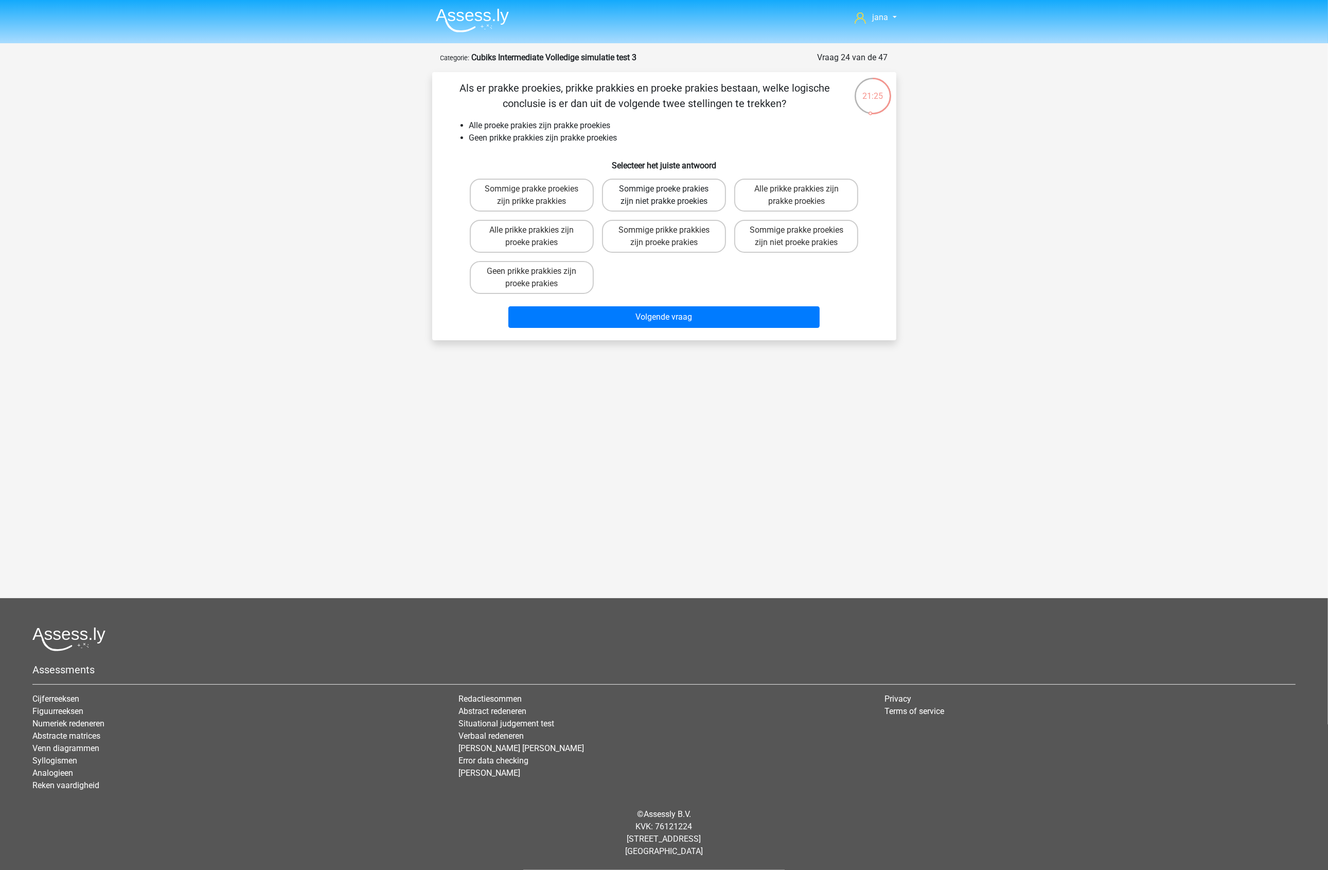
radio input "true"
click at [744, 315] on button "Volgende vraag" at bounding box center [663, 317] width 311 height 22
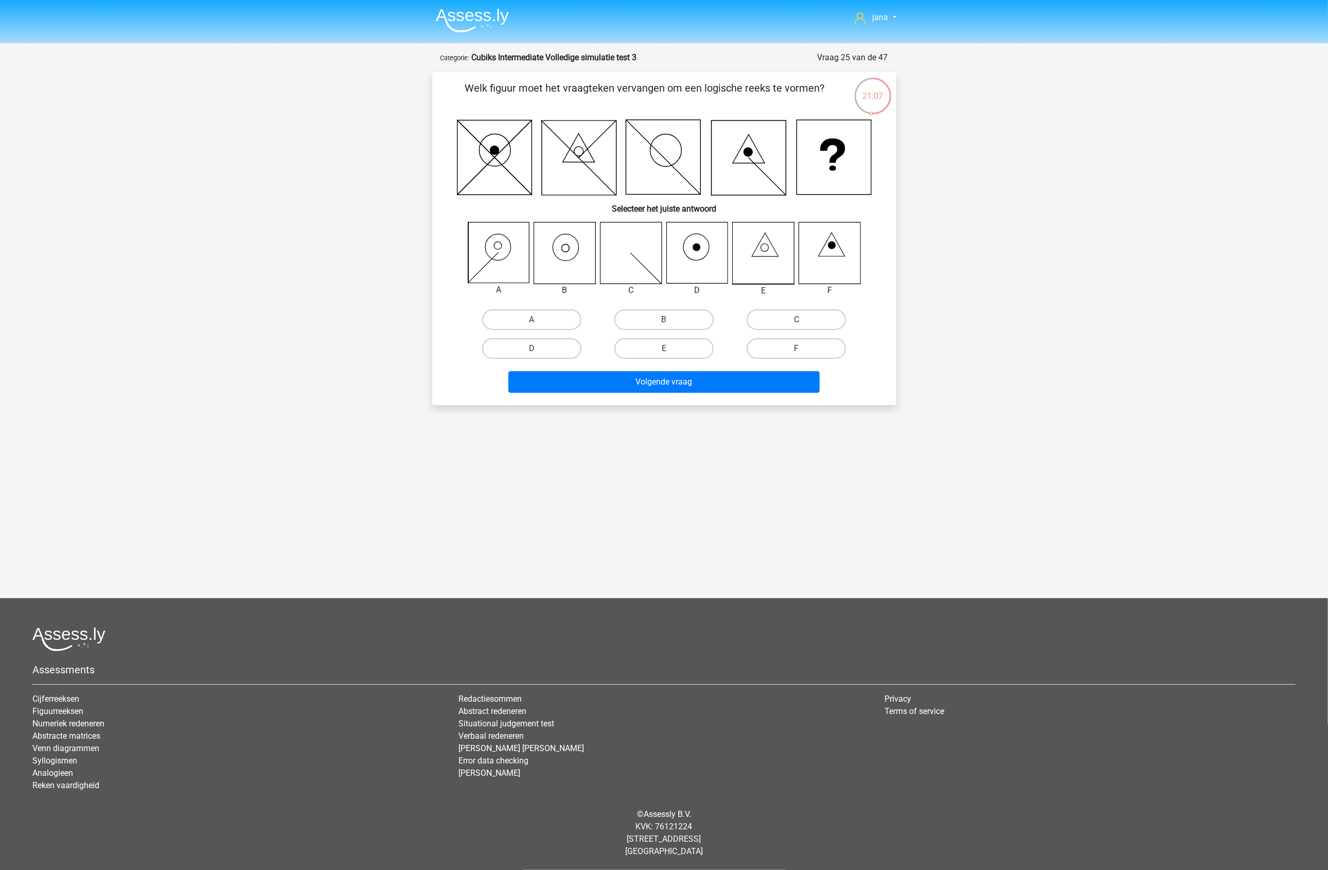
click at [665, 322] on input "B" at bounding box center [667, 323] width 7 height 7
radio input "true"
click at [685, 384] on button "Volgende vraag" at bounding box center [663, 382] width 311 height 22
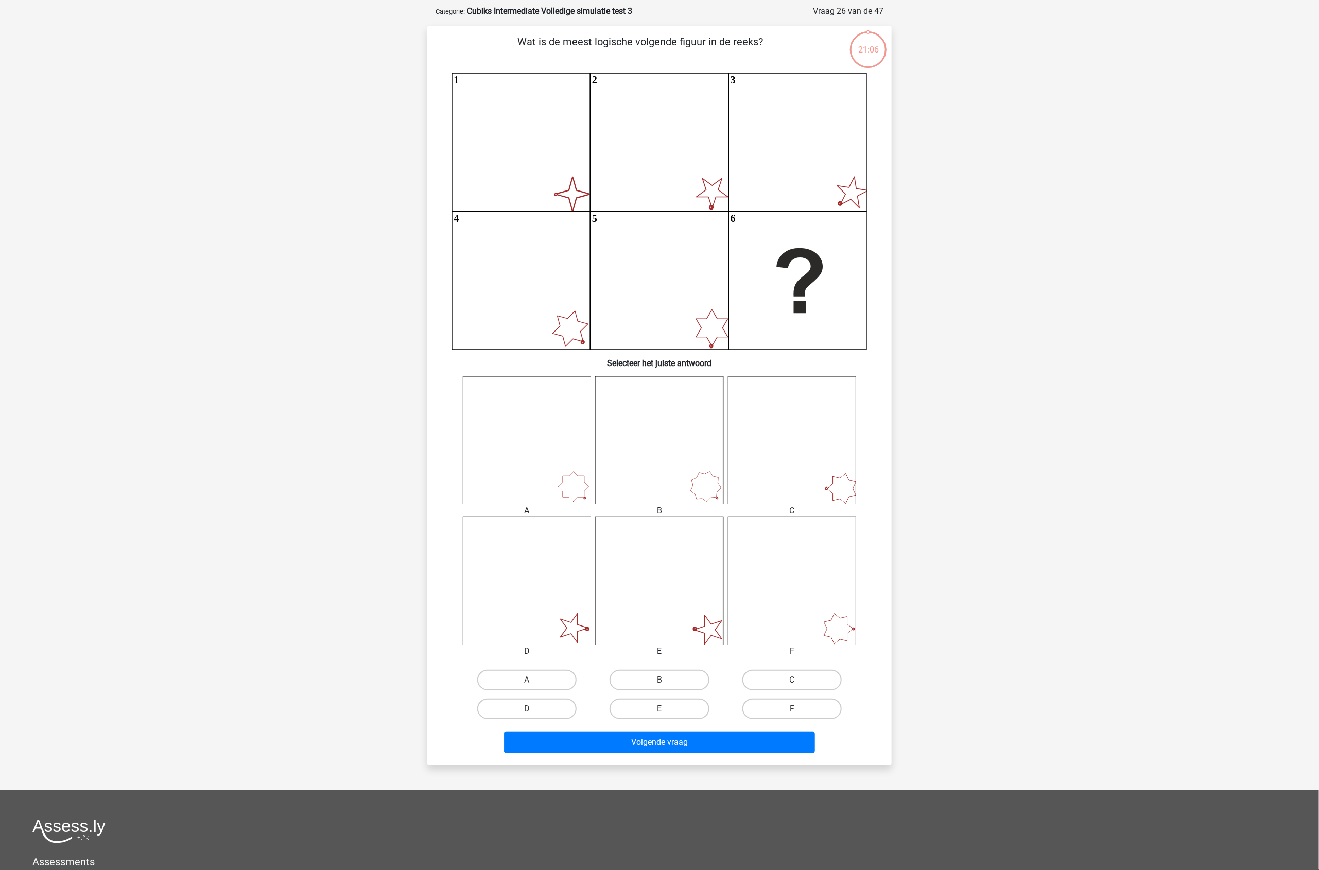
scroll to position [51, 0]
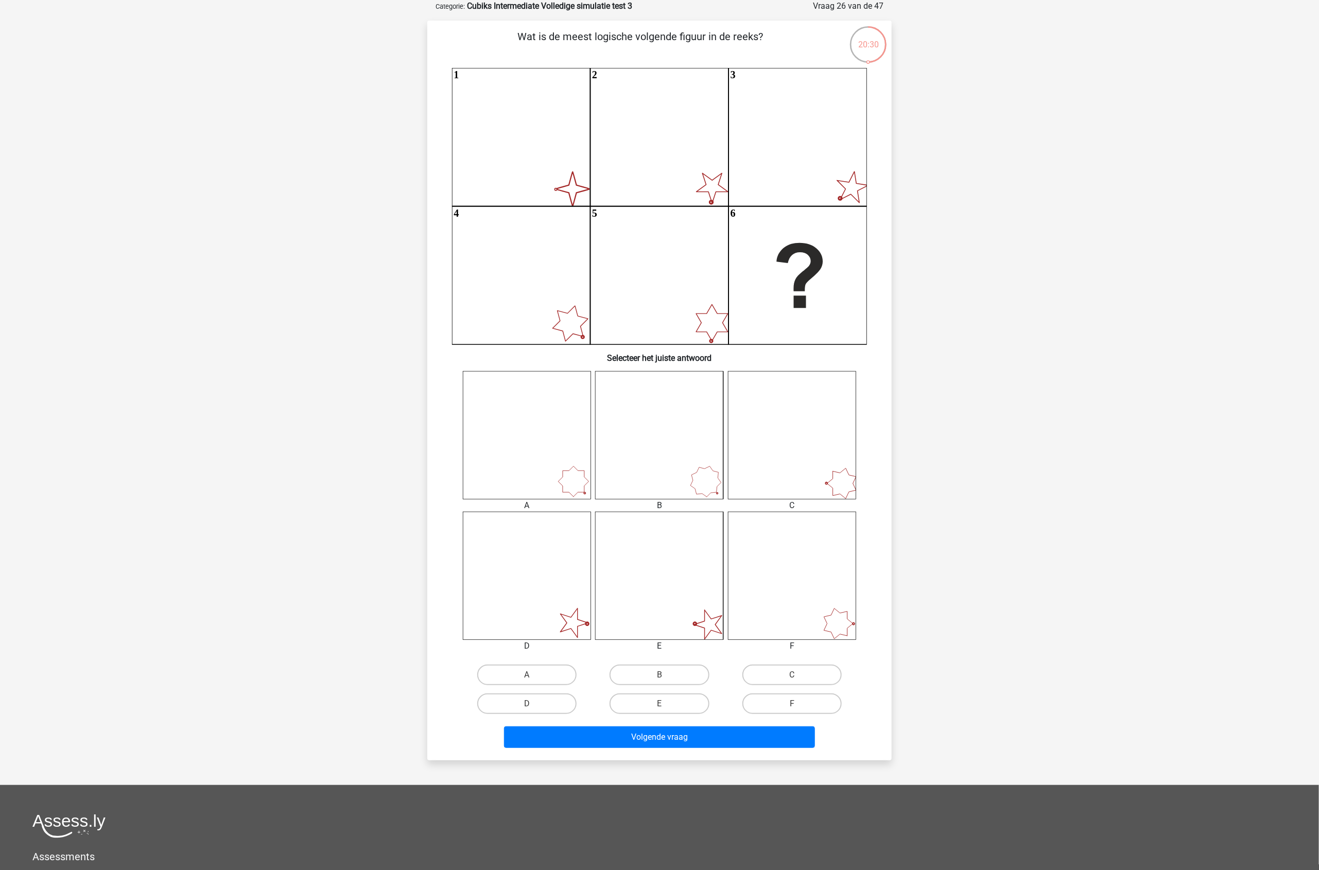
click at [803, 603] on icon at bounding box center [792, 576] width 128 height 128
click at [801, 700] on label "F" at bounding box center [791, 703] width 99 height 21
click at [798, 704] on input "F" at bounding box center [795, 707] width 7 height 7
radio input "true"
click at [784, 735] on button "Volgende vraag" at bounding box center [659, 737] width 311 height 22
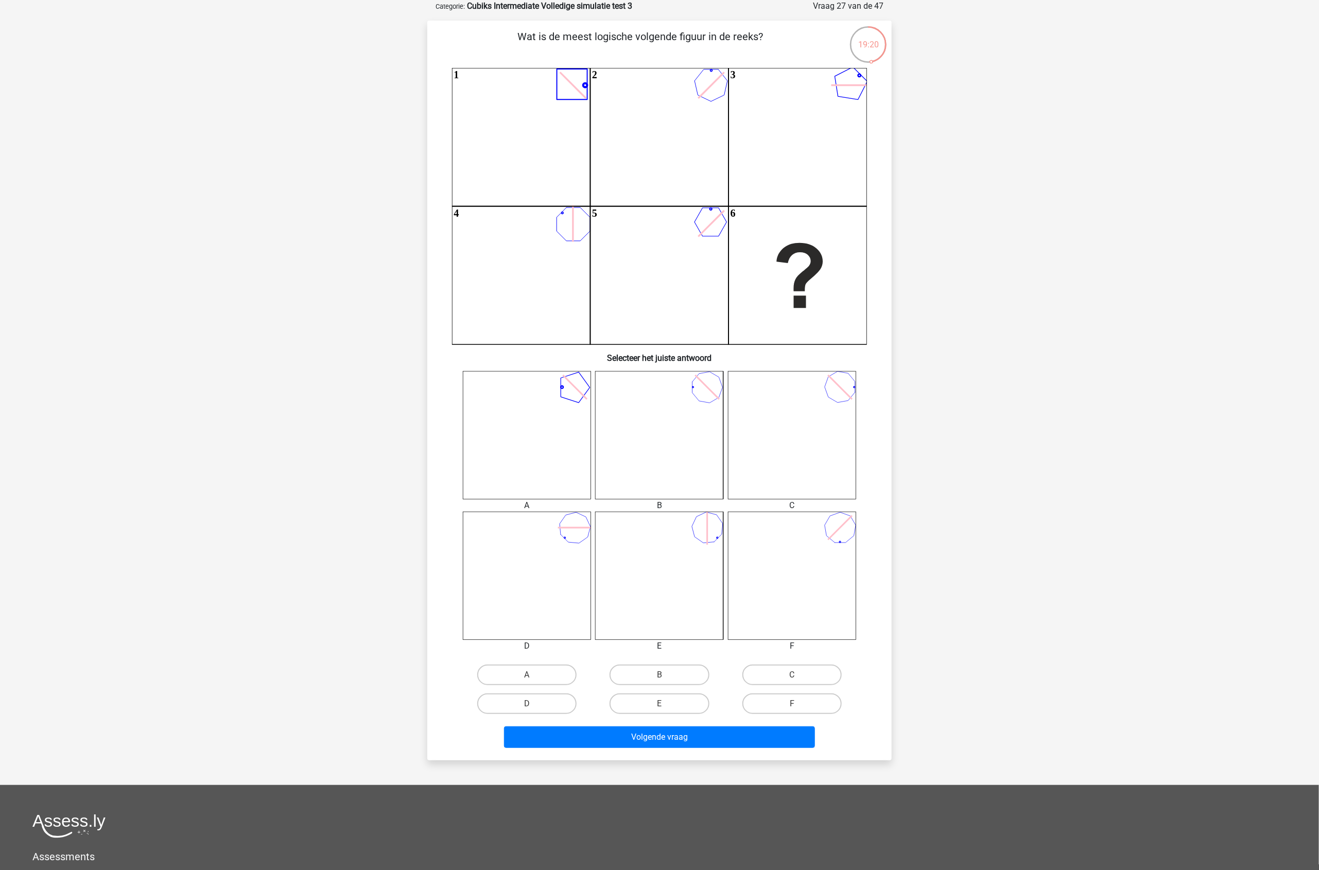
click at [698, 394] on icon at bounding box center [659, 435] width 128 height 128
click at [675, 668] on label "B" at bounding box center [658, 674] width 99 height 21
click at [666, 675] on input "B" at bounding box center [662, 678] width 7 height 7
radio input "true"
click at [708, 745] on button "Volgende vraag" at bounding box center [659, 737] width 311 height 22
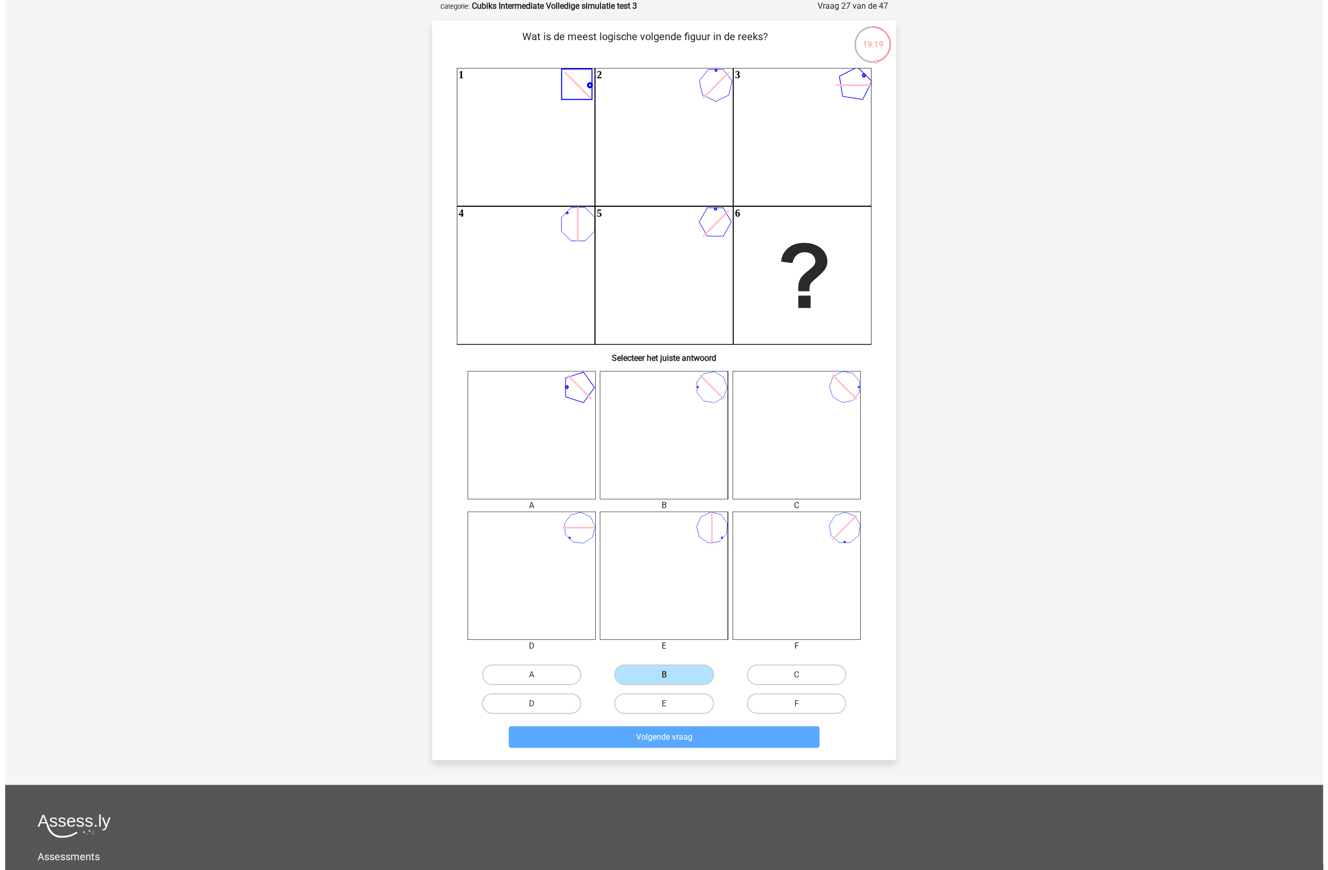
scroll to position [0, 0]
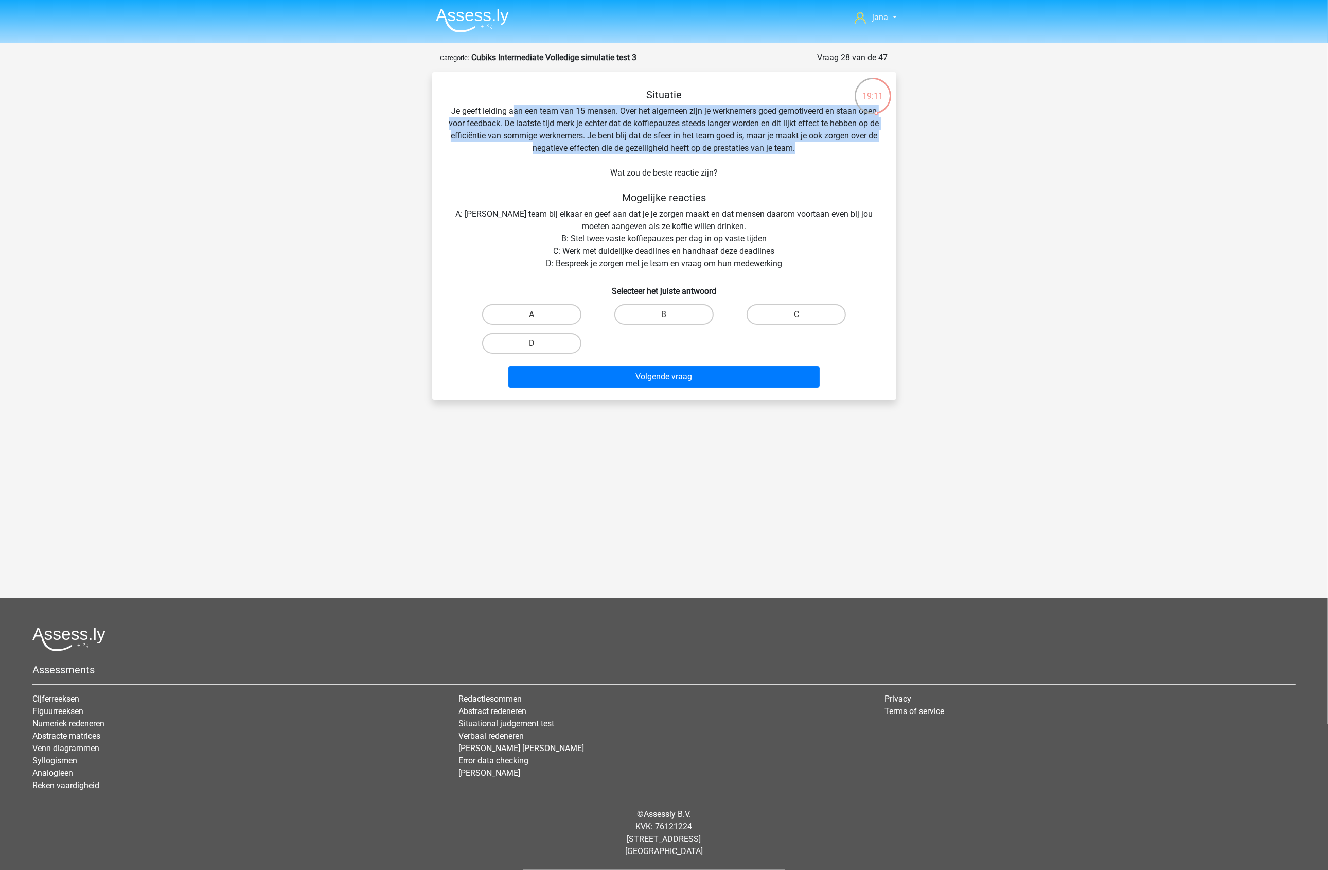
drag, startPoint x: 514, startPoint y: 104, endPoint x: 825, endPoint y: 153, distance: 315.1
click at [825, 153] on div "Situatie Je geeft leiding aan een team van 15 mensen. Over het algemeen zijn je…" at bounding box center [664, 240] width 456 height 303
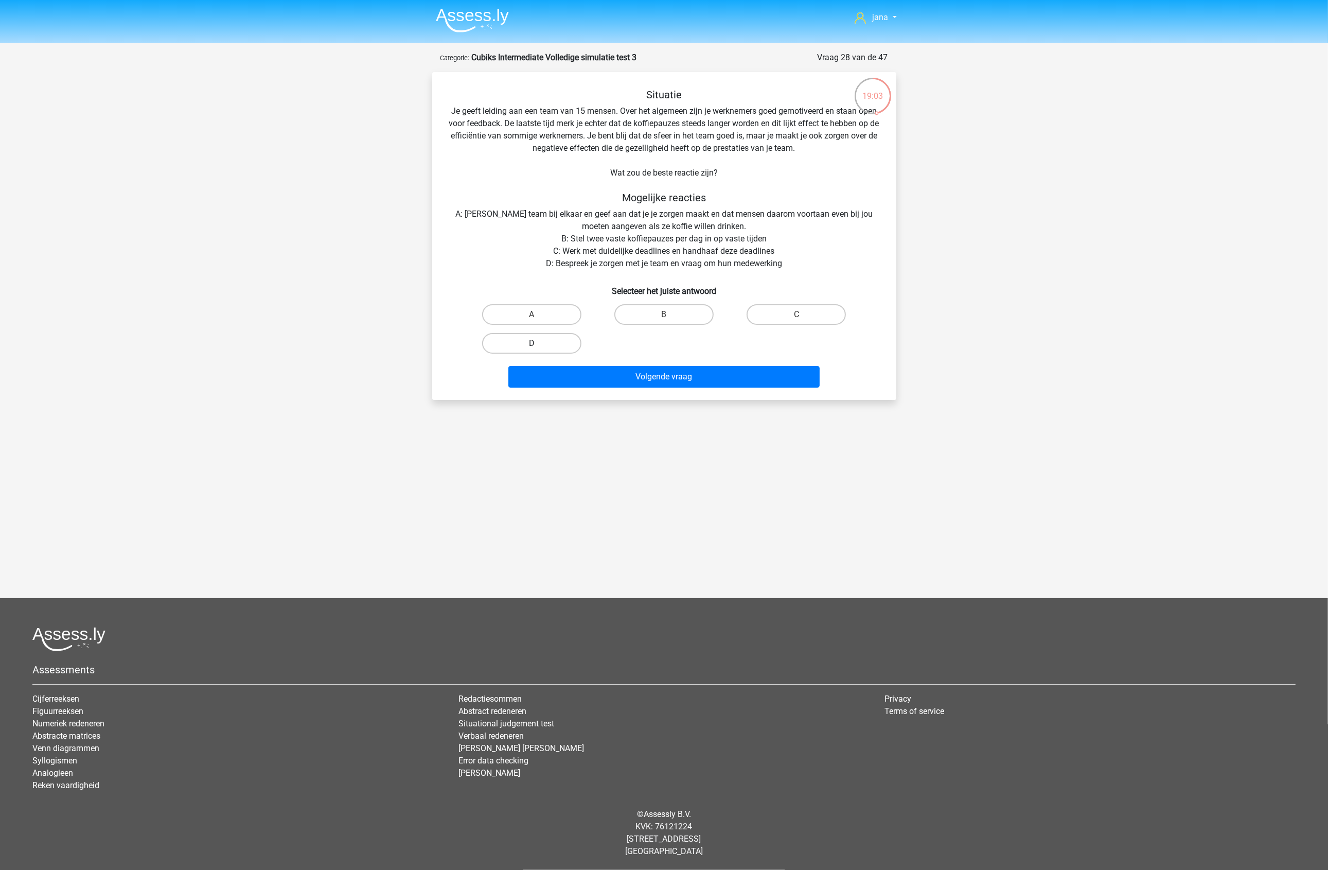
click at [534, 339] on label "D" at bounding box center [531, 343] width 99 height 21
click at [534, 343] on input "D" at bounding box center [535, 346] width 7 height 7
radio input "true"
click at [628, 372] on button "Volgende vraag" at bounding box center [663, 377] width 311 height 22
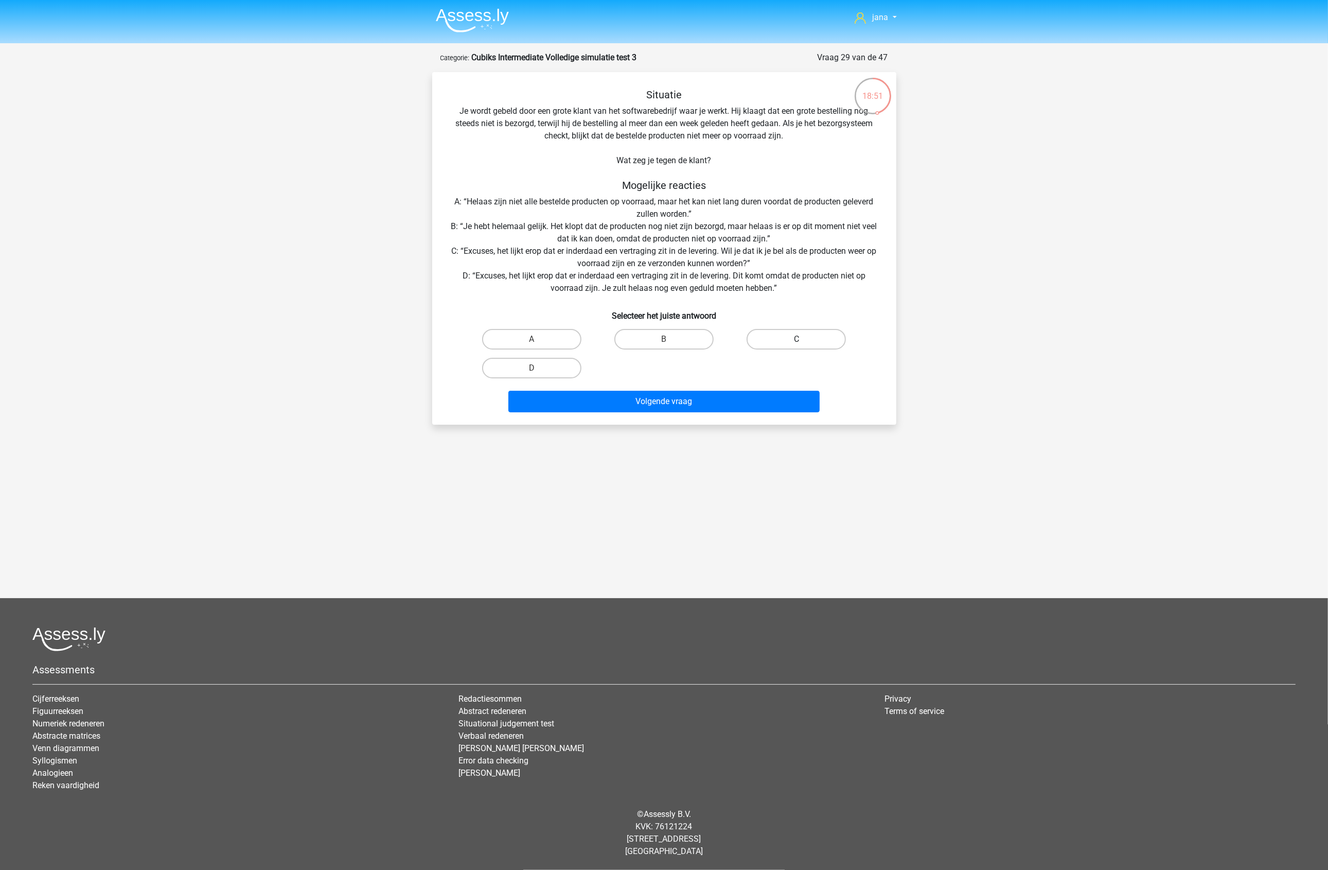
click at [811, 334] on label "C" at bounding box center [796, 339] width 99 height 21
click at [803, 339] on input "C" at bounding box center [800, 342] width 7 height 7
radio input "true"
click at [757, 391] on button "Volgende vraag" at bounding box center [663, 402] width 311 height 22
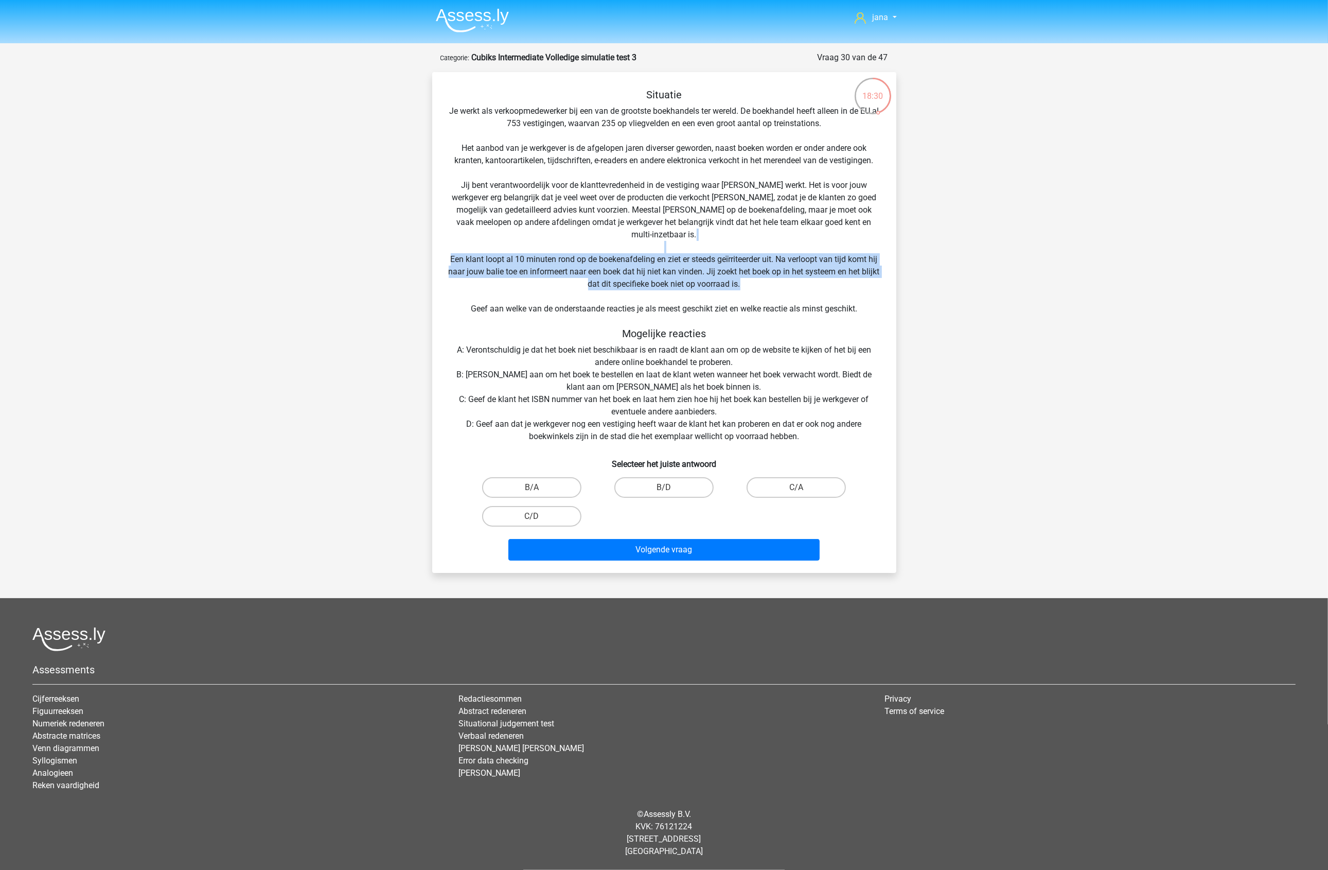
drag, startPoint x: 504, startPoint y: 233, endPoint x: 760, endPoint y: 276, distance: 259.5
click at [760, 276] on div "Situatie Je werkt als verkoopmedewerker bij een van de grootste boekhandels ter…" at bounding box center [664, 327] width 456 height 476
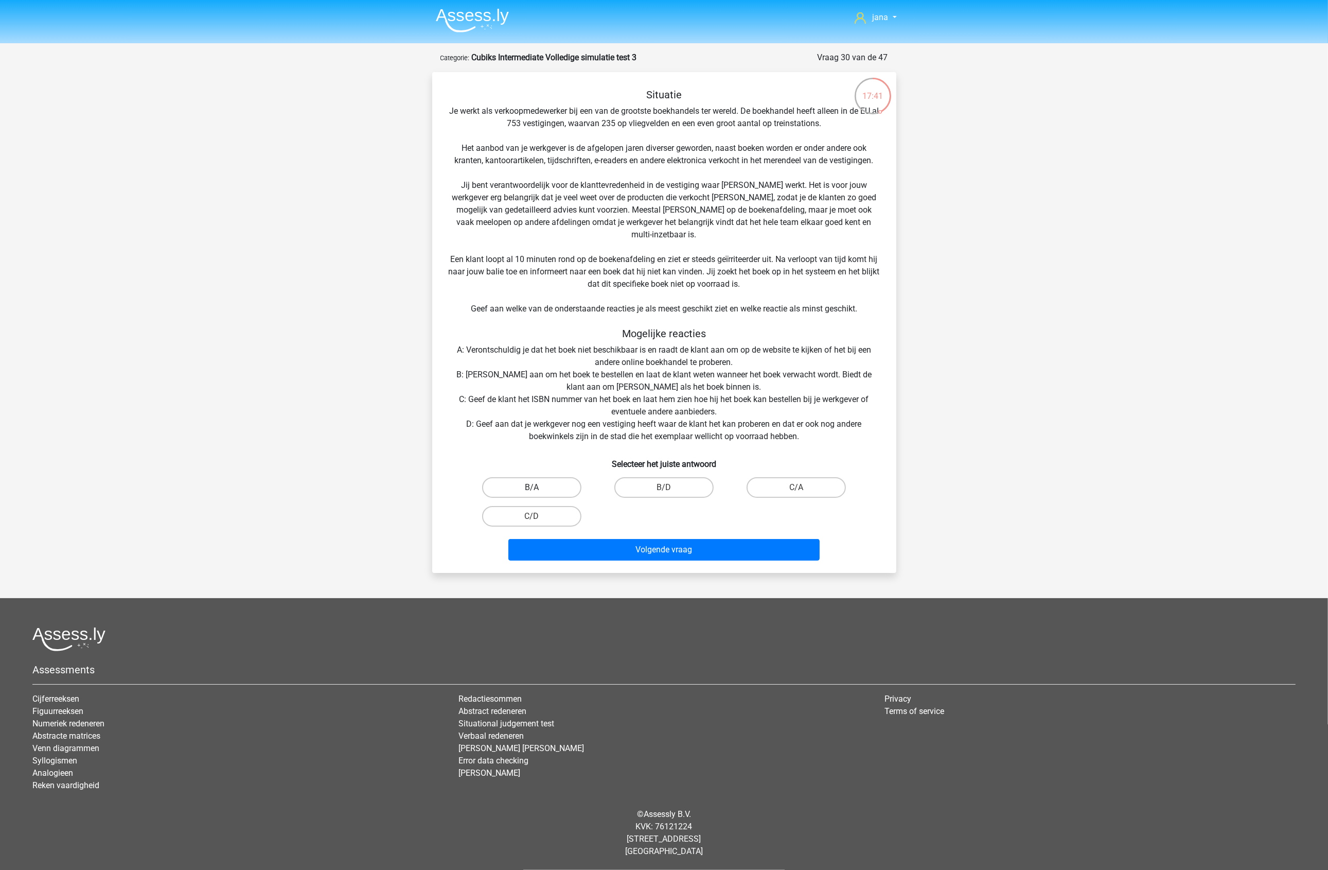
click at [548, 477] on label "B/A" at bounding box center [531, 487] width 99 height 21
click at [538, 487] on input "B/A" at bounding box center [535, 490] width 7 height 7
radio input "true"
click at [686, 547] on div "Volgende vraag" at bounding box center [664, 552] width 397 height 26
click at [680, 539] on button "Volgende vraag" at bounding box center [663, 550] width 311 height 22
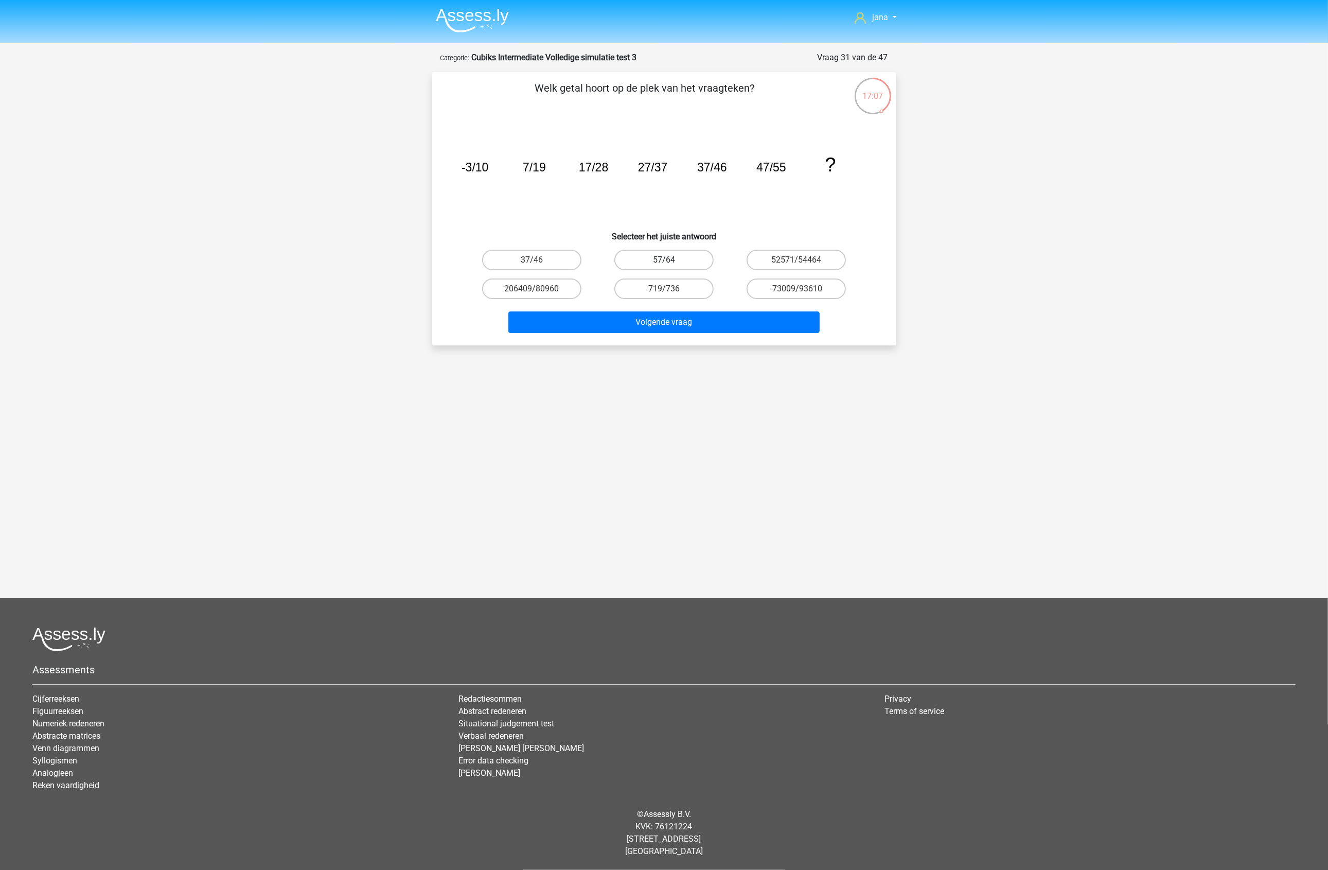
click at [689, 256] on label "57/64" at bounding box center [664, 260] width 99 height 21
click at [671, 260] on input "57/64" at bounding box center [667, 263] width 7 height 7
radio input "true"
click at [706, 322] on button "Volgende vraag" at bounding box center [663, 322] width 311 height 22
drag, startPoint x: 460, startPoint y: 164, endPoint x: 585, endPoint y: 160, distance: 125.6
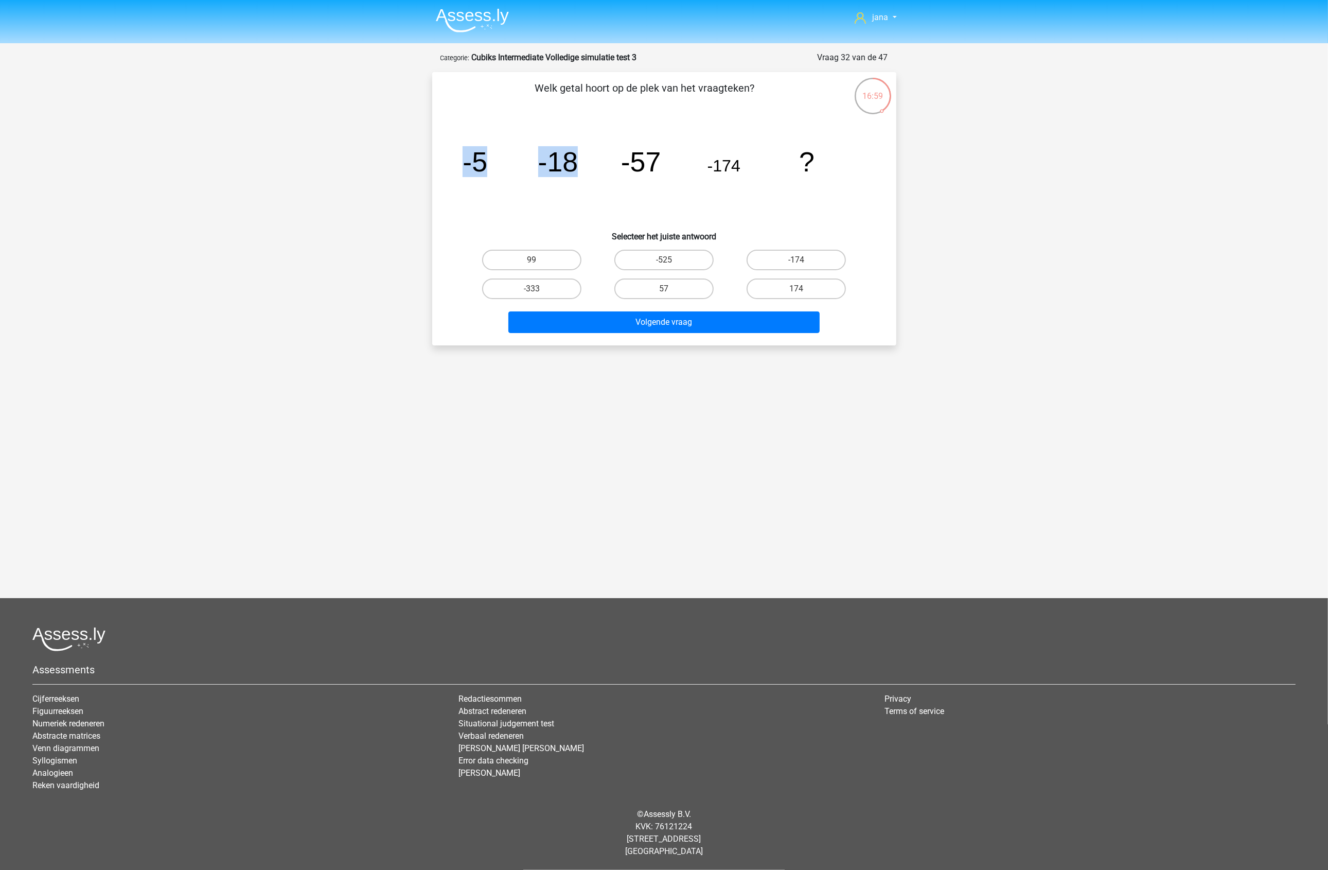
click at [585, 160] on icon "image/svg+xml -5 -18 -57 -174 ?" at bounding box center [664, 171] width 415 height 104
drag, startPoint x: 449, startPoint y: 152, endPoint x: 585, endPoint y: 153, distance: 135.9
click at [585, 153] on div "image/svg+xml -5 -18 -57 -174 ?" at bounding box center [664, 171] width 431 height 104
click at [585, 153] on icon "image/svg+xml -5 -18 -57 -174 ?" at bounding box center [664, 171] width 415 height 104
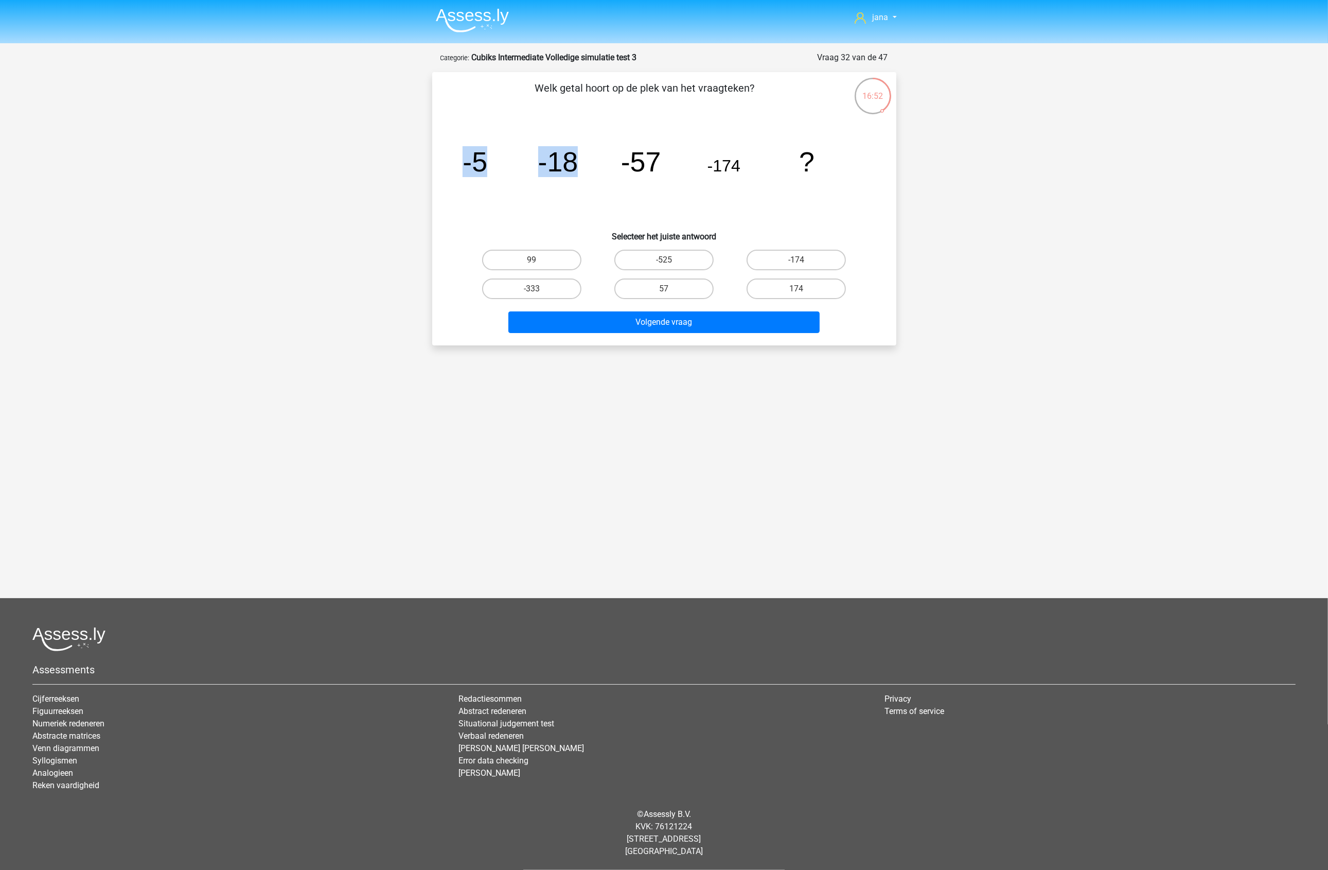
drag, startPoint x: 525, startPoint y: 163, endPoint x: 609, endPoint y: 163, distance: 83.4
click at [609, 163] on icon "image/svg+xml -5 -18 -57 -174 ?" at bounding box center [664, 171] width 415 height 104
click at [517, 194] on icon "image/svg+xml -5 -18 -57 -174 ?" at bounding box center [664, 171] width 415 height 104
click at [549, 294] on label "-333" at bounding box center [531, 288] width 99 height 21
click at [538, 294] on input "-333" at bounding box center [535, 292] width 7 height 7
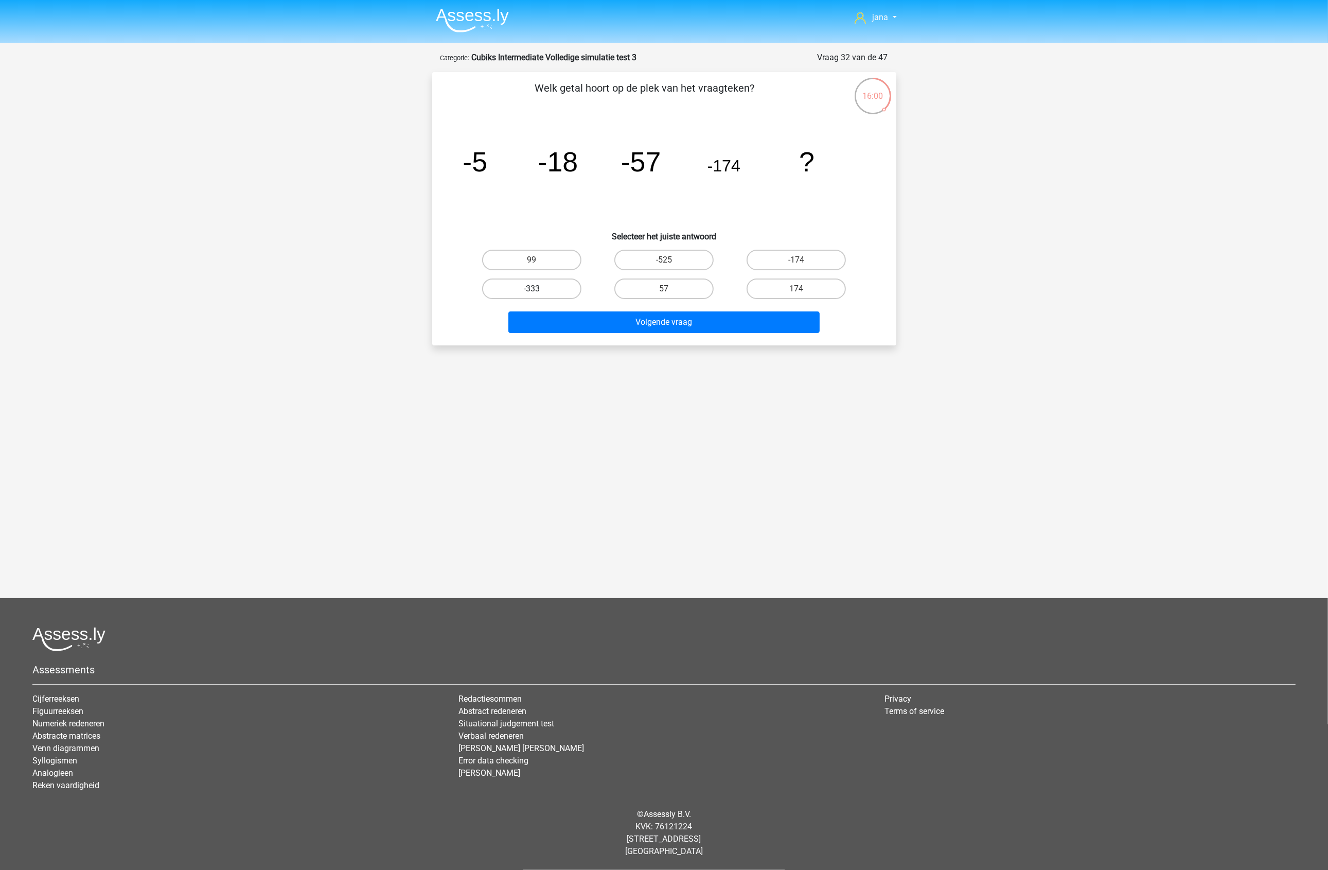
radio input "true"
click at [629, 320] on button "Volgende vraag" at bounding box center [663, 322] width 311 height 22
click at [689, 294] on label "-35" at bounding box center [664, 288] width 99 height 21
click at [671, 294] on input "-35" at bounding box center [667, 292] width 7 height 7
radio input "true"
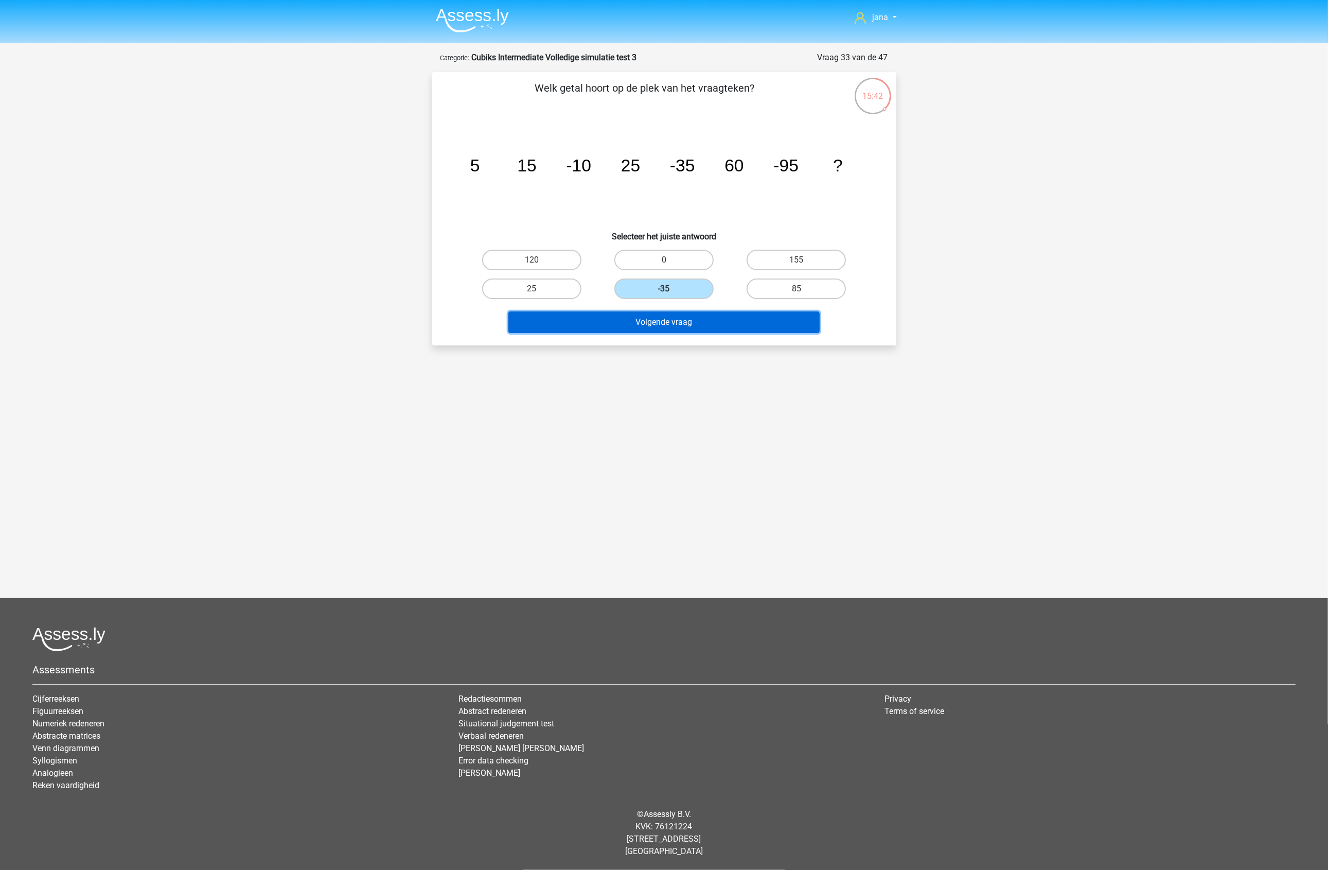
click at [695, 324] on button "Volgende vraag" at bounding box center [663, 322] width 311 height 22
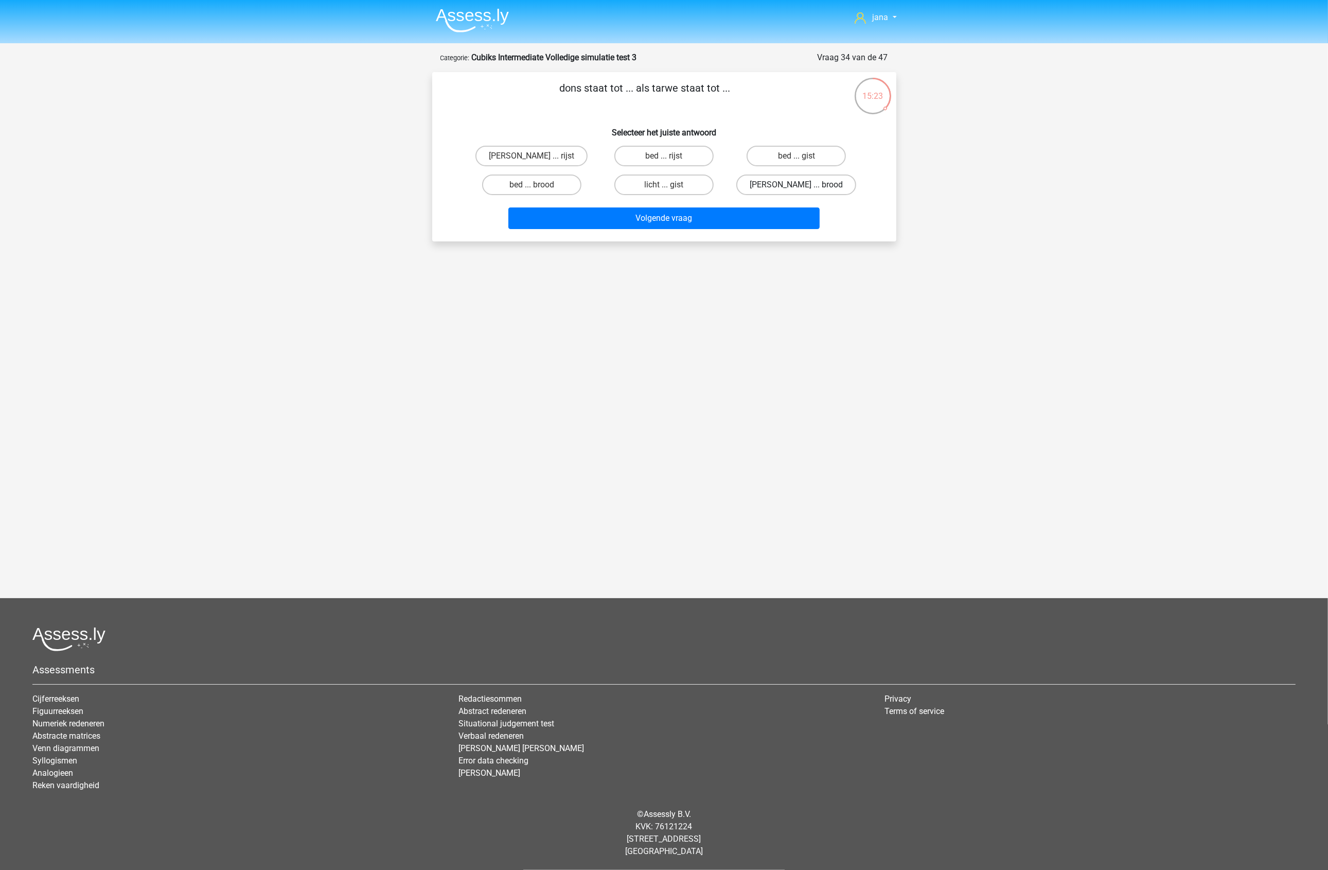
click at [821, 186] on label "deken ... brood" at bounding box center [796, 184] width 120 height 21
click at [803, 186] on input "deken ... brood" at bounding box center [800, 188] width 7 height 7
radio input "true"
click at [792, 215] on button "Volgende vraag" at bounding box center [663, 218] width 311 height 22
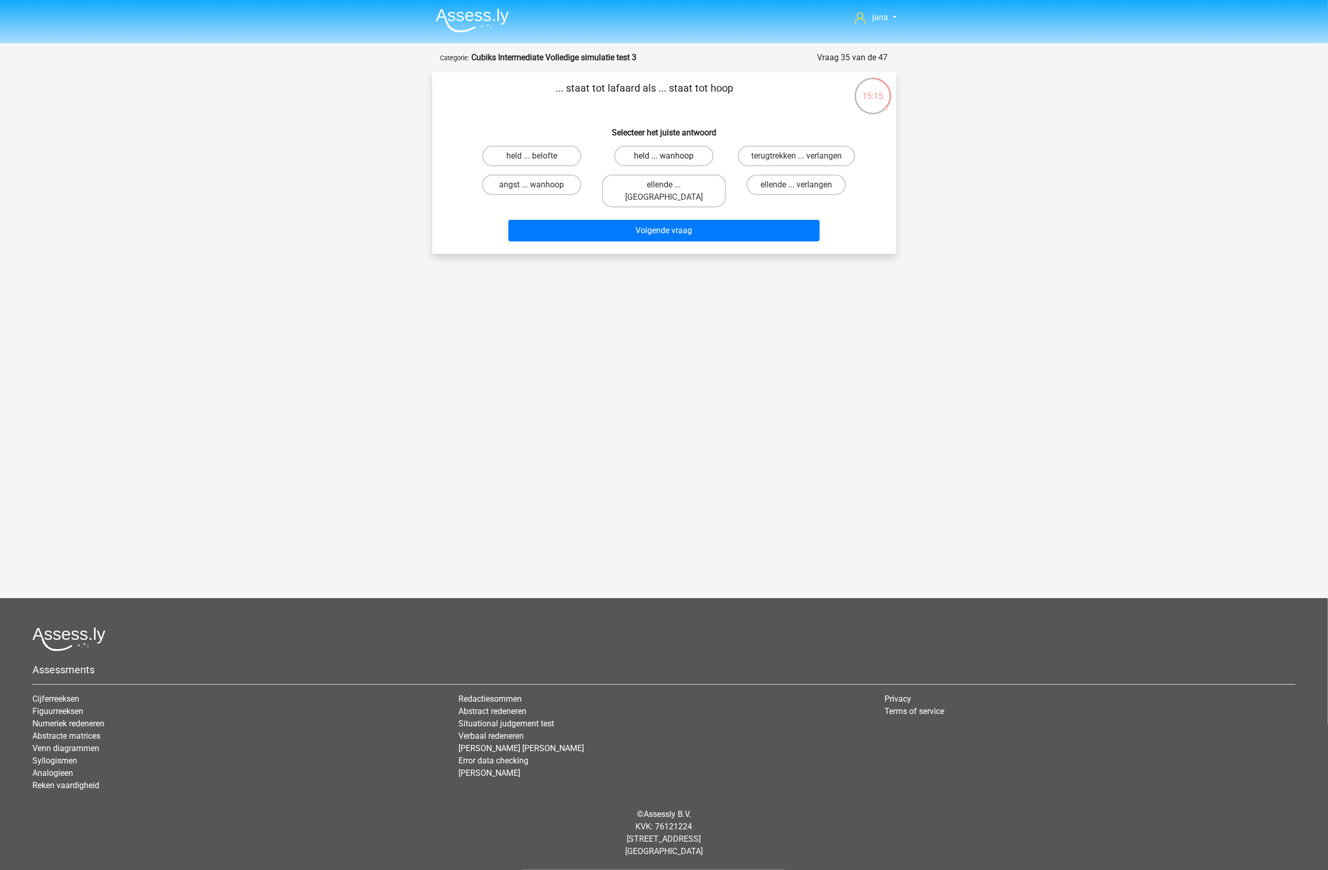
click at [659, 159] on label "held ... wanhoop" at bounding box center [664, 156] width 99 height 21
click at [664, 159] on input "held ... wanhoop" at bounding box center [667, 159] width 7 height 7
radio input "true"
click at [706, 220] on button "Volgende vraag" at bounding box center [663, 231] width 311 height 22
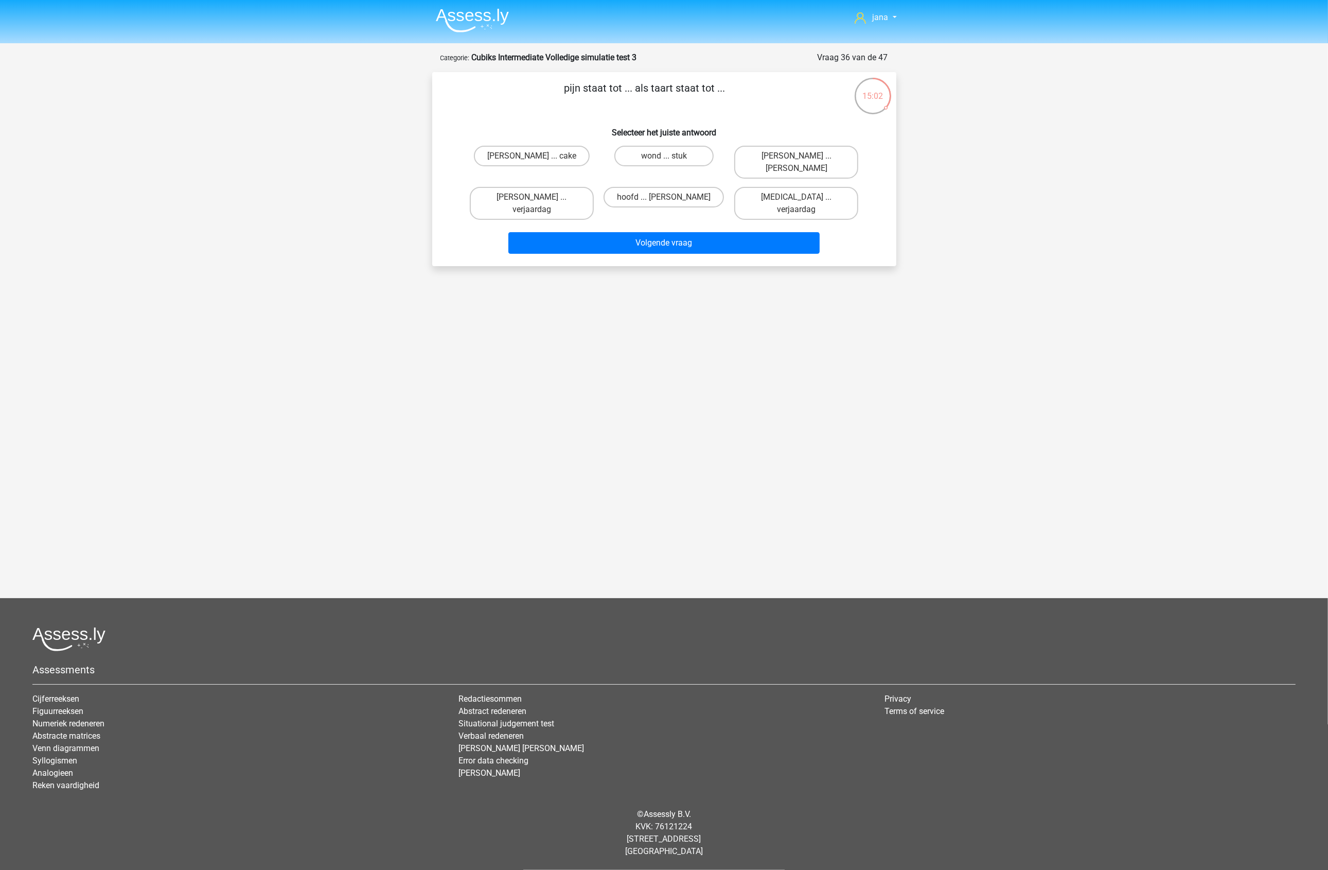
click at [800, 156] on input "stiller ... appel" at bounding box center [800, 159] width 7 height 7
radio input "true"
click at [775, 238] on div "pijn staat tot ... als taart staat tot ... Selecteer het juiste antwoord stille…" at bounding box center [664, 169] width 464 height 194
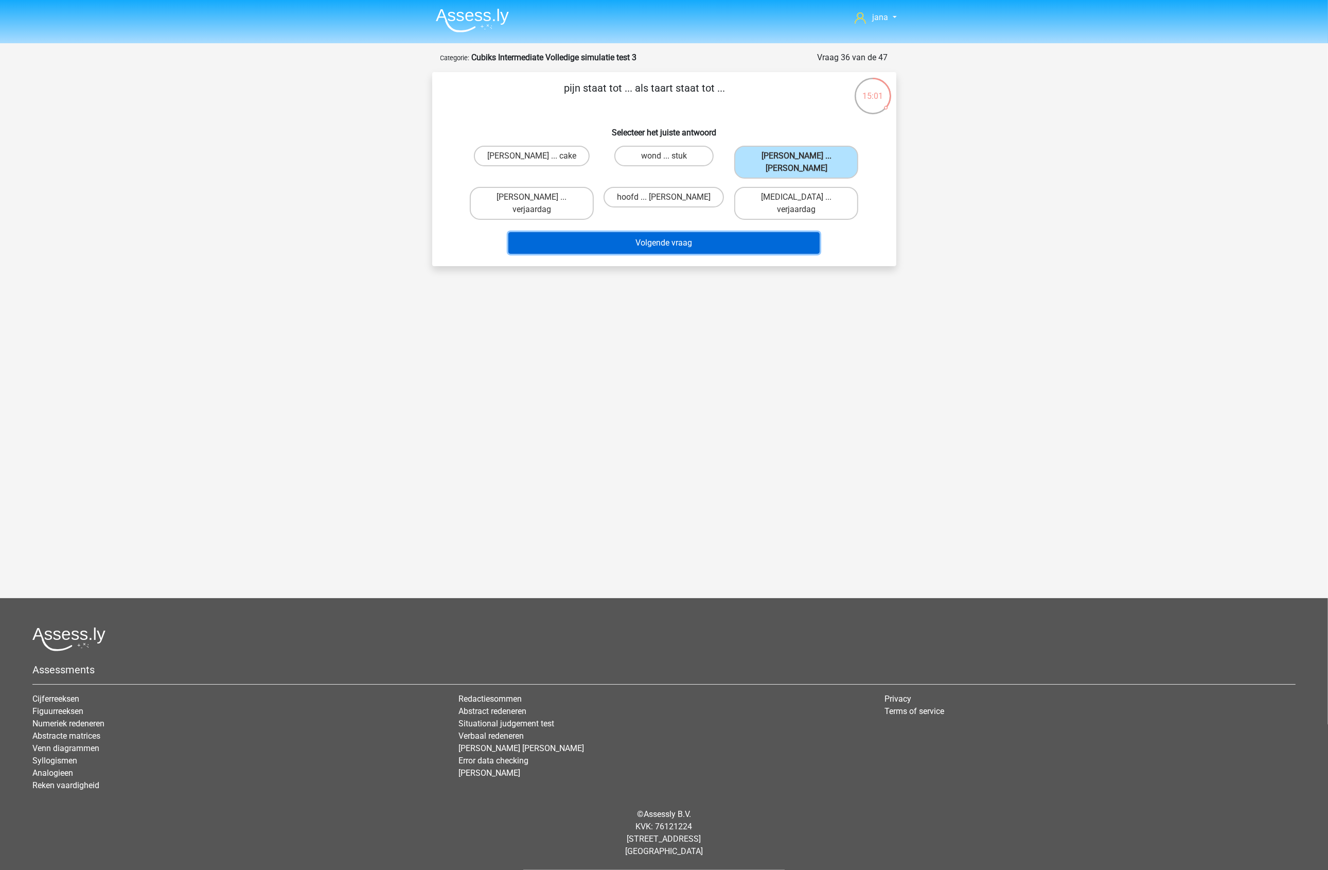
click at [775, 232] on button "Volgende vraag" at bounding box center [663, 243] width 311 height 22
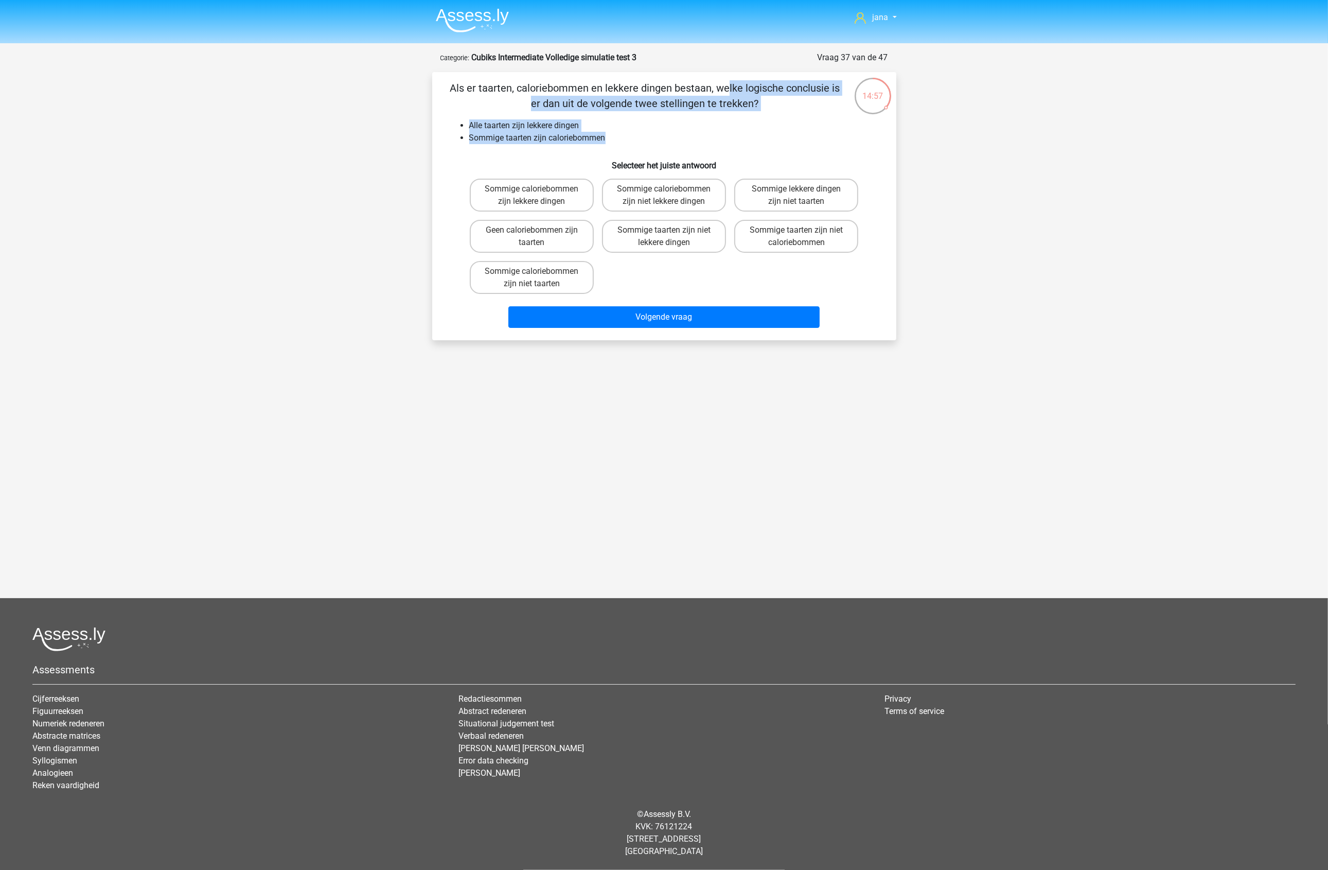
drag, startPoint x: 508, startPoint y: 81, endPoint x: 699, endPoint y: 140, distance: 199.3
click at [699, 140] on div "Als er taarten, caloriebommen en lekkere dingen bestaan, welke logische conclus…" at bounding box center [664, 206] width 456 height 252
click at [780, 231] on label "Sommige taarten zijn niet caloriebommen" at bounding box center [796, 236] width 124 height 33
click at [797, 231] on input "Sommige taarten zijn niet caloriebommen" at bounding box center [800, 233] width 7 height 7
radio input "true"
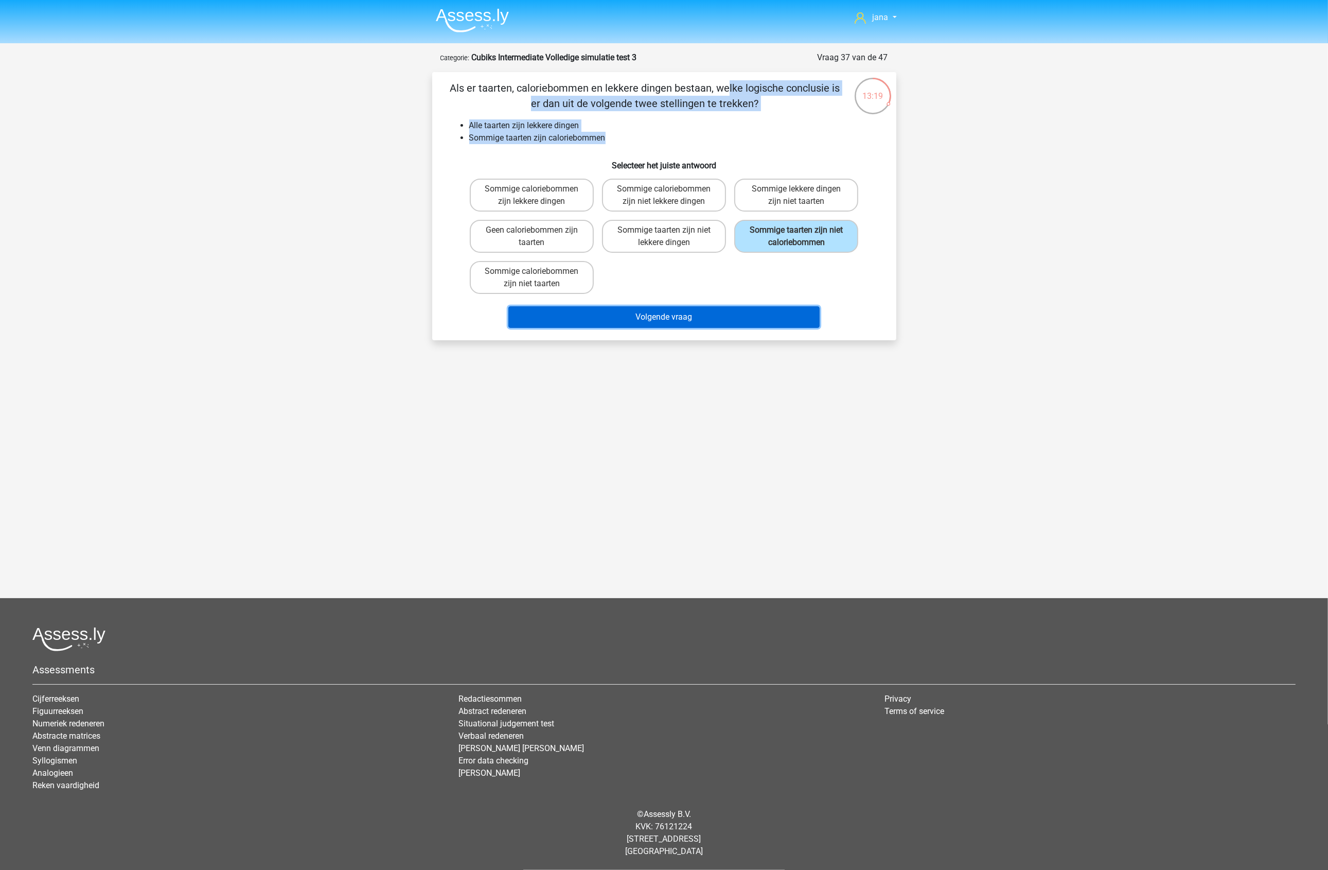
click at [732, 317] on button "Volgende vraag" at bounding box center [663, 317] width 311 height 22
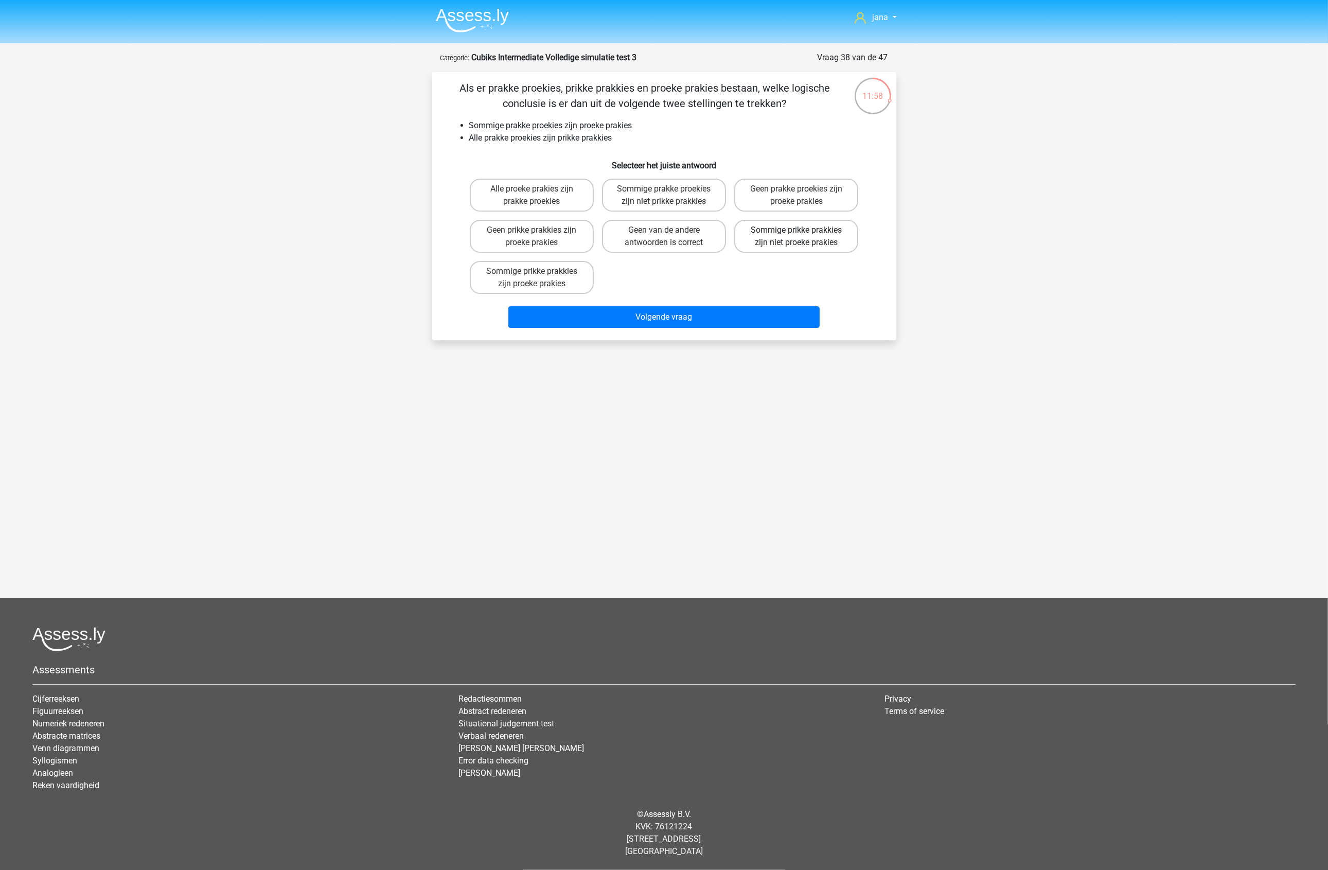
click at [811, 249] on label "Sommige prikke prakkies zijn niet proeke prakies" at bounding box center [796, 236] width 124 height 33
click at [803, 237] on input "Sommige prikke prakkies zijn niet proeke prakies" at bounding box center [800, 233] width 7 height 7
radio input "true"
click at [796, 302] on div "Volgende vraag" at bounding box center [664, 315] width 431 height 34
click at [809, 315] on button "Volgende vraag" at bounding box center [663, 317] width 311 height 22
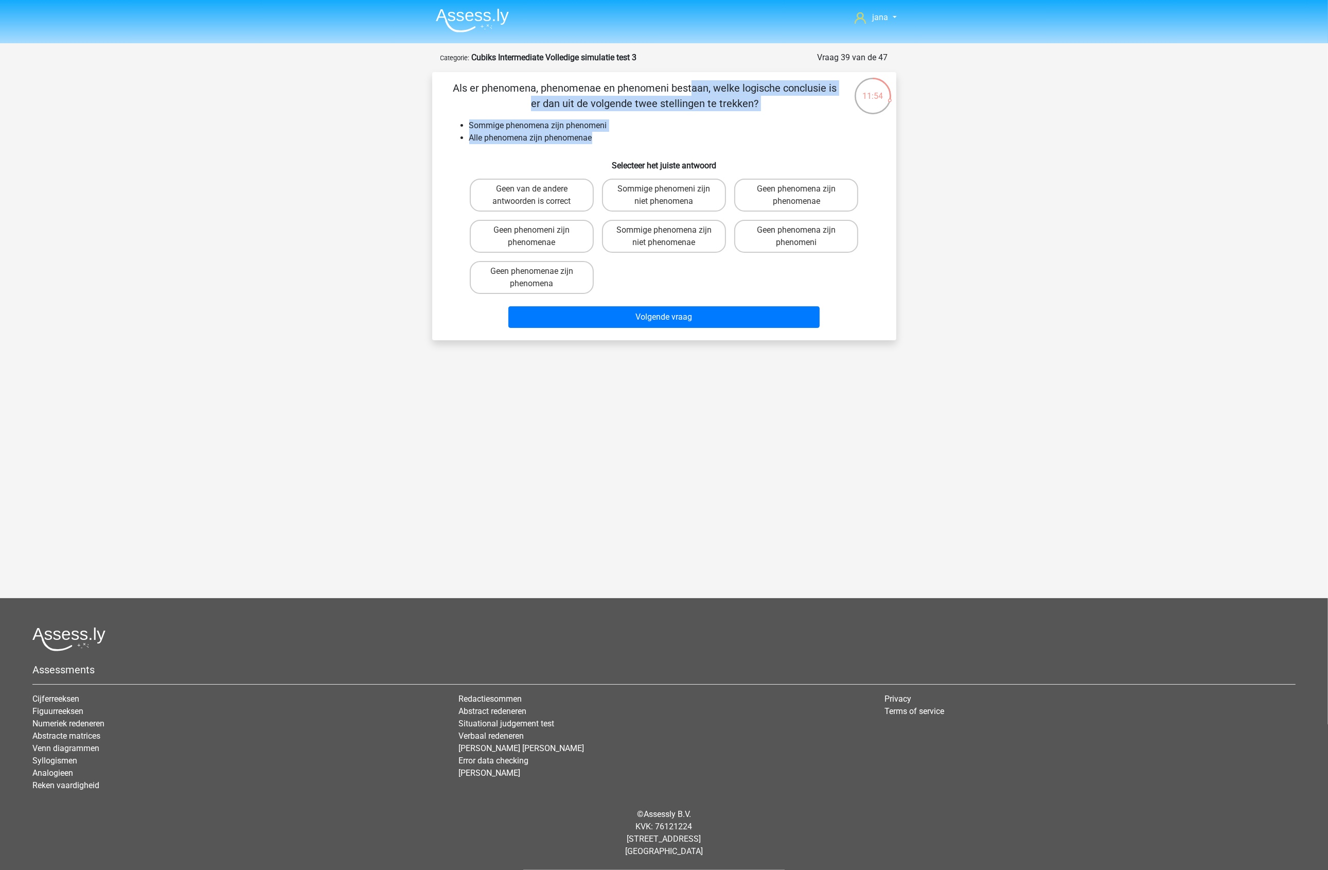
drag, startPoint x: 635, startPoint y: 143, endPoint x: 446, endPoint y: 78, distance: 199.1
click at [446, 78] on div "Als er phenomena, phenomenae en phenomeni bestaan, welke logische conclusie is …" at bounding box center [664, 206] width 464 height 268
click at [683, 238] on label "Sommige phenomena zijn niet phenomenae" at bounding box center [664, 236] width 124 height 33
click at [671, 237] on input "Sommige phenomena zijn niet phenomenae" at bounding box center [667, 233] width 7 height 7
radio input "true"
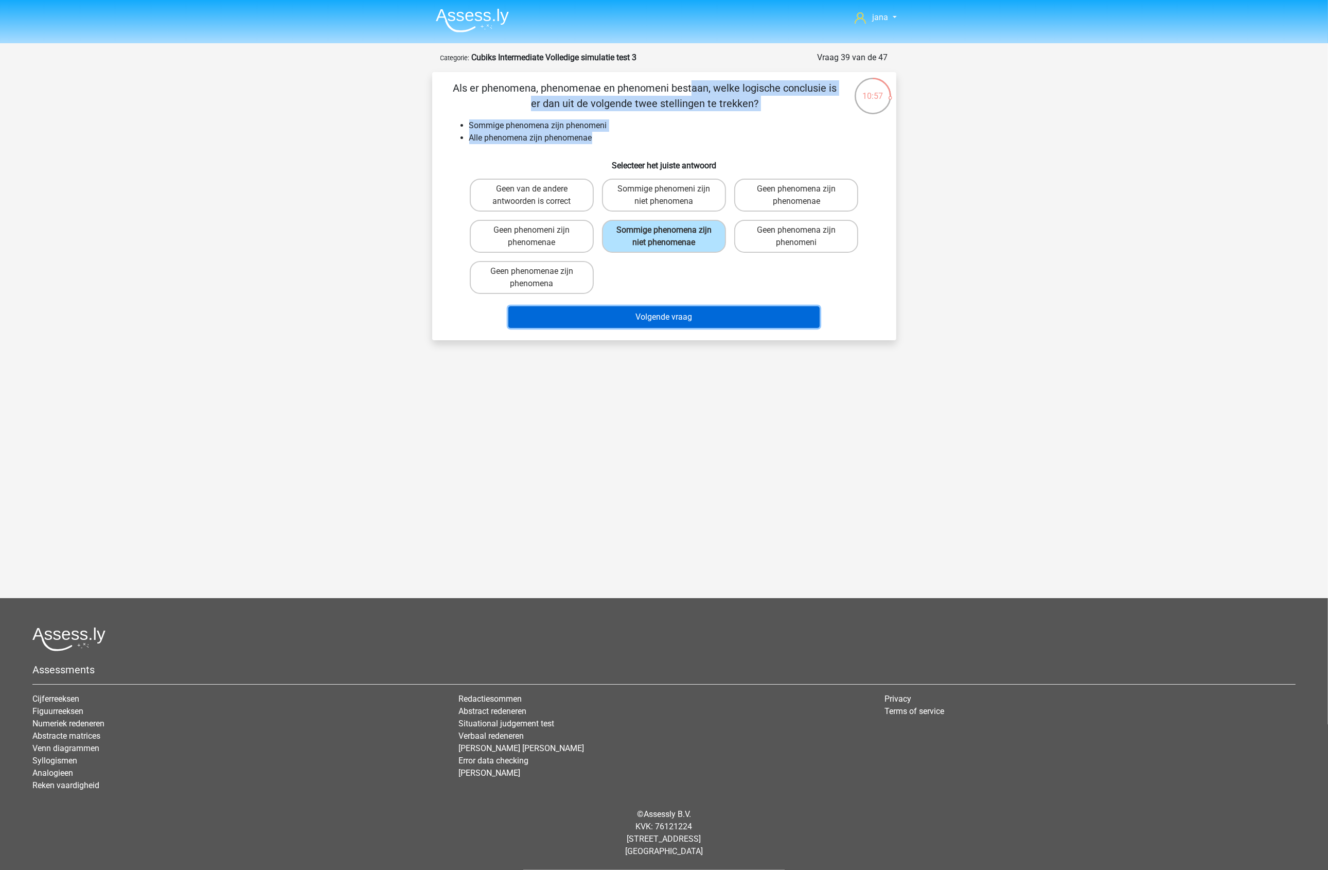
click at [723, 318] on button "Volgende vraag" at bounding box center [663, 317] width 311 height 22
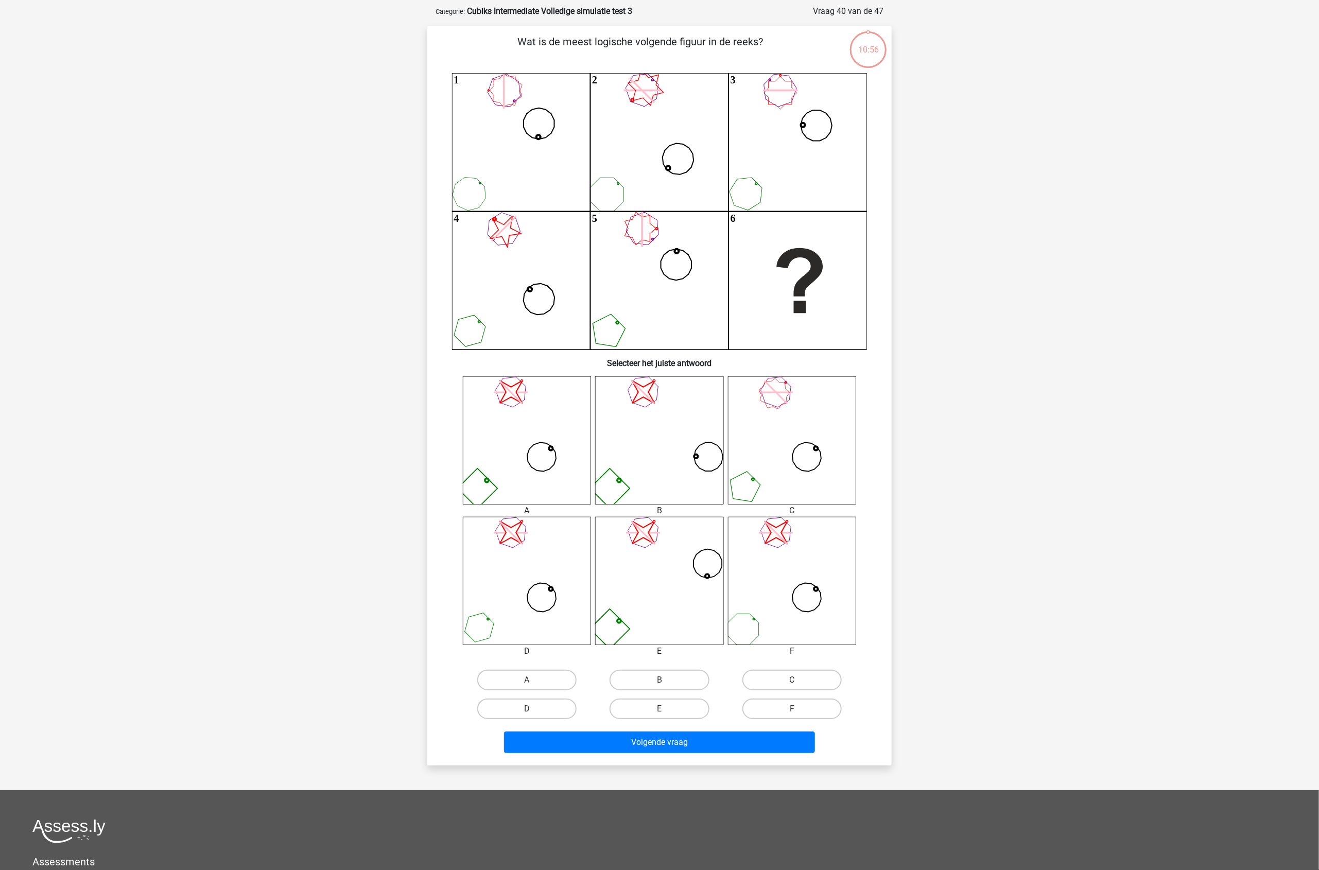
scroll to position [51, 0]
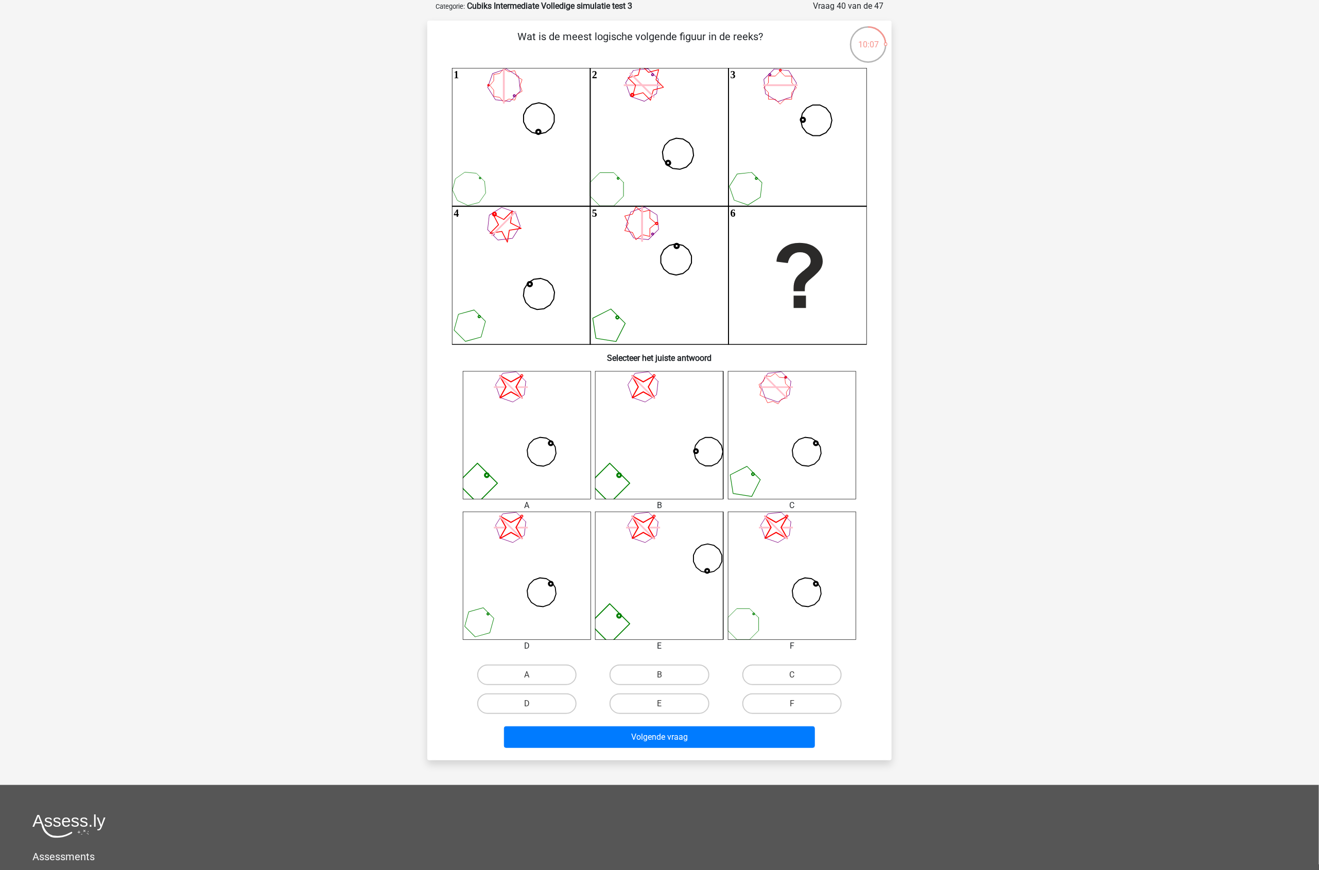
click at [546, 438] on icon "image/svg+xml" at bounding box center [527, 435] width 128 height 128
click at [538, 680] on label "A" at bounding box center [526, 674] width 99 height 21
click at [534, 680] on input "A" at bounding box center [530, 678] width 7 height 7
radio input "true"
click at [630, 731] on button "Volgende vraag" at bounding box center [659, 737] width 311 height 22
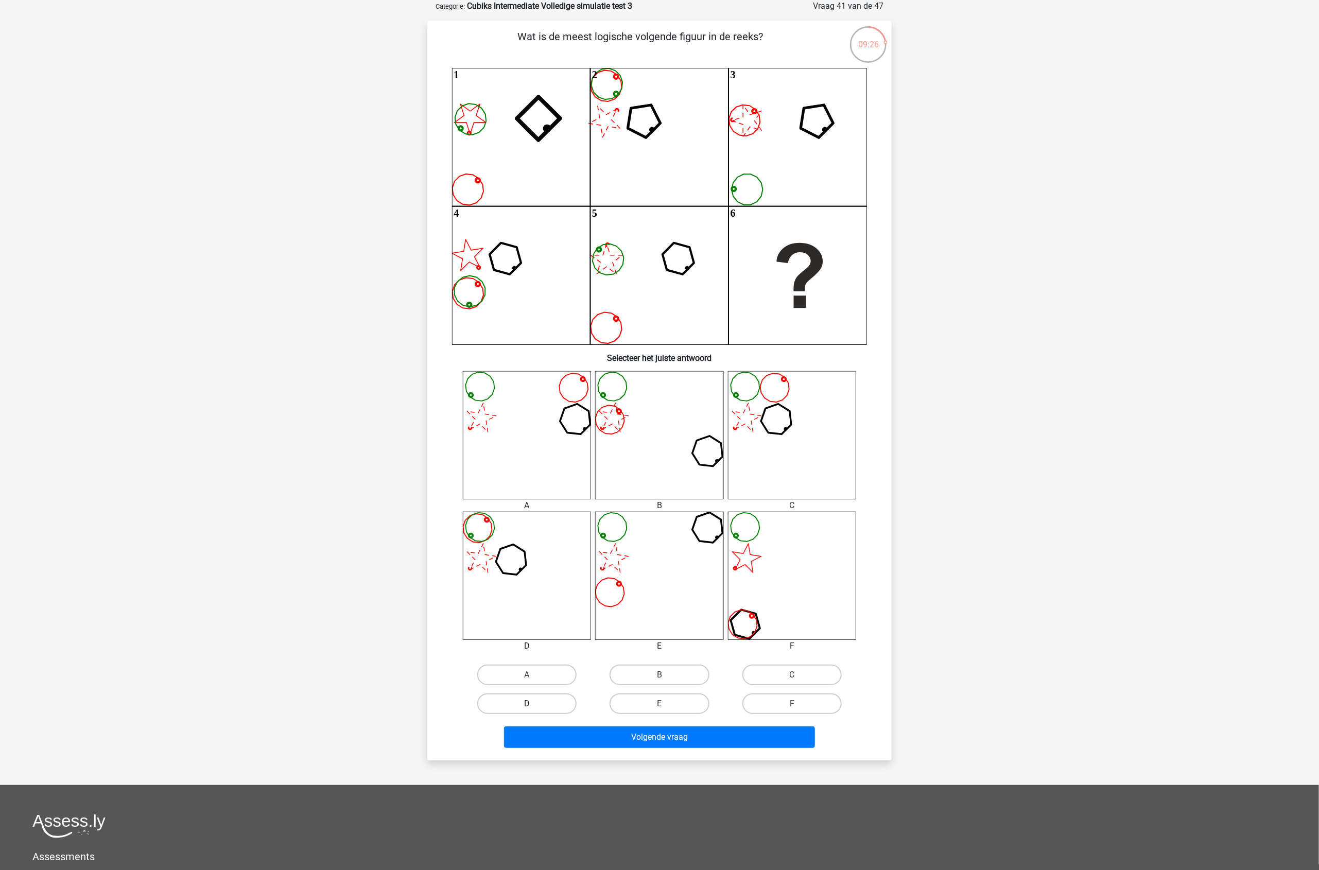
click at [546, 701] on label "D" at bounding box center [526, 703] width 99 height 21
click at [534, 704] on input "D" at bounding box center [530, 707] width 7 height 7
radio input "true"
click at [631, 730] on button "Volgende vraag" at bounding box center [659, 737] width 311 height 22
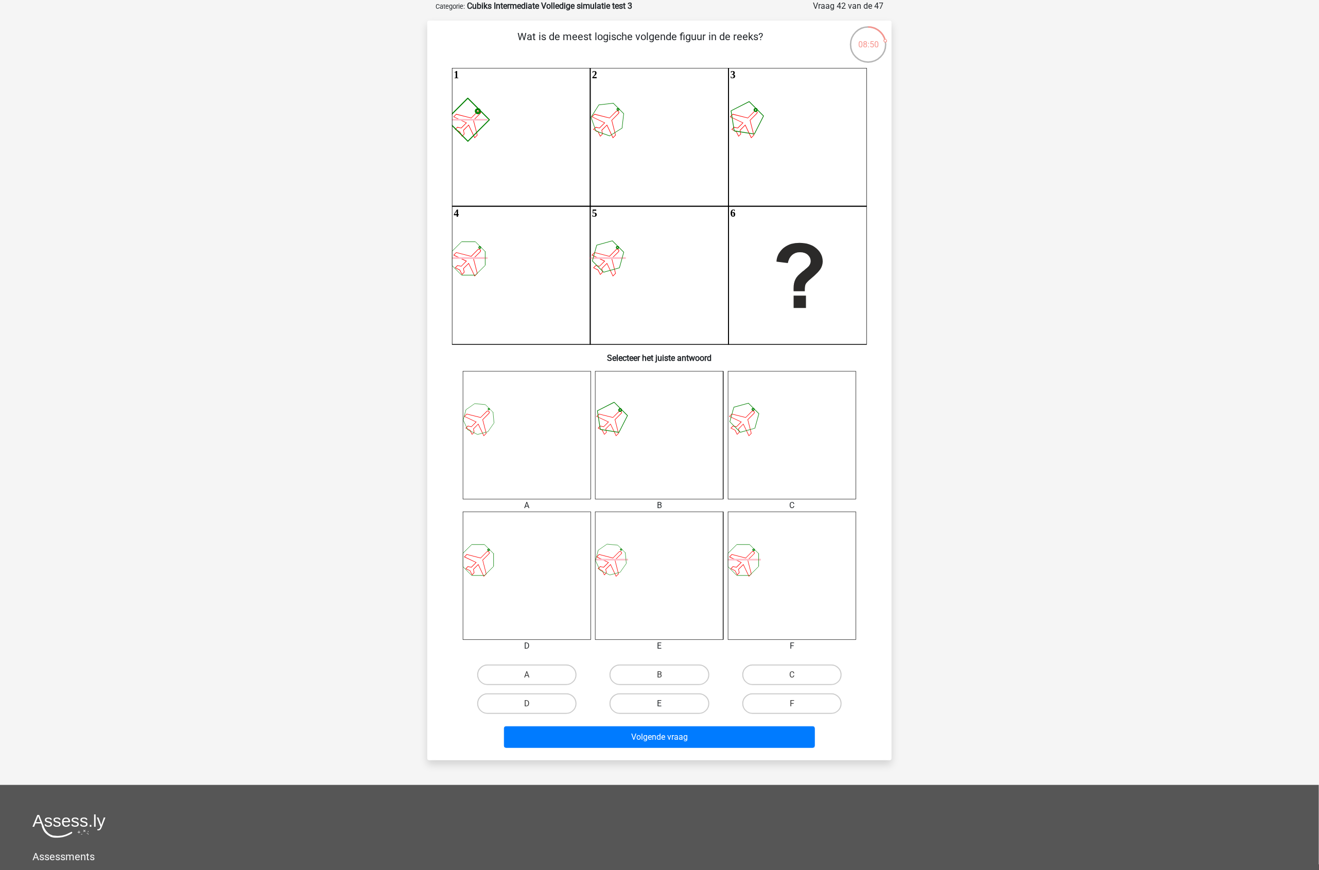
click at [668, 704] on label "E" at bounding box center [658, 703] width 99 height 21
click at [666, 704] on input "E" at bounding box center [662, 707] width 7 height 7
radio input "true"
click at [669, 731] on button "Volgende vraag" at bounding box center [659, 737] width 311 height 22
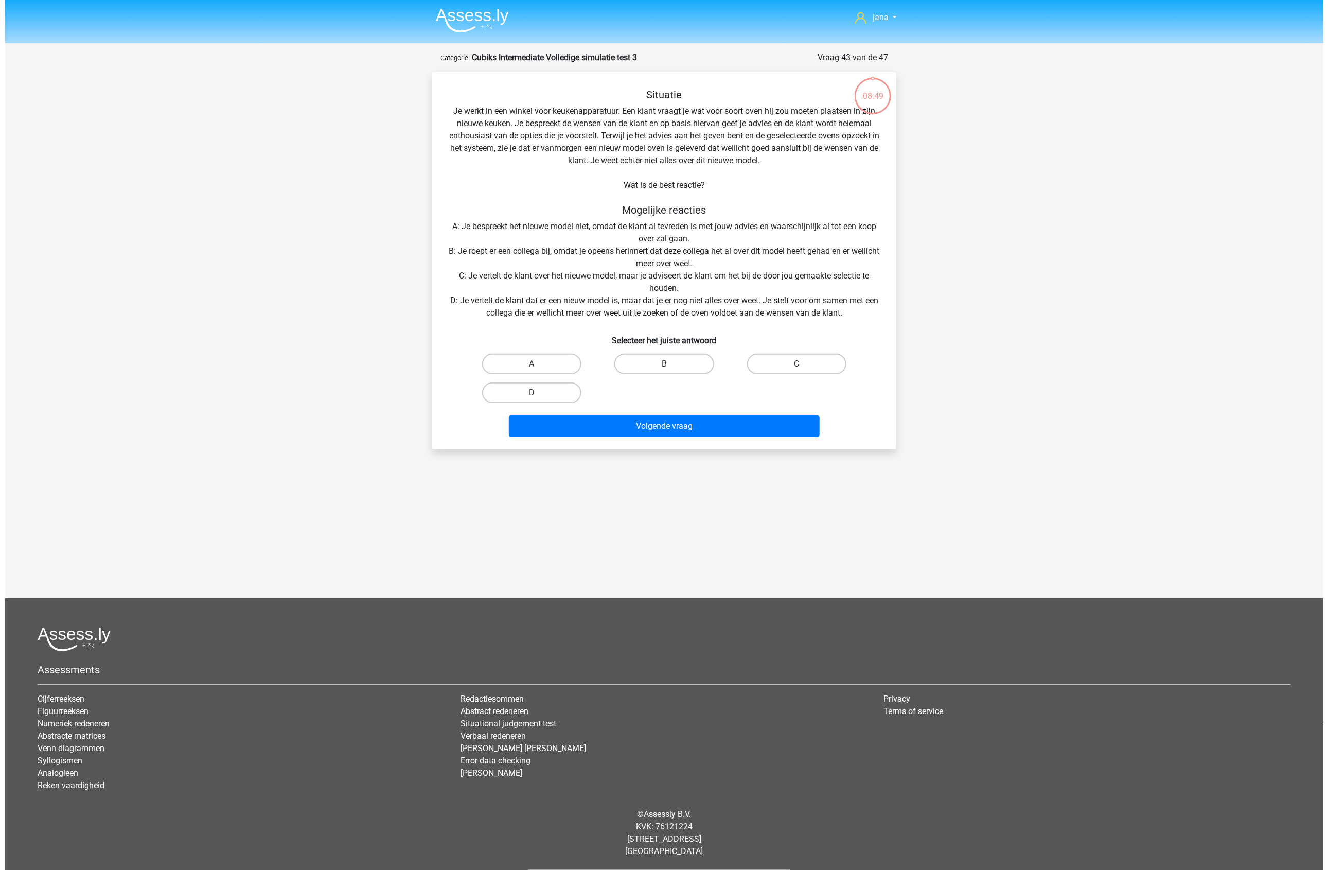
scroll to position [0, 0]
click at [529, 397] on label "D" at bounding box center [531, 392] width 99 height 21
click at [532, 397] on input "D" at bounding box center [535, 396] width 7 height 7
radio input "true"
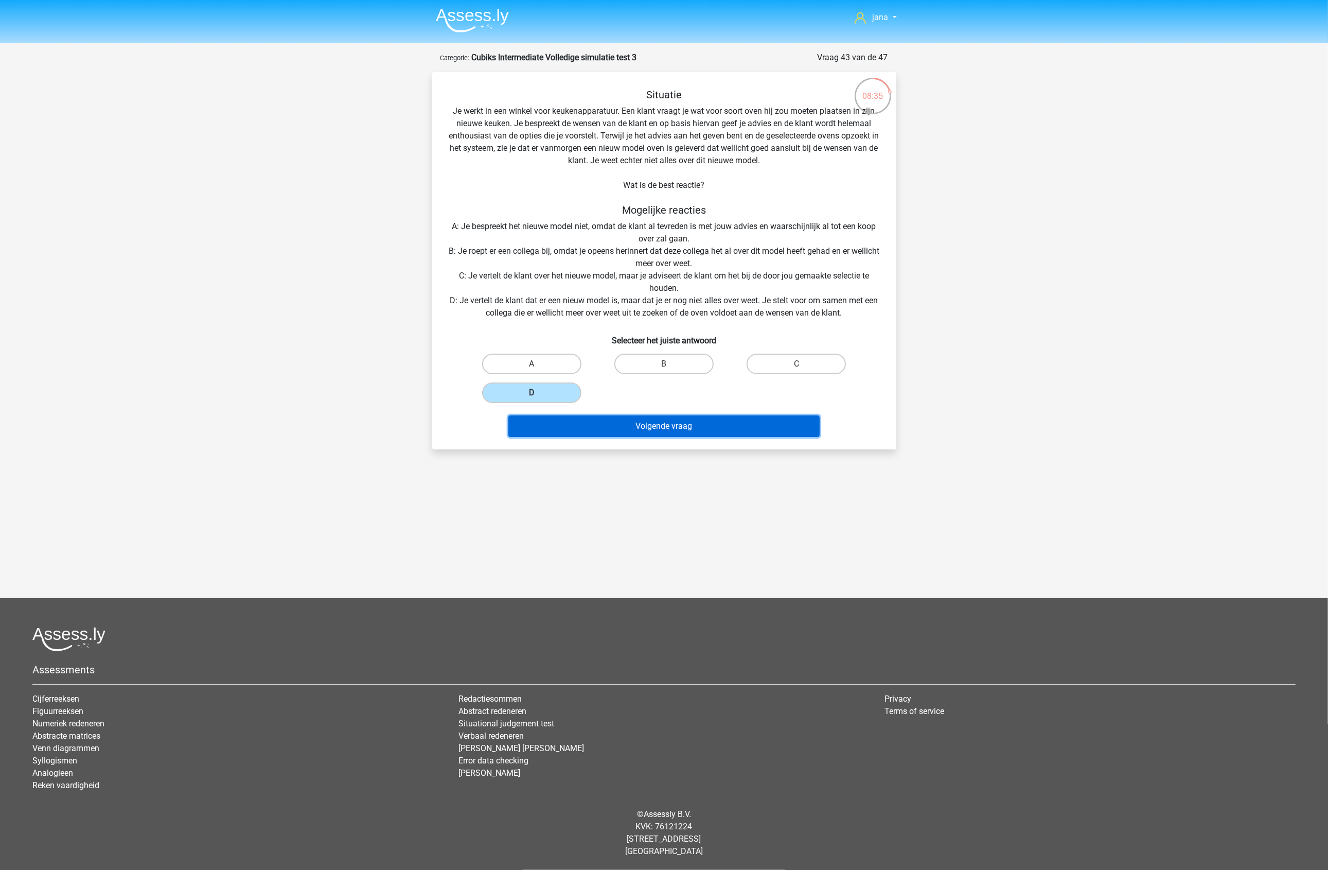
click at [611, 419] on button "Volgende vraag" at bounding box center [663, 426] width 311 height 22
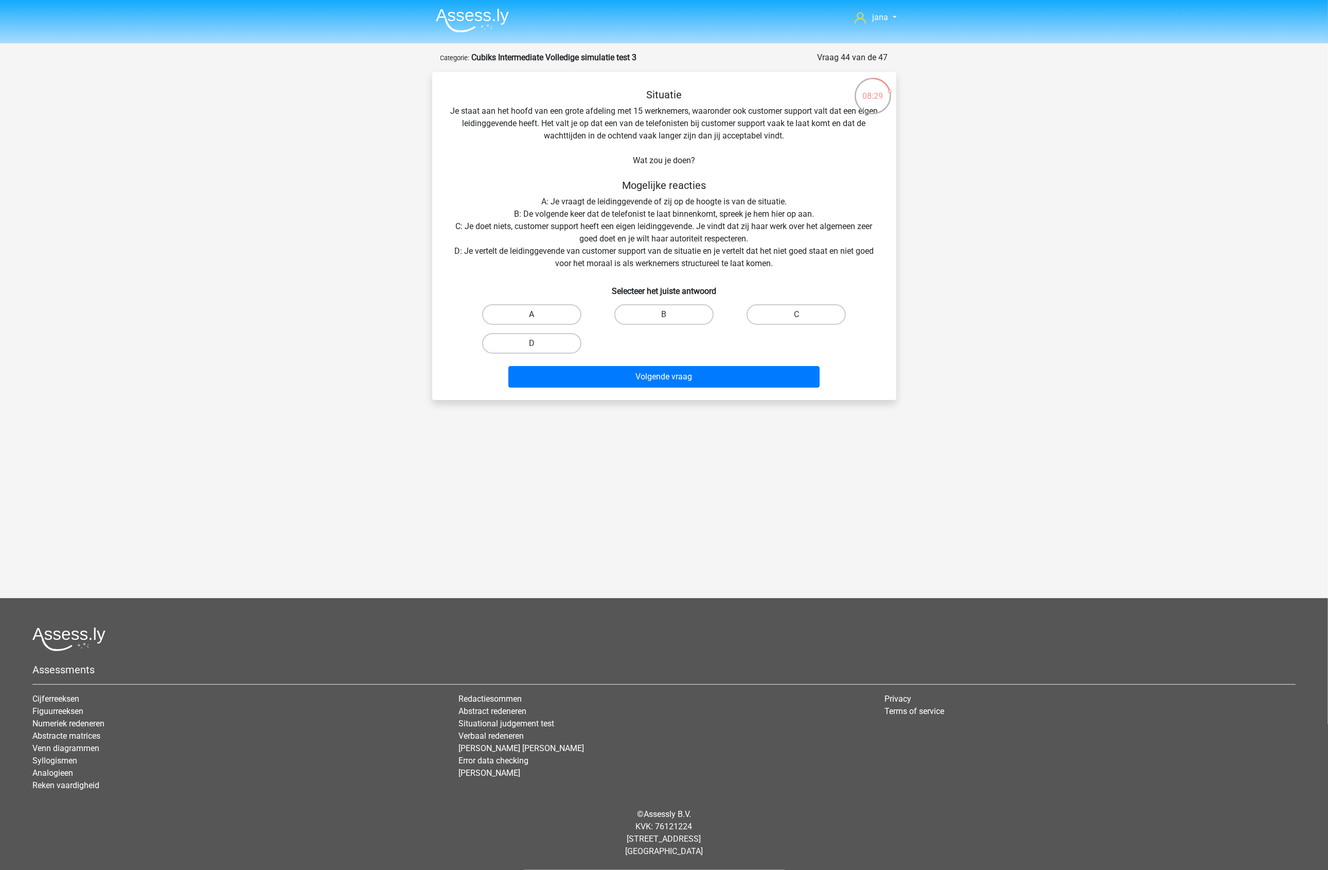
click at [529, 306] on label "A" at bounding box center [531, 314] width 99 height 21
click at [532, 314] on input "A" at bounding box center [535, 317] width 7 height 7
radio input "true"
click at [644, 382] on button "Volgende vraag" at bounding box center [663, 377] width 311 height 22
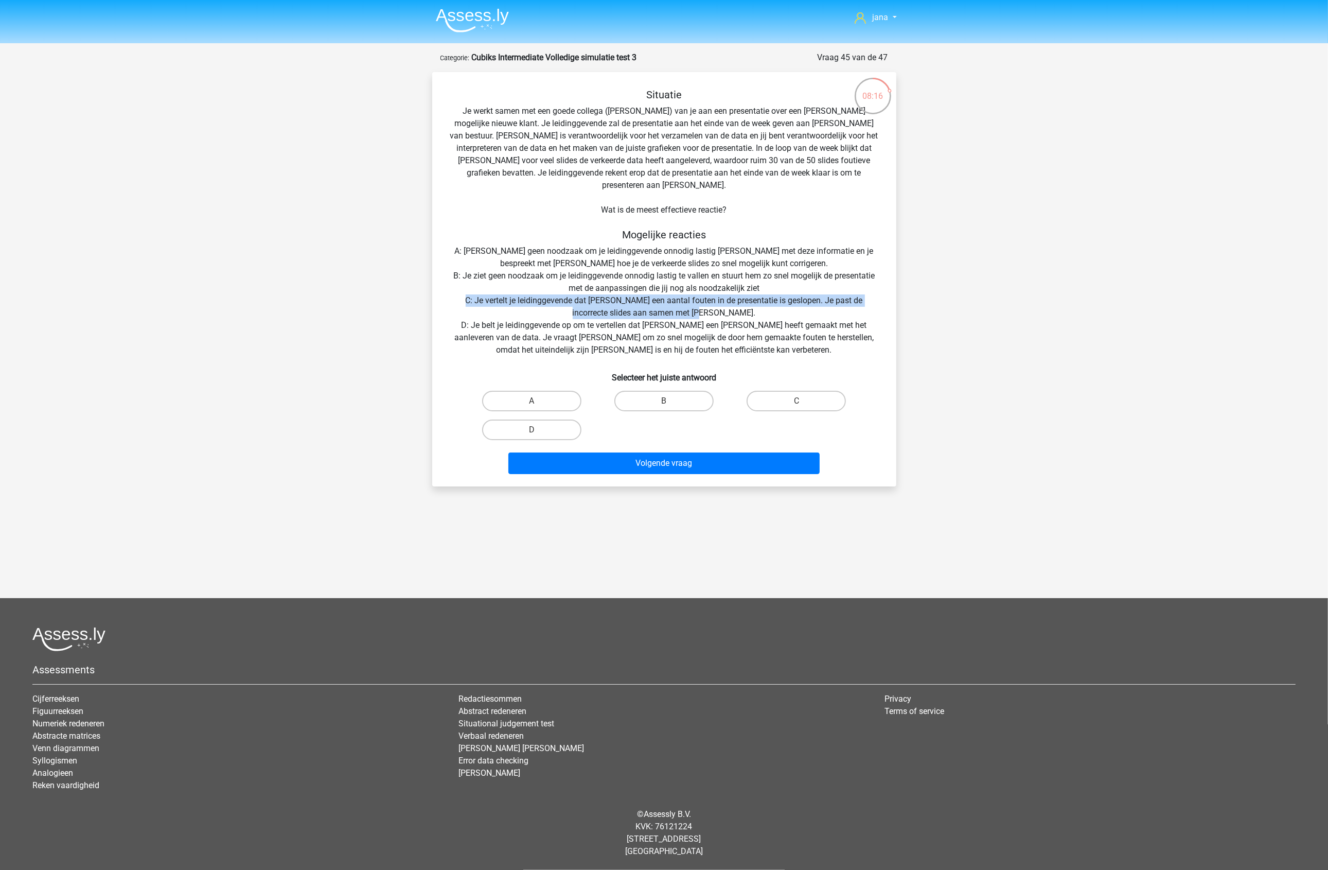
drag, startPoint x: 717, startPoint y: 302, endPoint x: 457, endPoint y: 289, distance: 260.2
click at [457, 289] on div "Situatie Je werkt samen met een goede collega (Peter) van je aan een presentati…" at bounding box center [664, 284] width 456 height 390
click at [793, 391] on label "C" at bounding box center [796, 401] width 99 height 21
click at [797, 401] on input "C" at bounding box center [800, 404] width 7 height 7
radio input "true"
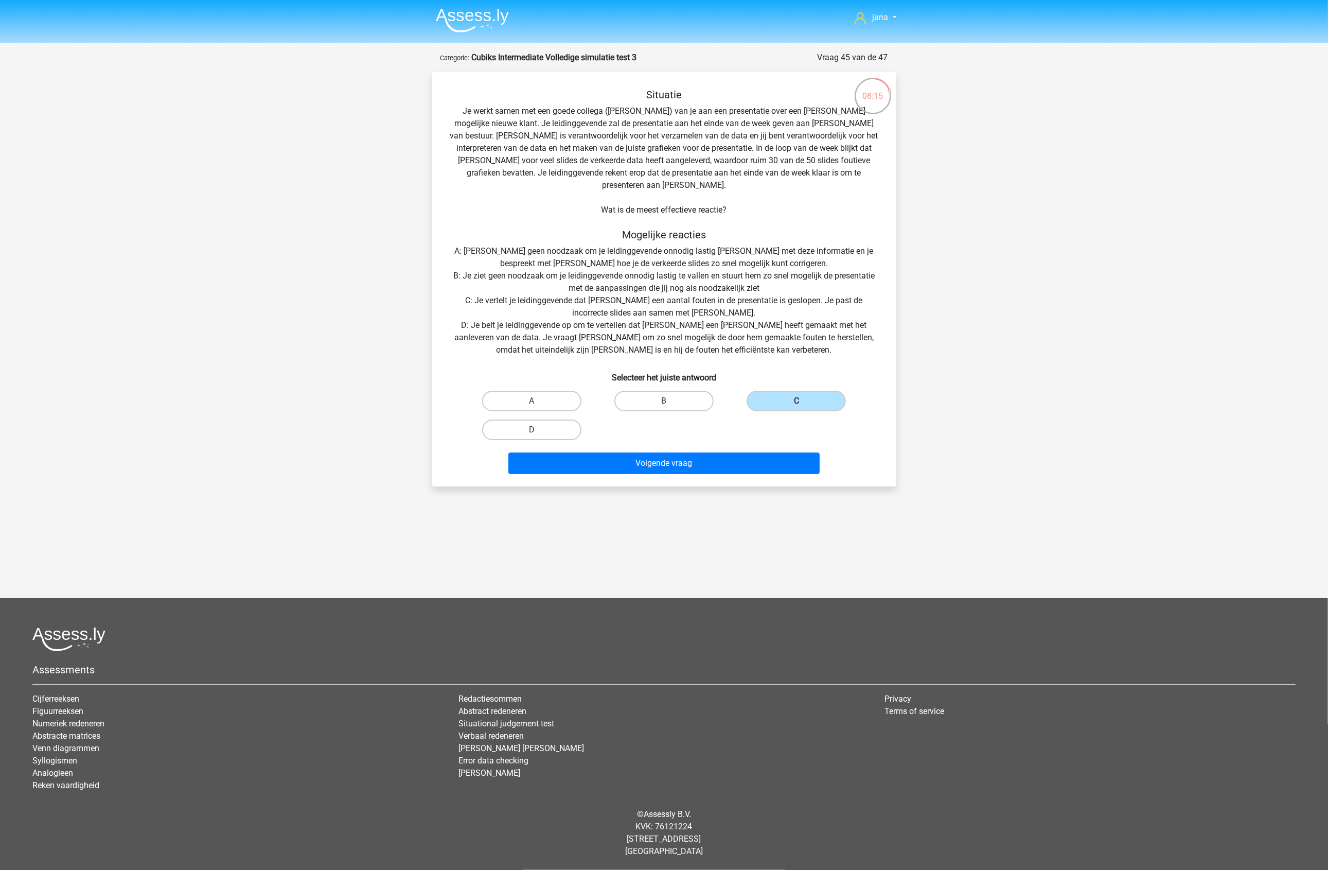
click at [773, 466] on div "Situatie Je werkt samen met een goede collega (Peter) van je aan een presentati…" at bounding box center [664, 279] width 464 height 414
click at [778, 452] on button "Volgende vraag" at bounding box center [663, 463] width 311 height 22
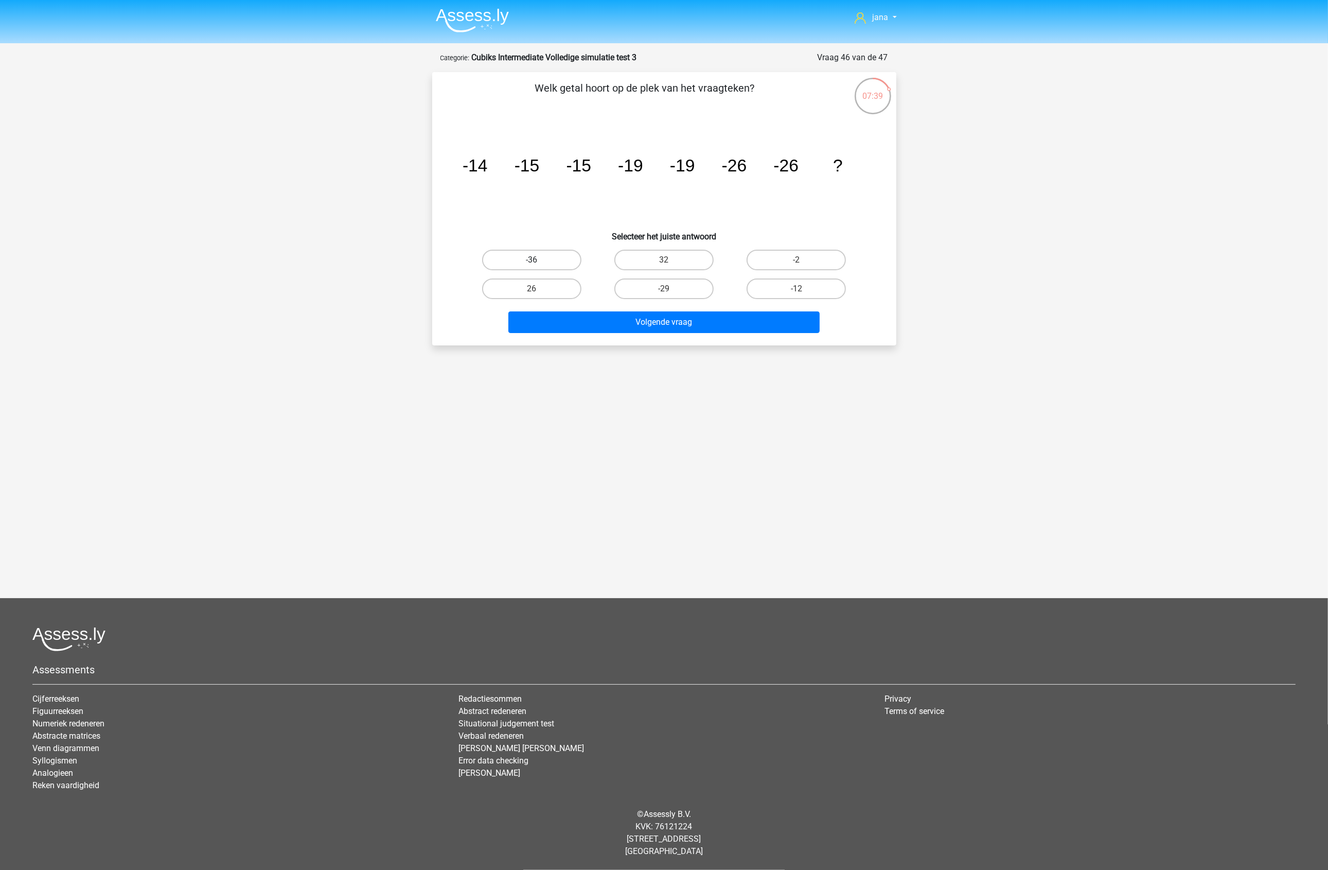
click at [552, 261] on label "-36" at bounding box center [531, 260] width 99 height 21
click at [538, 261] on input "-36" at bounding box center [535, 263] width 7 height 7
radio input "true"
click at [648, 315] on button "Volgende vraag" at bounding box center [663, 322] width 311 height 22
drag, startPoint x: 478, startPoint y: 176, endPoint x: 543, endPoint y: 178, distance: 65.4
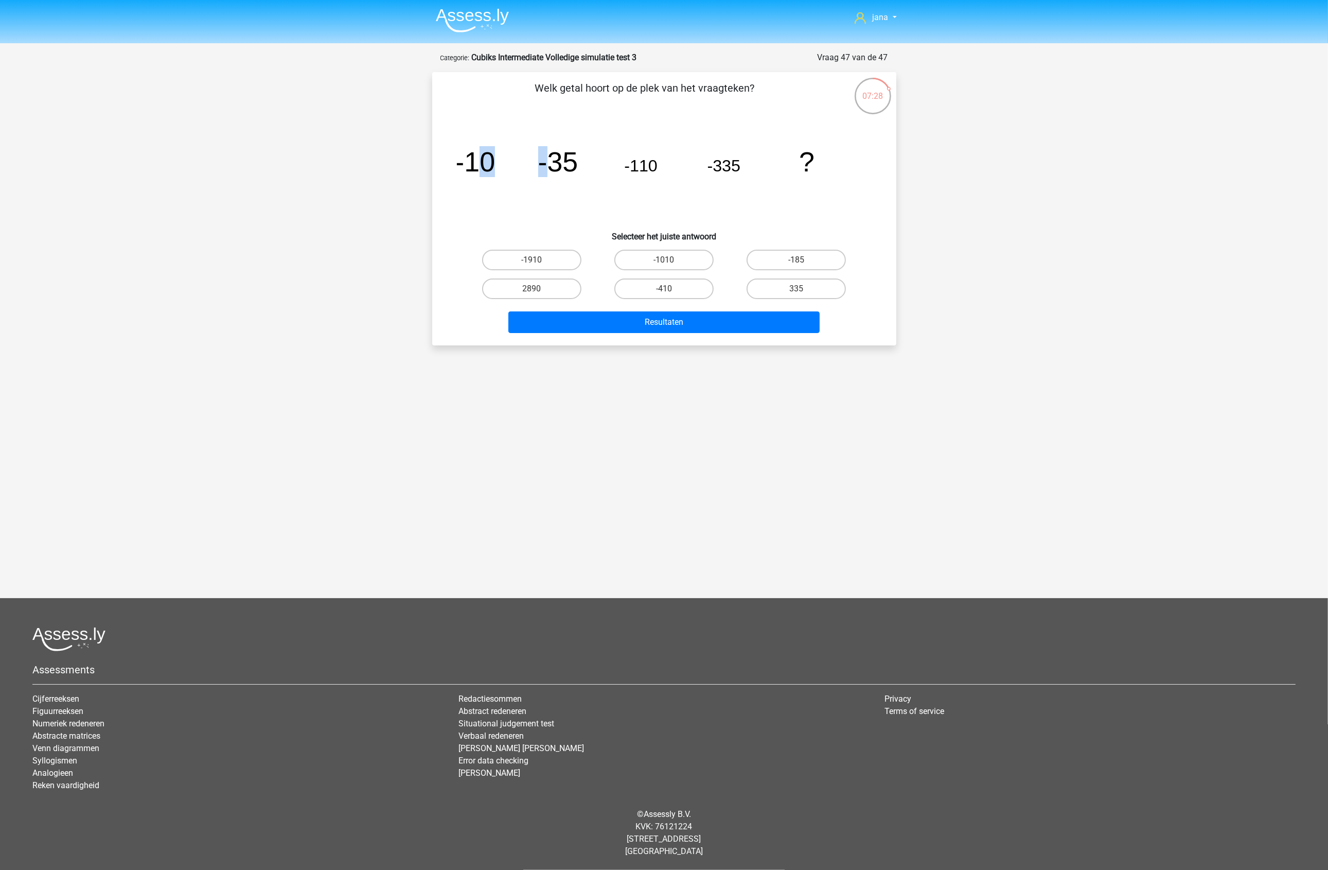
click at [543, 178] on icon "image/svg+xml -10 -35 -110 -335 ?" at bounding box center [664, 171] width 415 height 104
click at [646, 255] on label "-1010" at bounding box center [664, 260] width 99 height 21
click at [664, 260] on input "-1010" at bounding box center [667, 263] width 7 height 7
radio input "true"
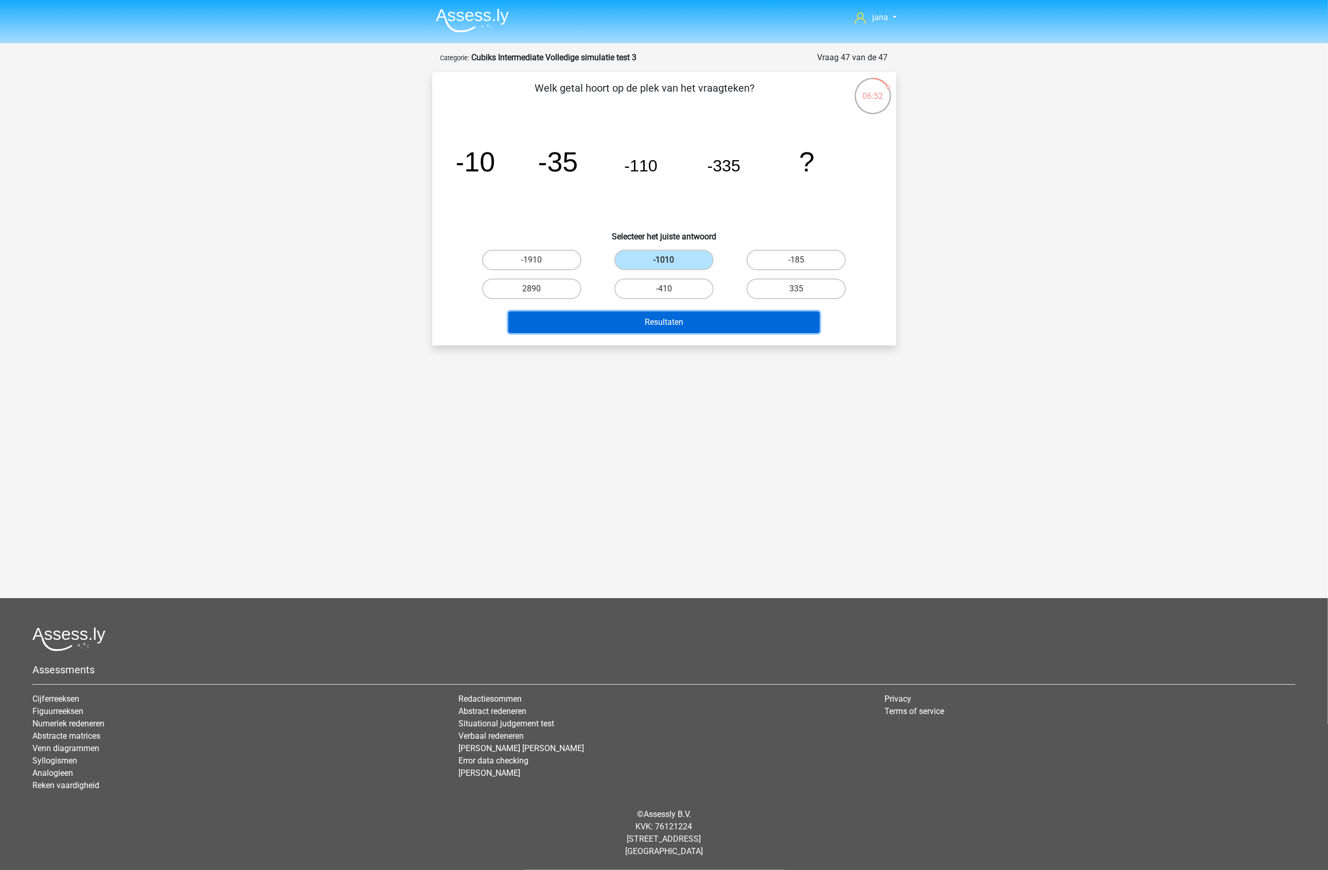
click at [714, 317] on button "Resultaten" at bounding box center [663, 322] width 311 height 22
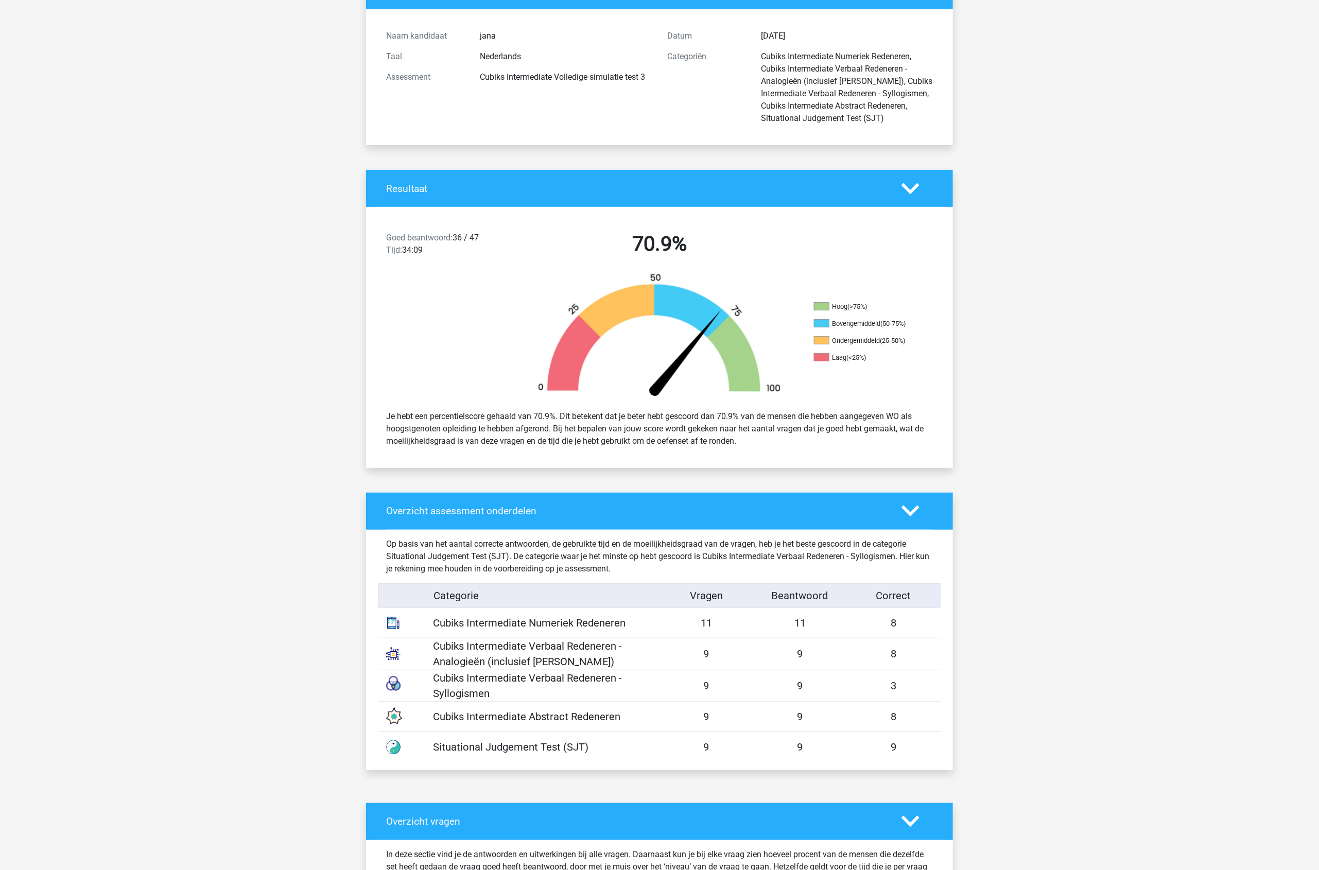
scroll to position [129, 0]
